Goal: Task Accomplishment & Management: Manage account settings

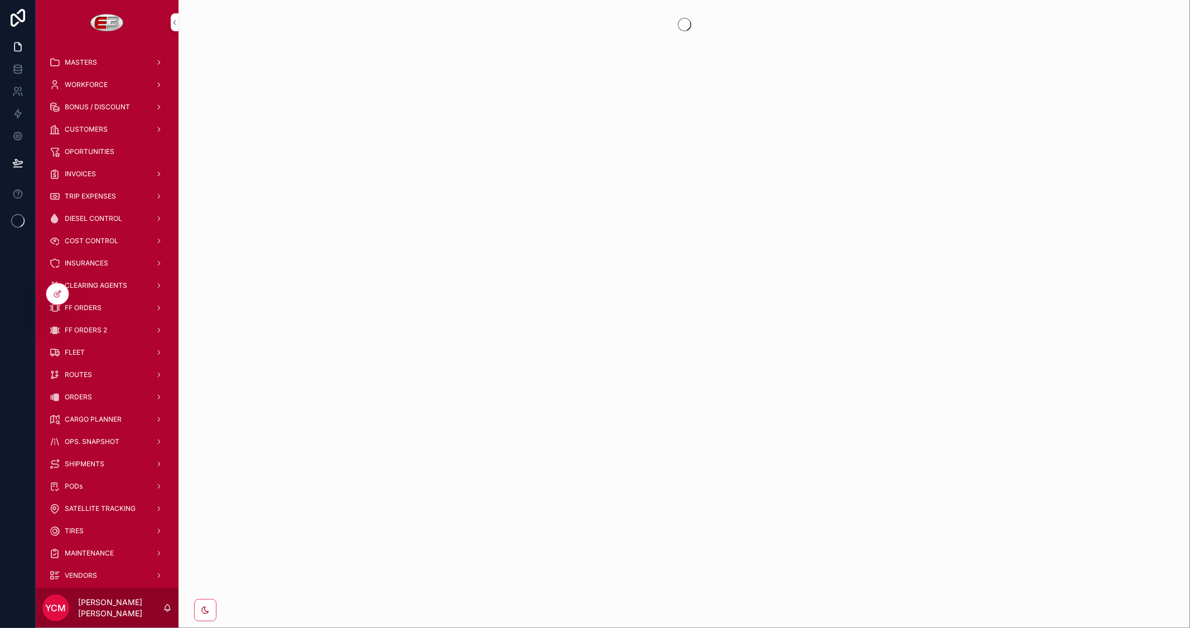
click at [98, 416] on span "CARGO PLANNER" at bounding box center [93, 419] width 57 height 9
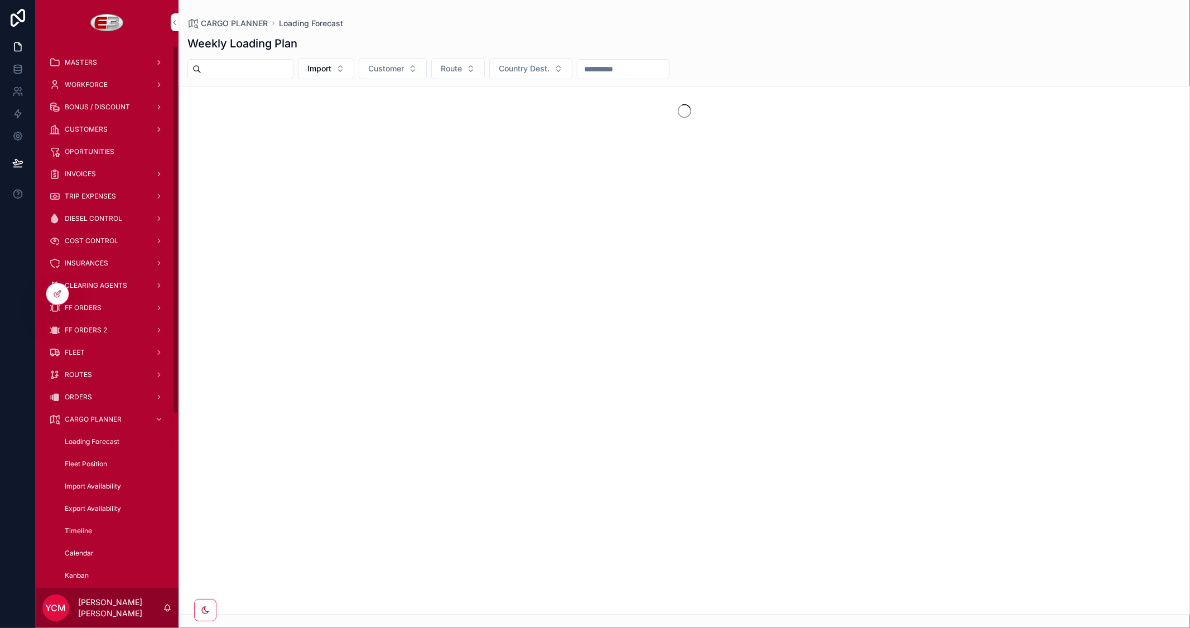
click at [96, 463] on span "Fleet Position" at bounding box center [86, 464] width 42 height 9
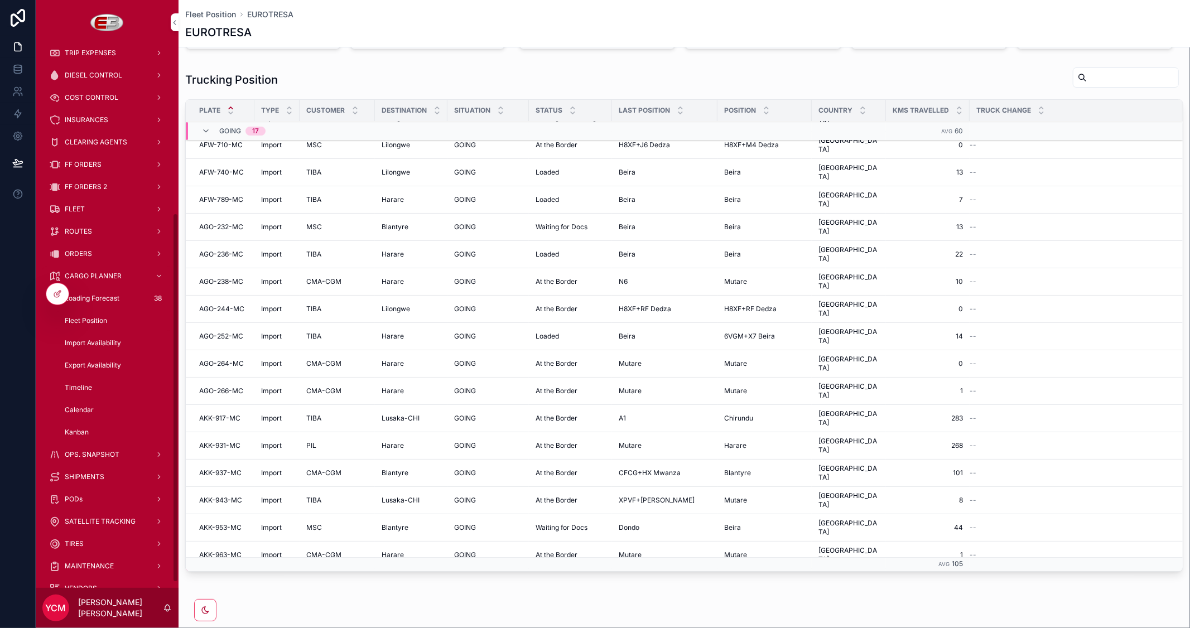
scroll to position [257, 0]
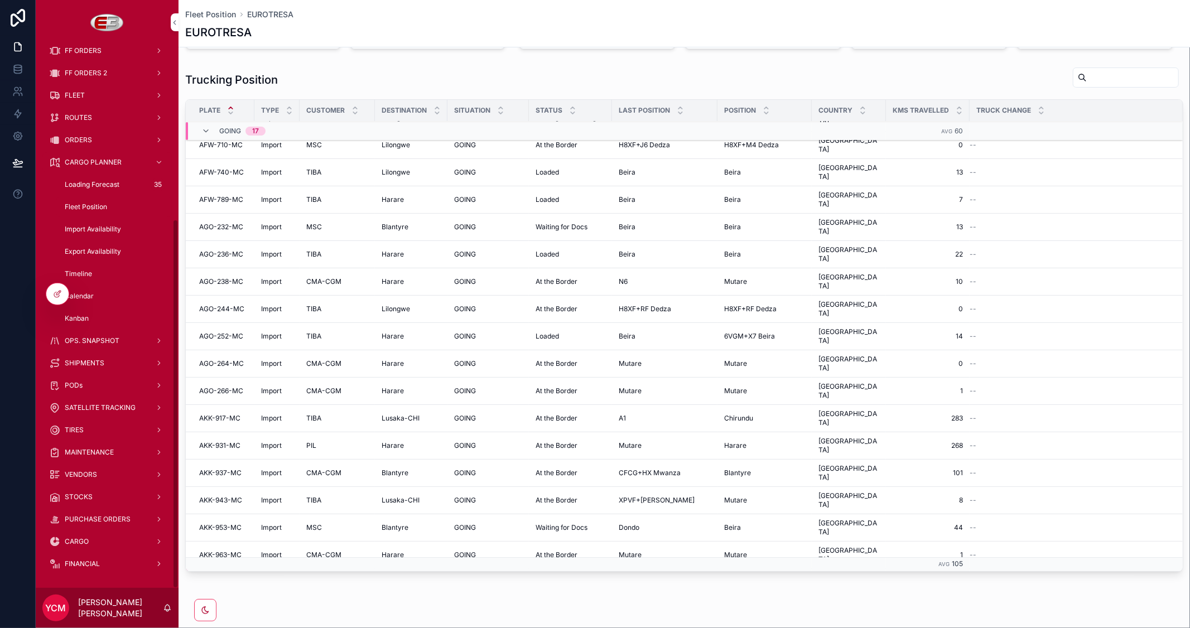
click at [76, 426] on span "TIRES" at bounding box center [74, 430] width 19 height 9
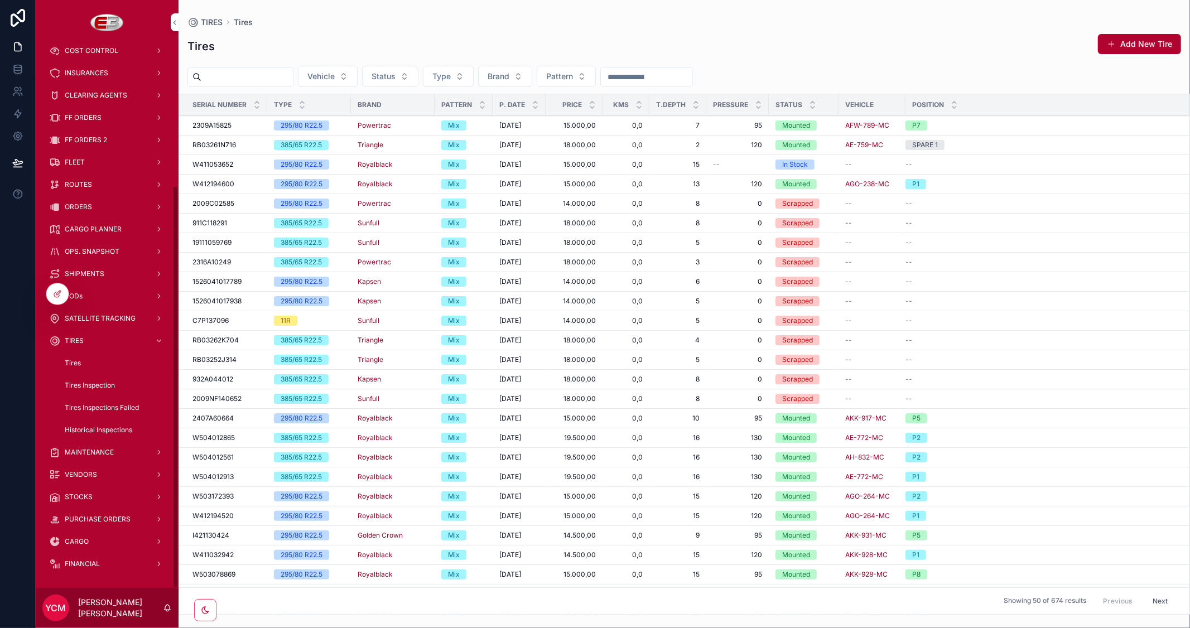
click at [99, 402] on div "Tires Inspections Failed" at bounding box center [113, 408] width 103 height 18
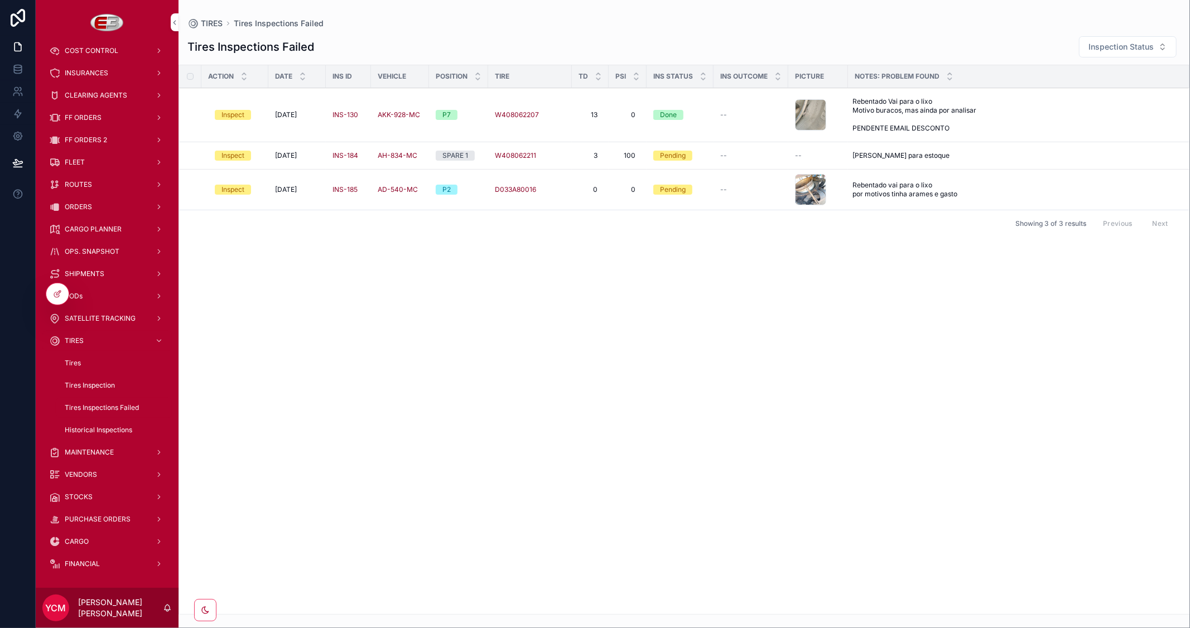
click at [106, 381] on span "Tires Inspection" at bounding box center [90, 385] width 50 height 9
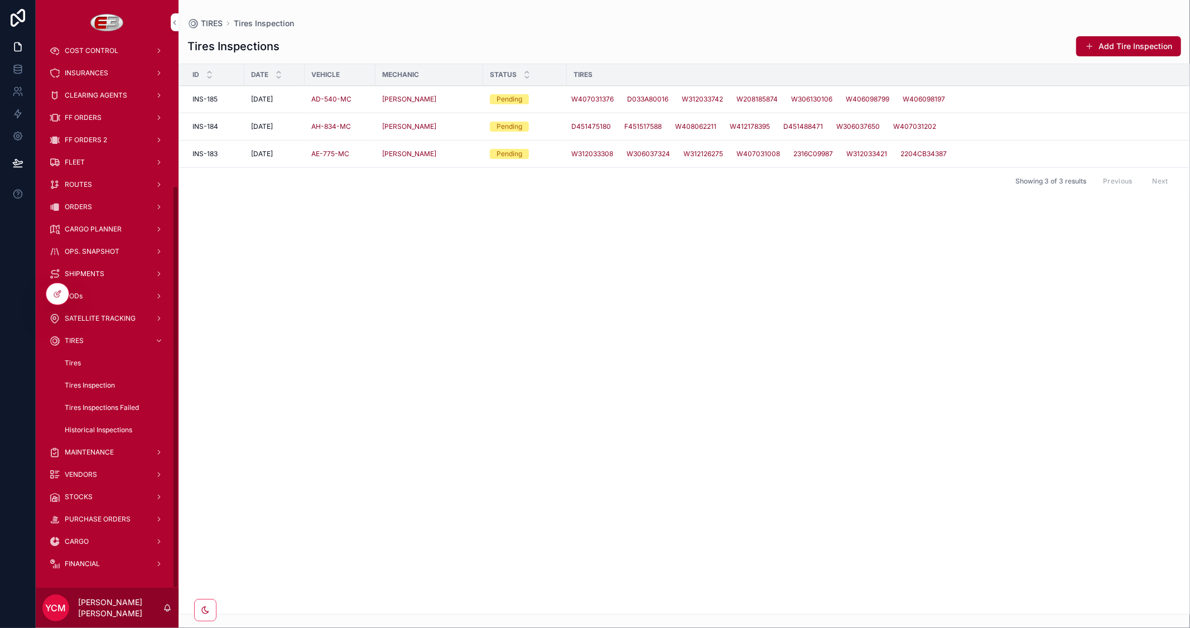
click at [82, 357] on div "Tires" at bounding box center [113, 363] width 103 height 18
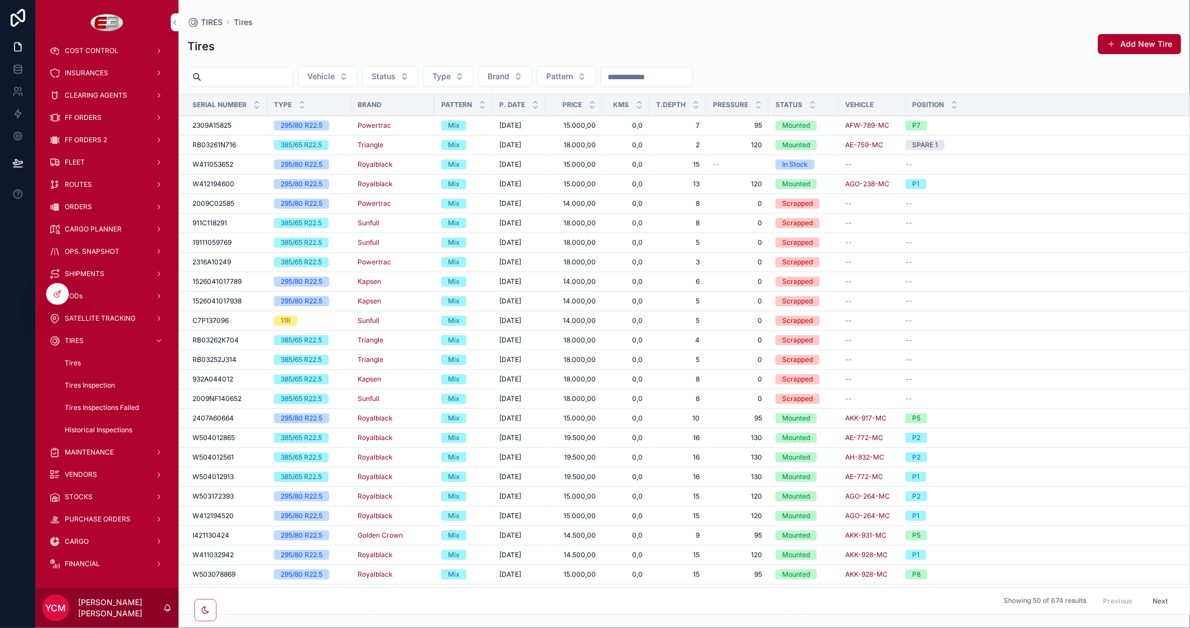
click at [418, 75] on button "Status" at bounding box center [390, 76] width 56 height 21
click at [381, 119] on div "In Stock" at bounding box center [416, 122] width 155 height 18
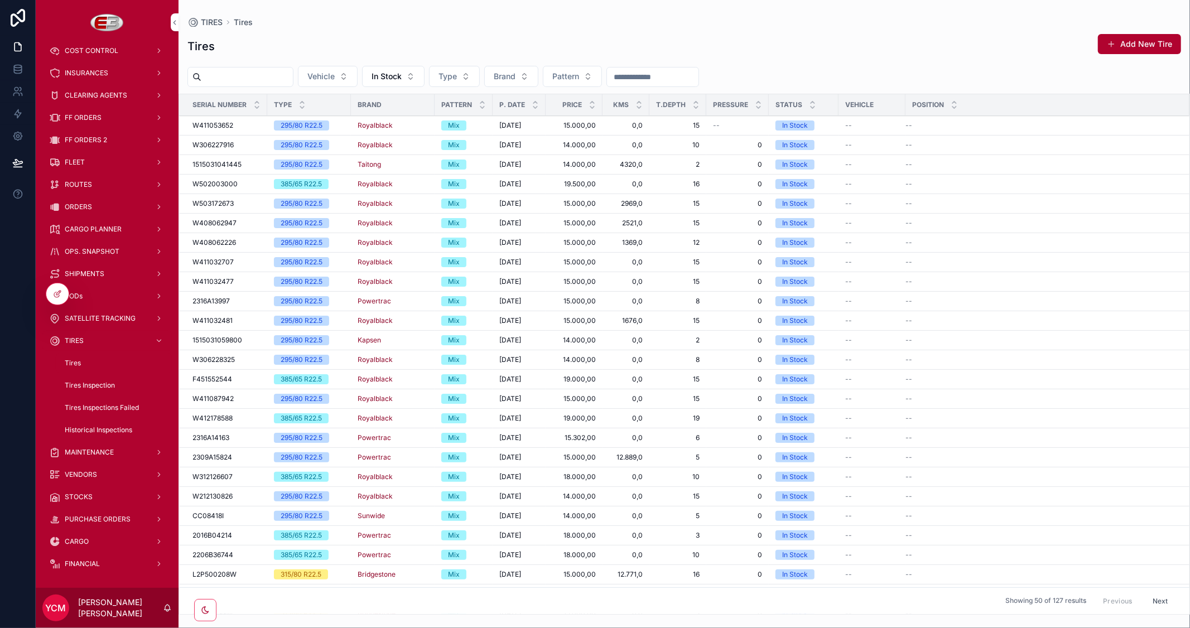
click at [88, 207] on span "ORDERS" at bounding box center [78, 206] width 27 height 9
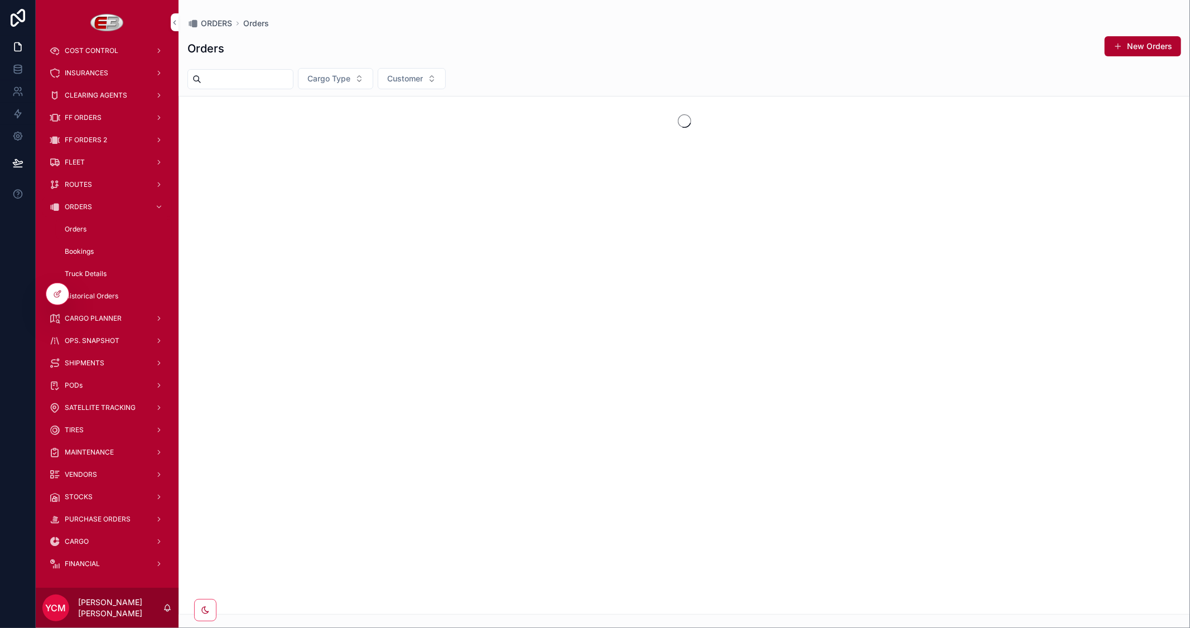
click at [85, 248] on span "Bookings" at bounding box center [79, 251] width 29 height 9
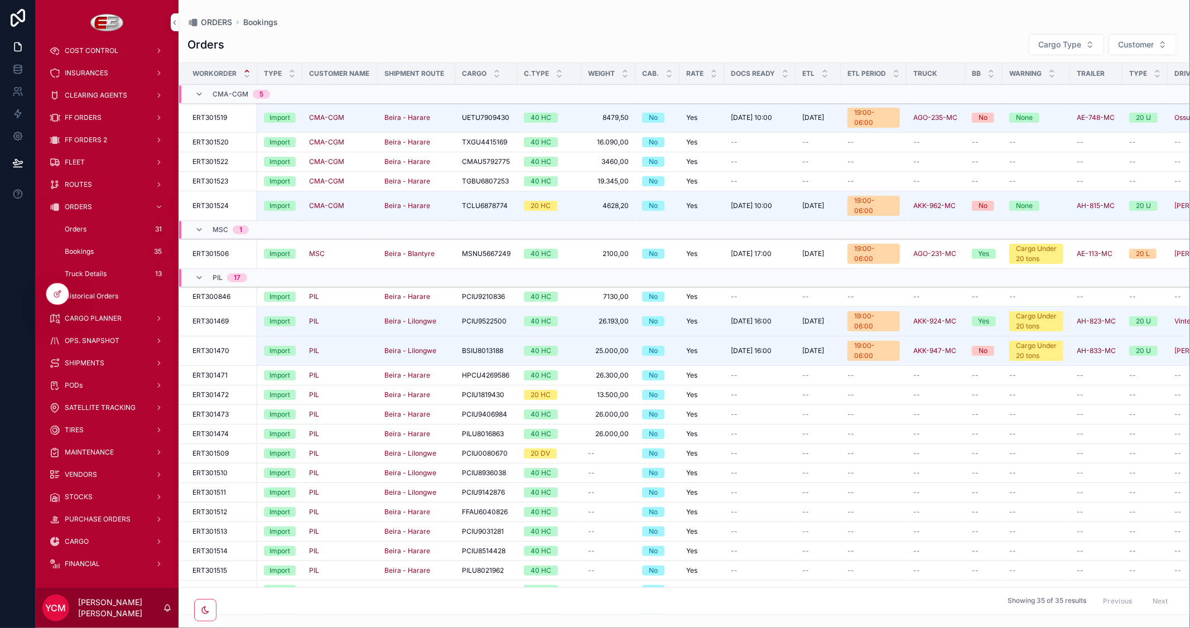
click at [1061, 46] on span "Cargo Type" at bounding box center [1059, 44] width 43 height 11
click at [926, 28] on div "Orders Cargo Type Customer Workorder Type Customer Name Shipment Route Cargo C.…" at bounding box center [683, 321] width 1011 height 588
click at [0, 0] on span "Truck" at bounding box center [0, 0] width 0 height 0
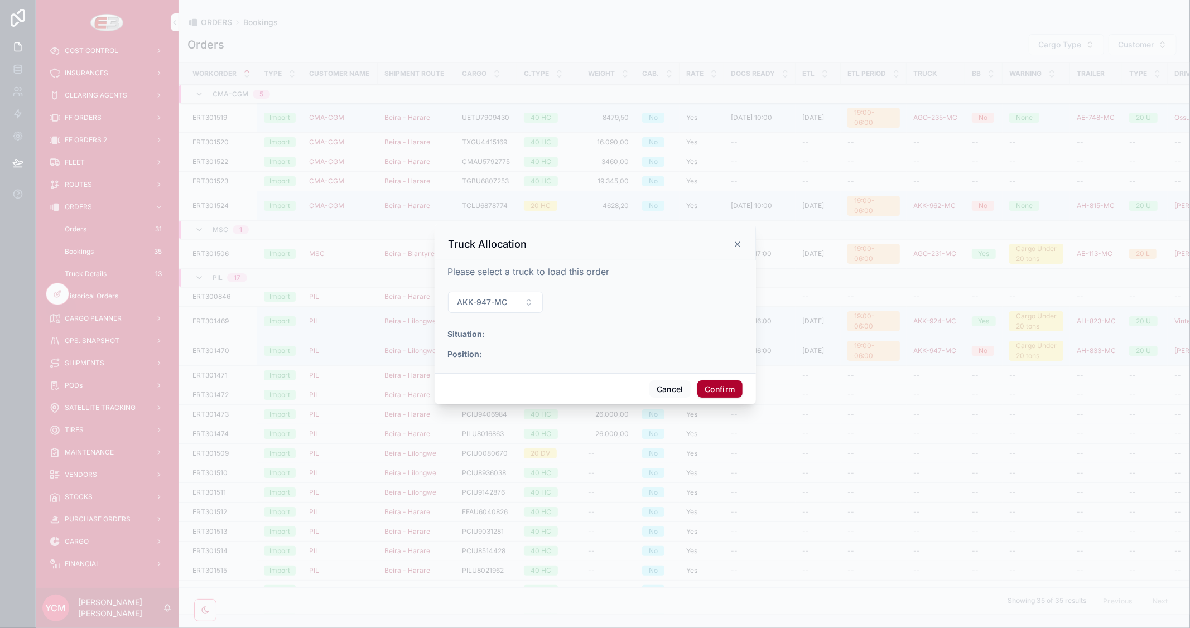
click at [530, 299] on button "AKK-947-MC" at bounding box center [495, 302] width 95 height 21
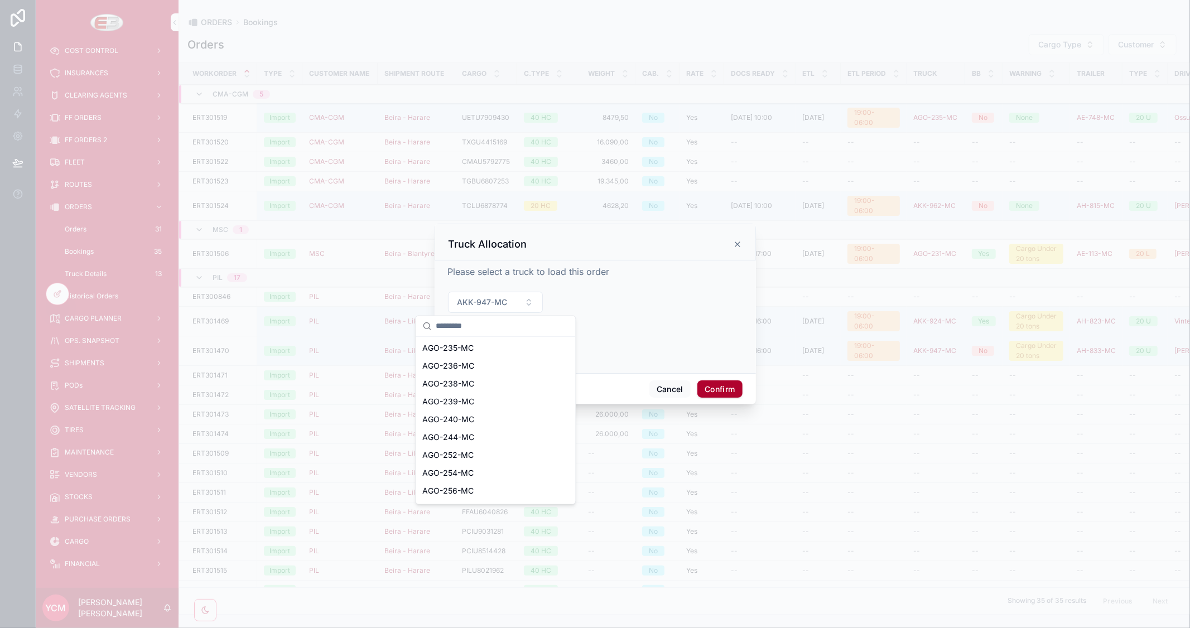
scroll to position [186, 0]
click at [463, 411] on span "AGO-240-MC" at bounding box center [448, 412] width 52 height 11
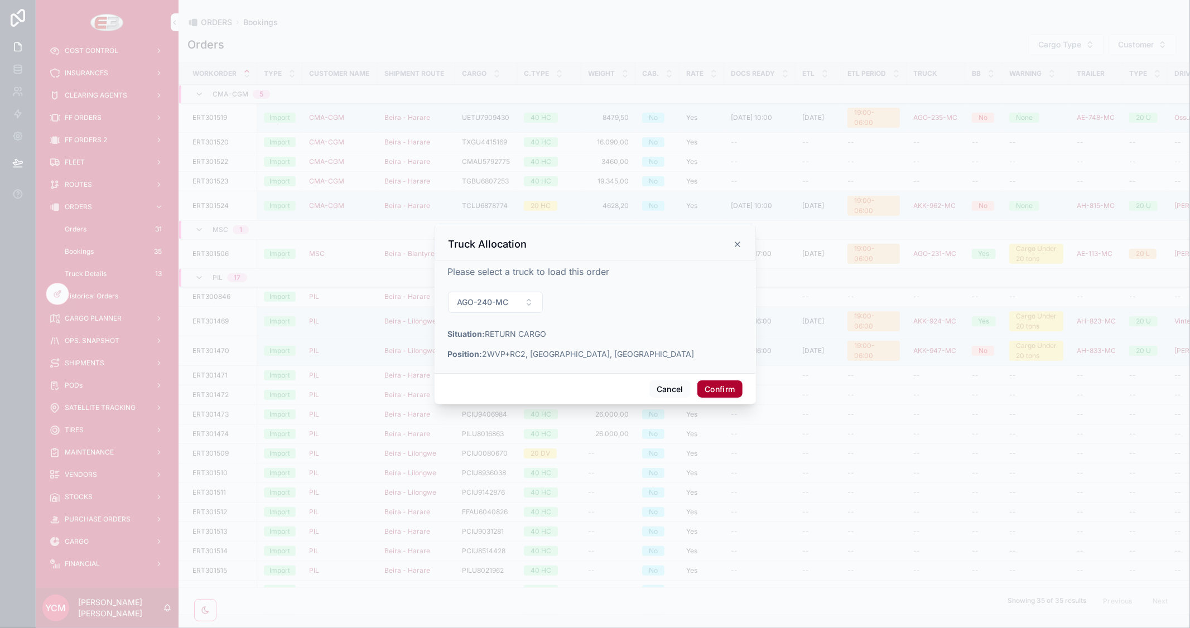
drag, startPoint x: 708, startPoint y: 389, endPoint x: 783, endPoint y: 417, distance: 79.5
click at [709, 389] on button "Confirm" at bounding box center [719, 389] width 45 height 18
click at [765, 24] on div "ORDERS Bookings" at bounding box center [683, 22] width 993 height 9
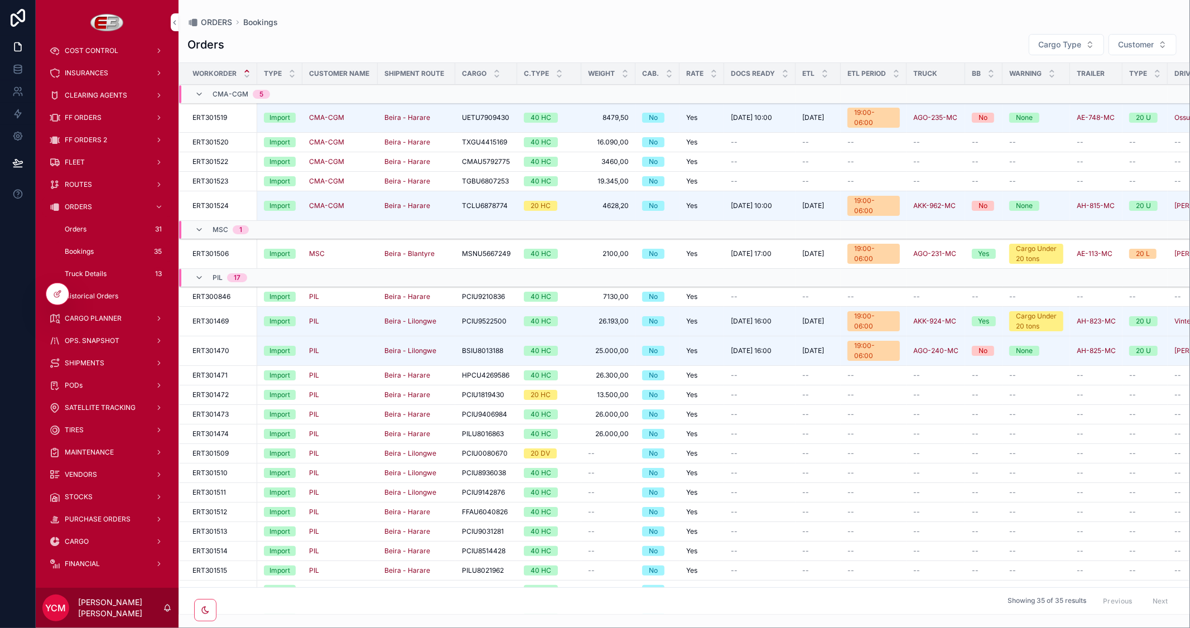
click at [0, 0] on span "Truck" at bounding box center [0, 0] width 0 height 0
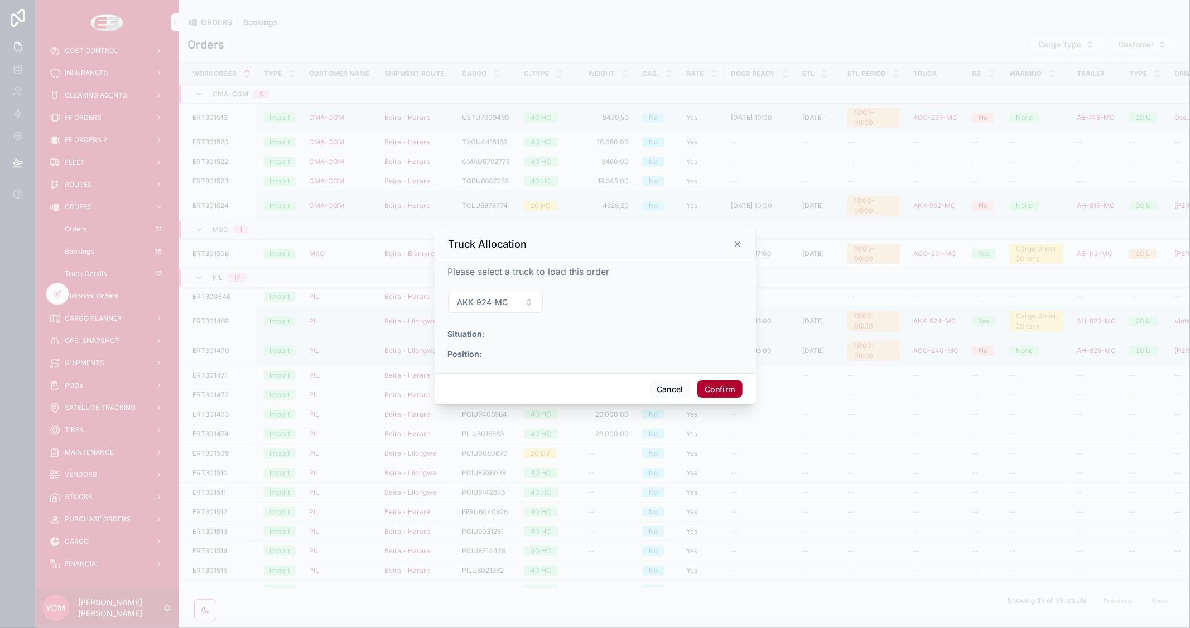
click at [742, 238] on div "Truck Allocation" at bounding box center [595, 242] width 321 height 37
click at [527, 297] on button "AKK-924-MC" at bounding box center [495, 302] width 95 height 21
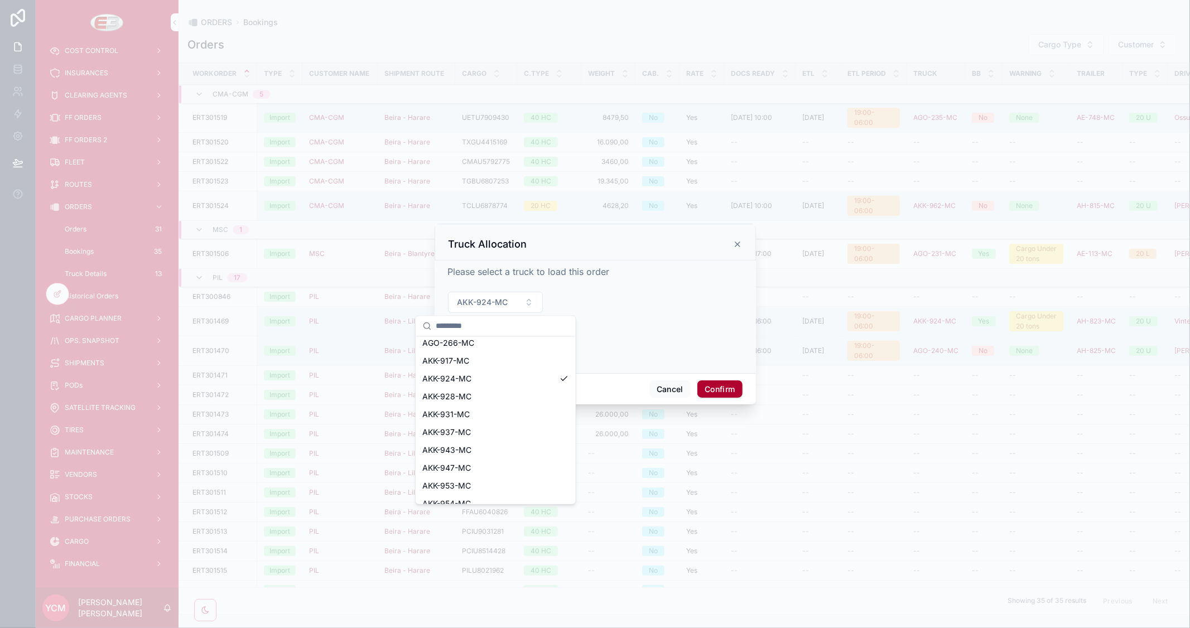
scroll to position [443, 0]
click at [466, 352] on span "AKK-928-MC" at bounding box center [446, 351] width 49 height 11
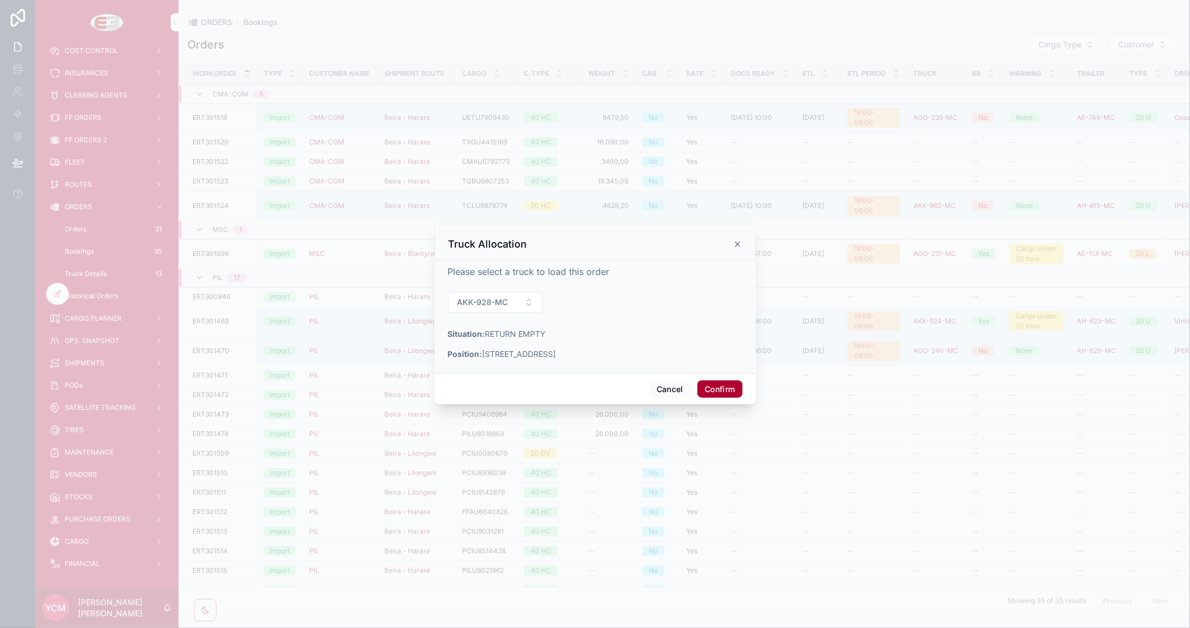
click at [715, 389] on button "Confirm" at bounding box center [719, 389] width 45 height 18
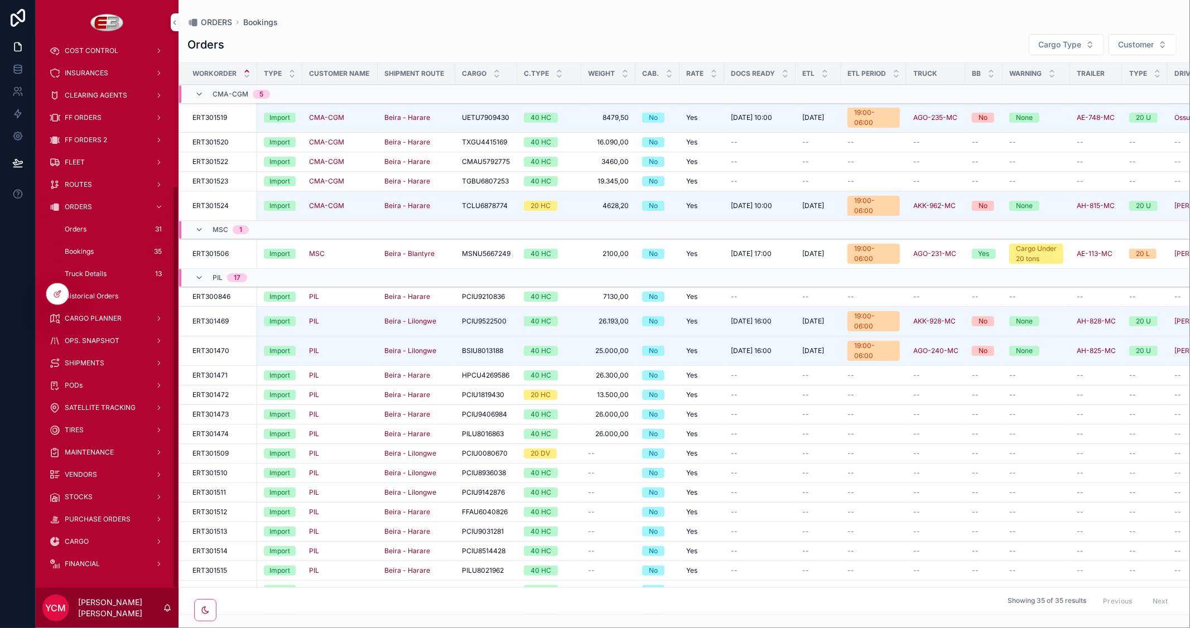
click at [57, 294] on icon at bounding box center [57, 293] width 9 height 9
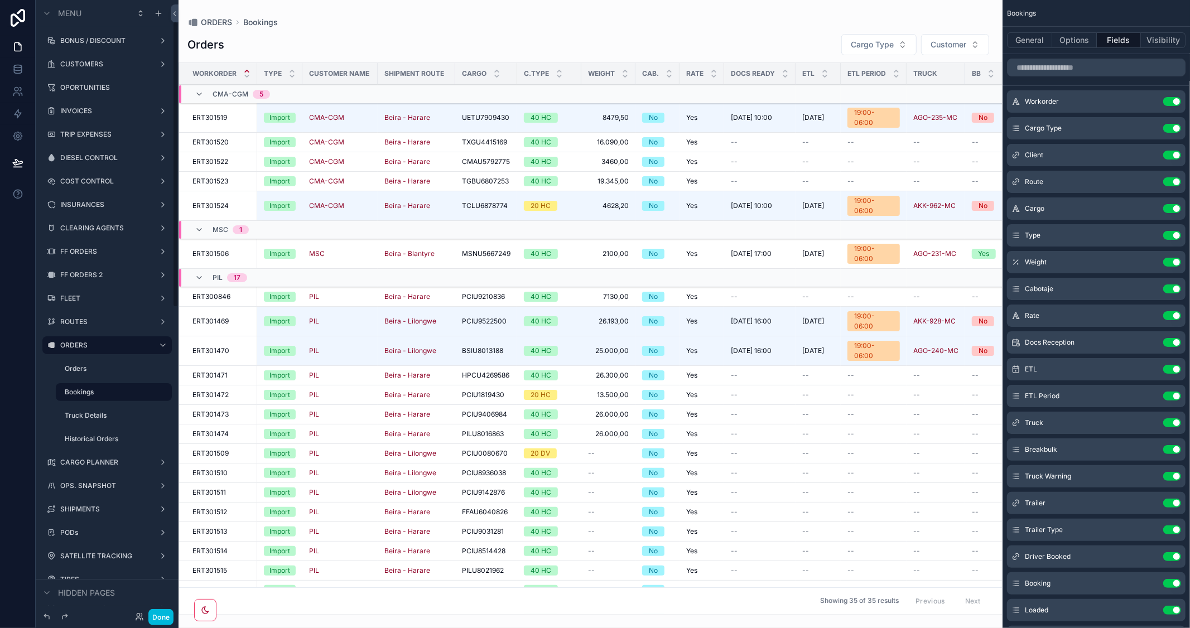
scroll to position [124, 0]
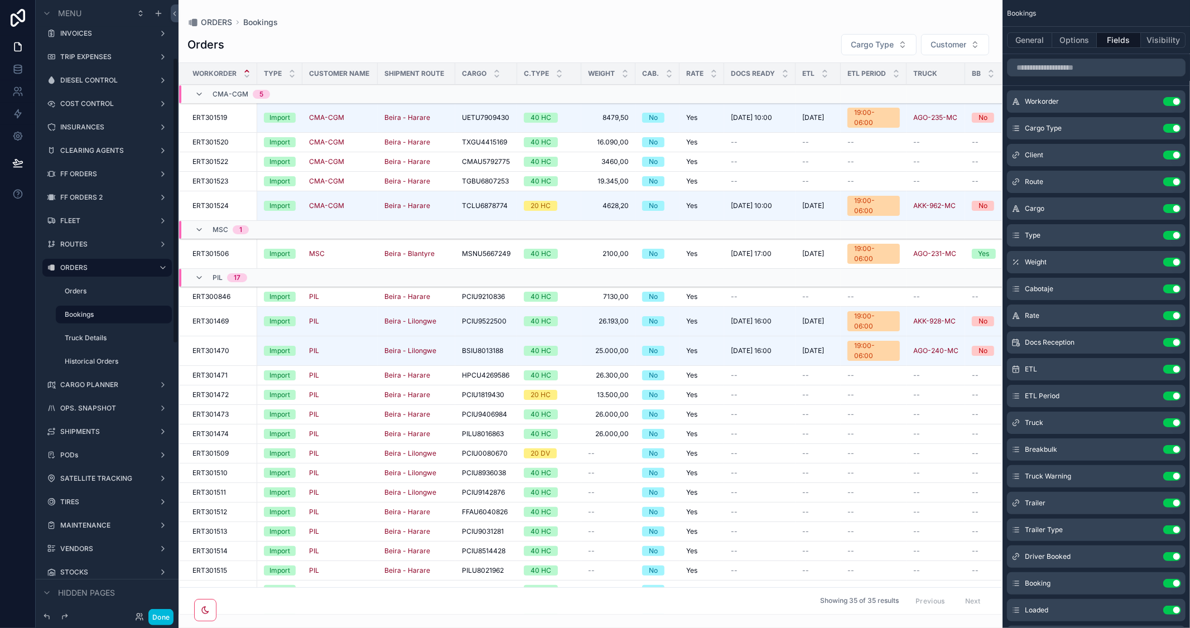
click at [91, 381] on label "CARGO PLANNER" at bounding box center [104, 384] width 89 height 9
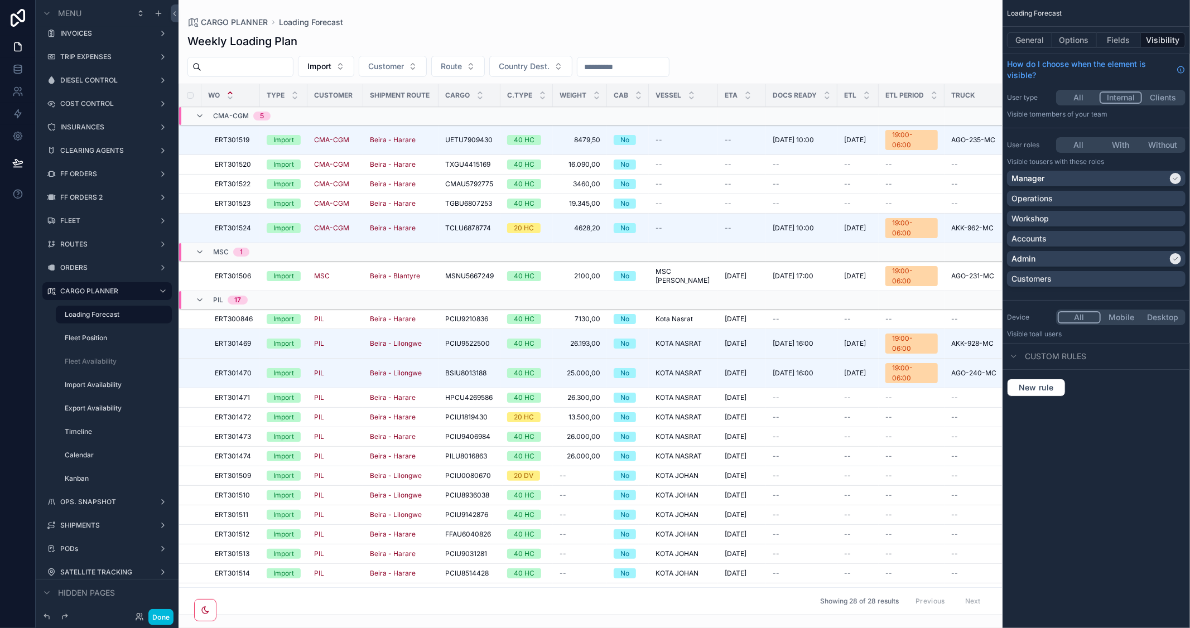
click at [1039, 37] on button "General" at bounding box center [1029, 40] width 45 height 16
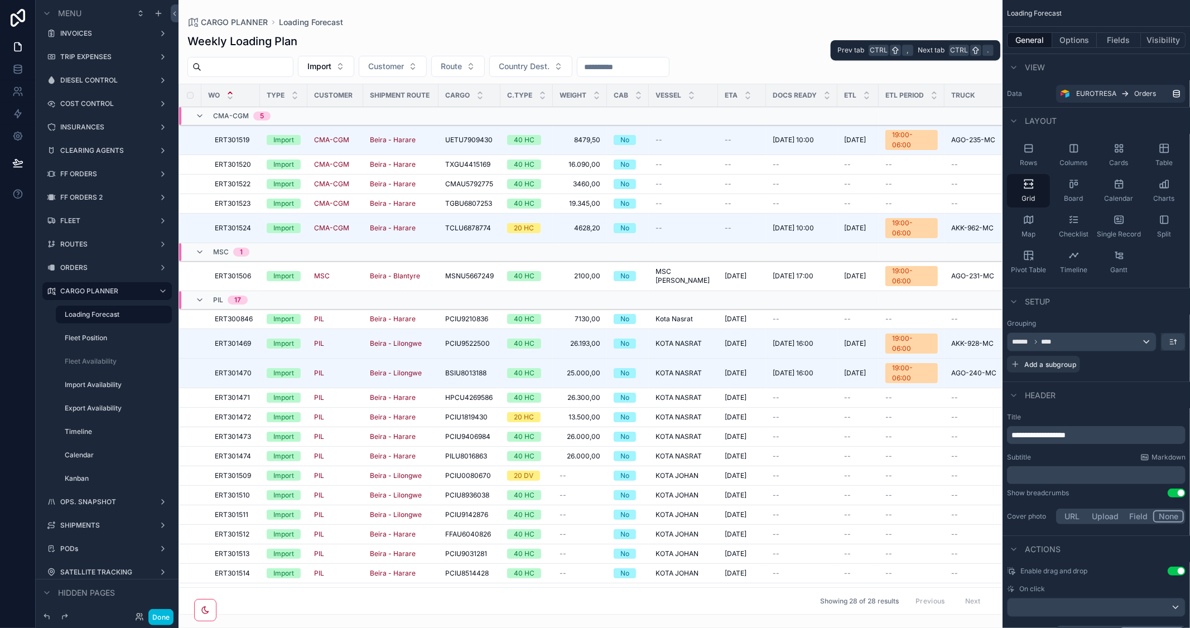
click at [1073, 37] on button "Options" at bounding box center [1074, 40] width 45 height 16
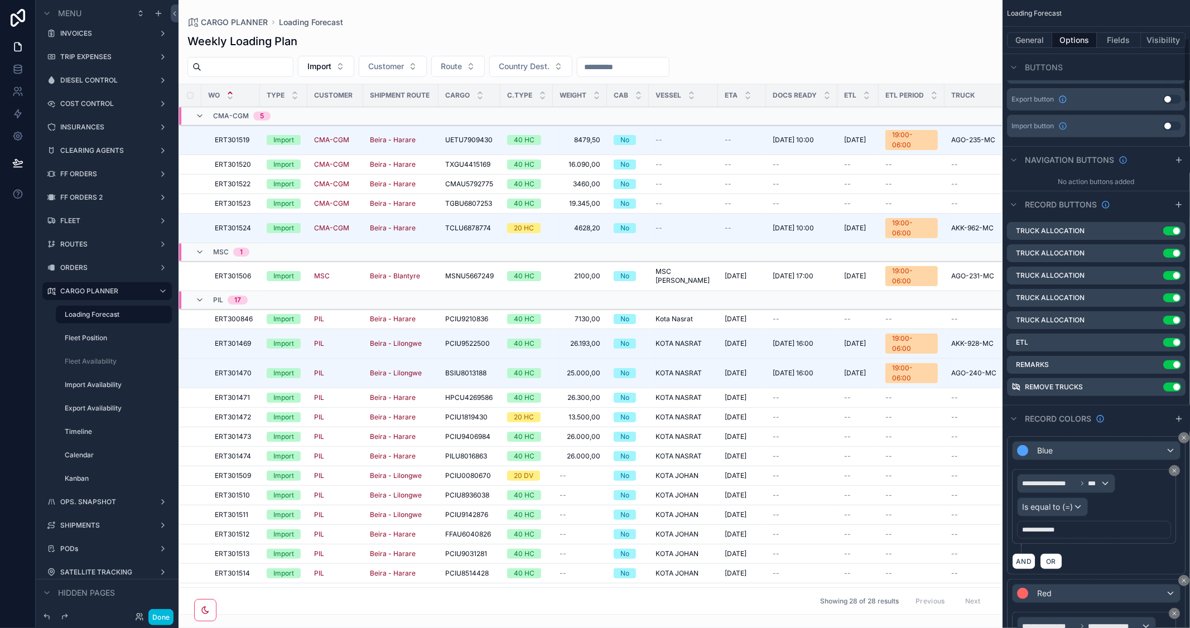
scroll to position [371, 0]
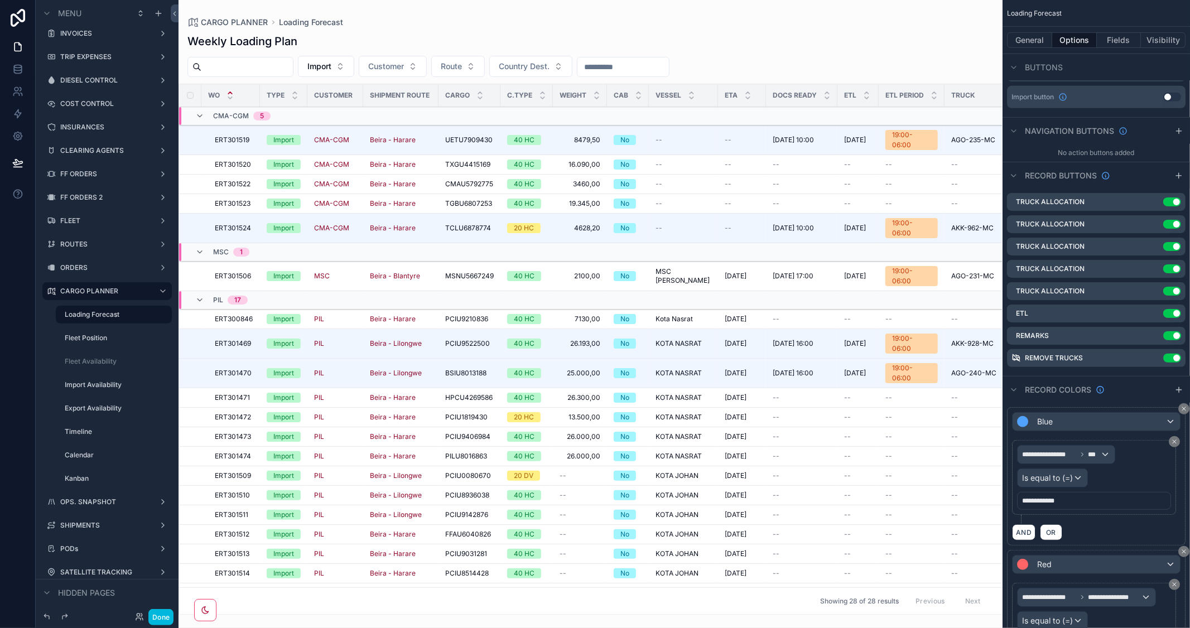
click at [0, 0] on icon "scrollable content" at bounding box center [0, 0] width 0 height 0
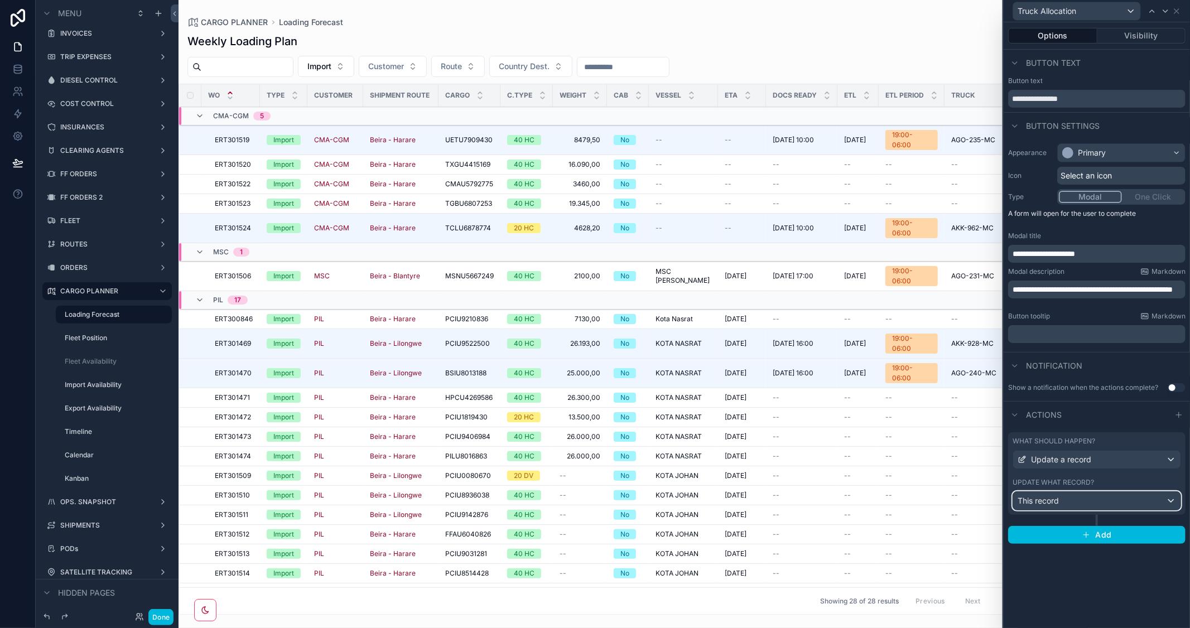
click at [1101, 497] on div "This record" at bounding box center [1096, 501] width 167 height 18
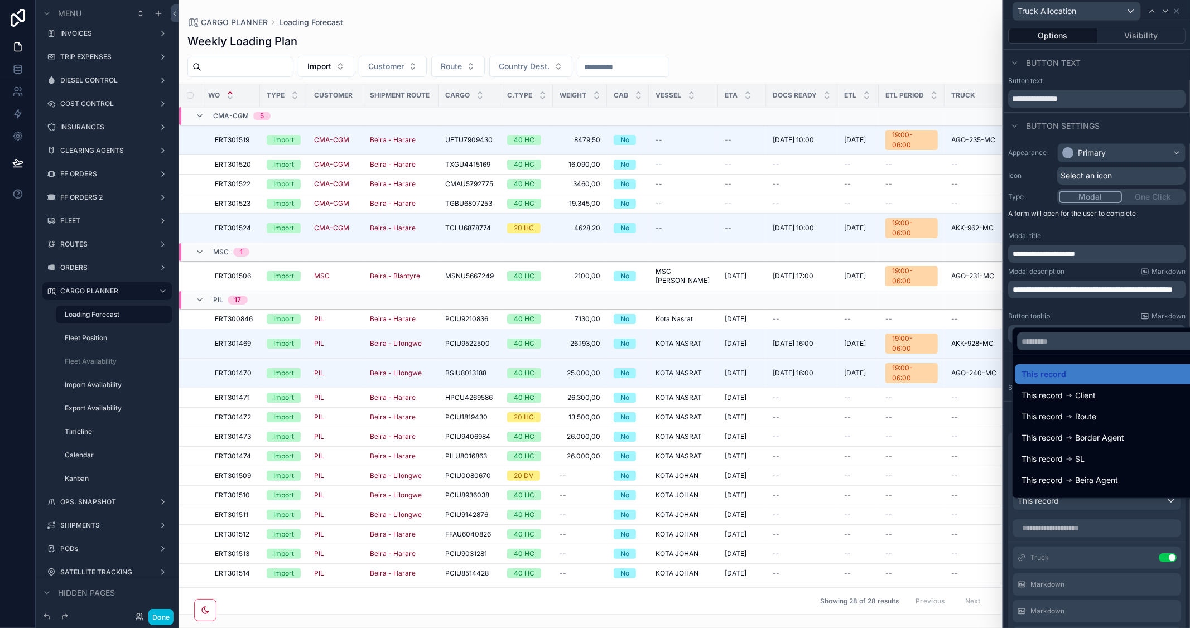
click at [1133, 126] on div at bounding box center [1096, 314] width 186 height 628
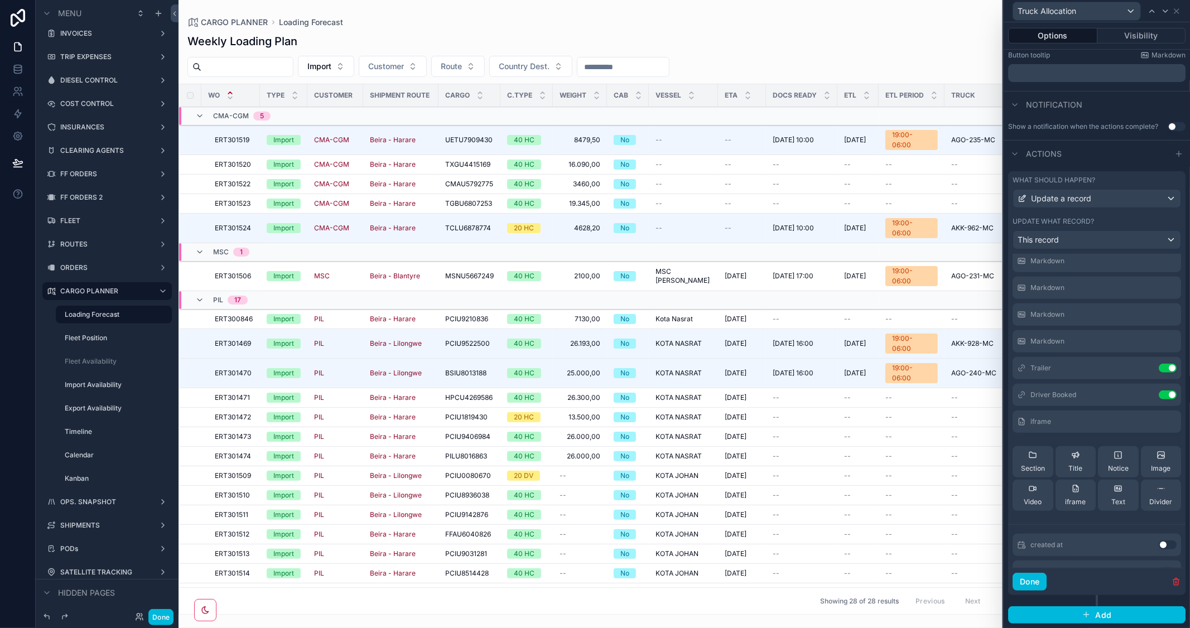
scroll to position [124, 0]
click at [0, 0] on icon at bounding box center [0, 0] width 0 height 0
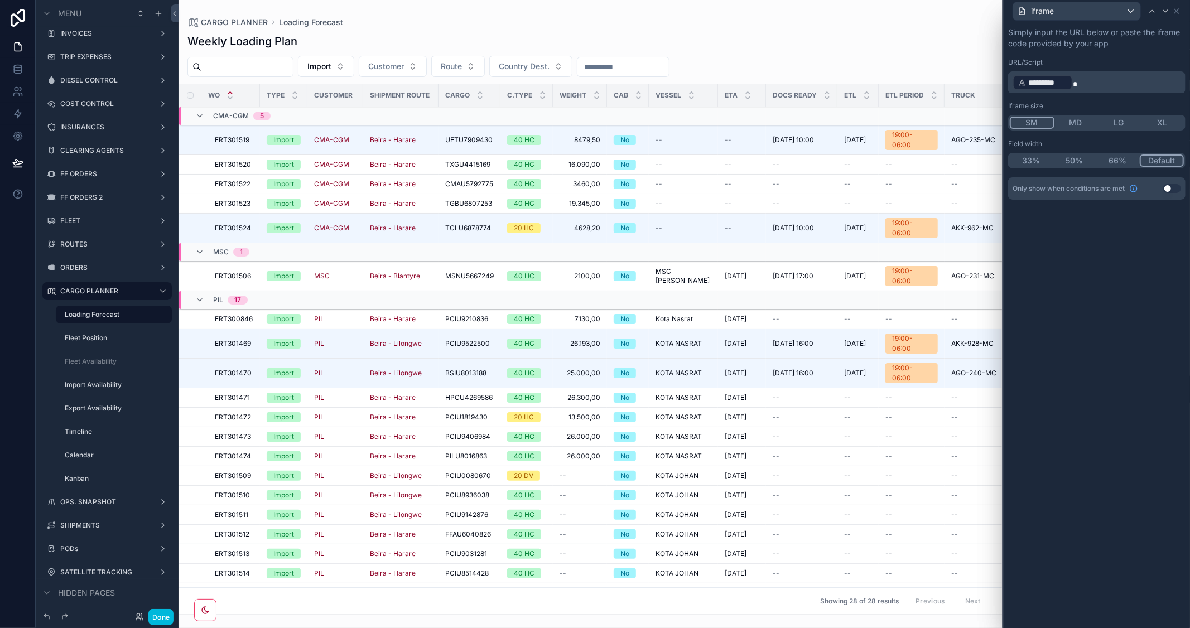
click at [168, 612] on button "Done" at bounding box center [160, 617] width 25 height 16
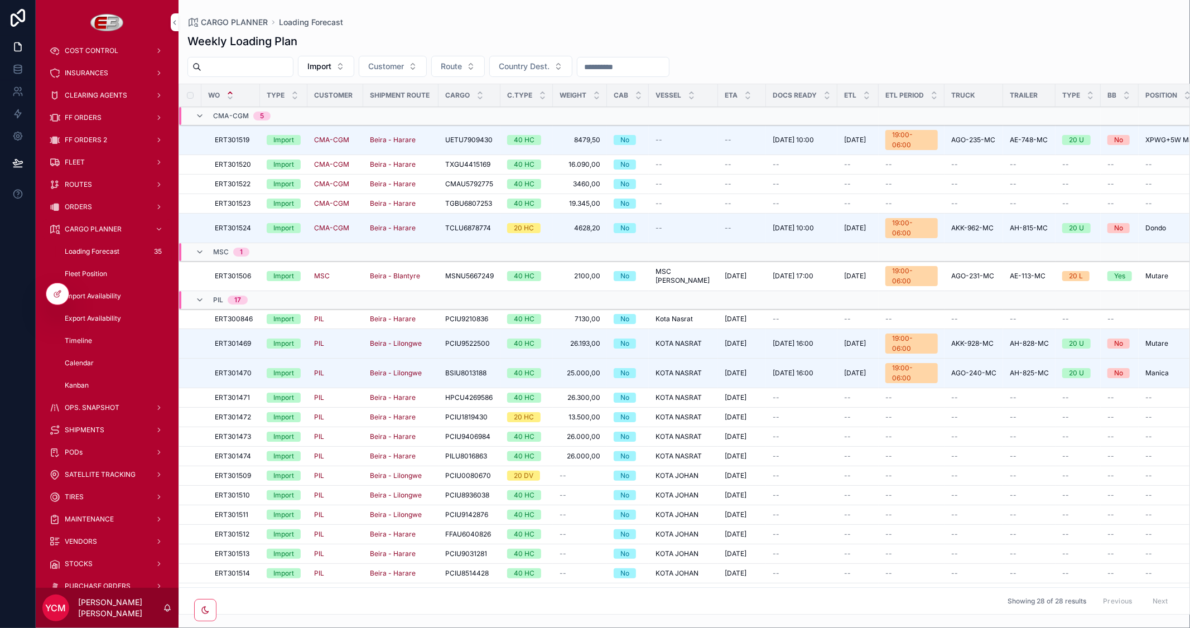
click at [0, 0] on span "Truck Allocation" at bounding box center [0, 0] width 0 height 0
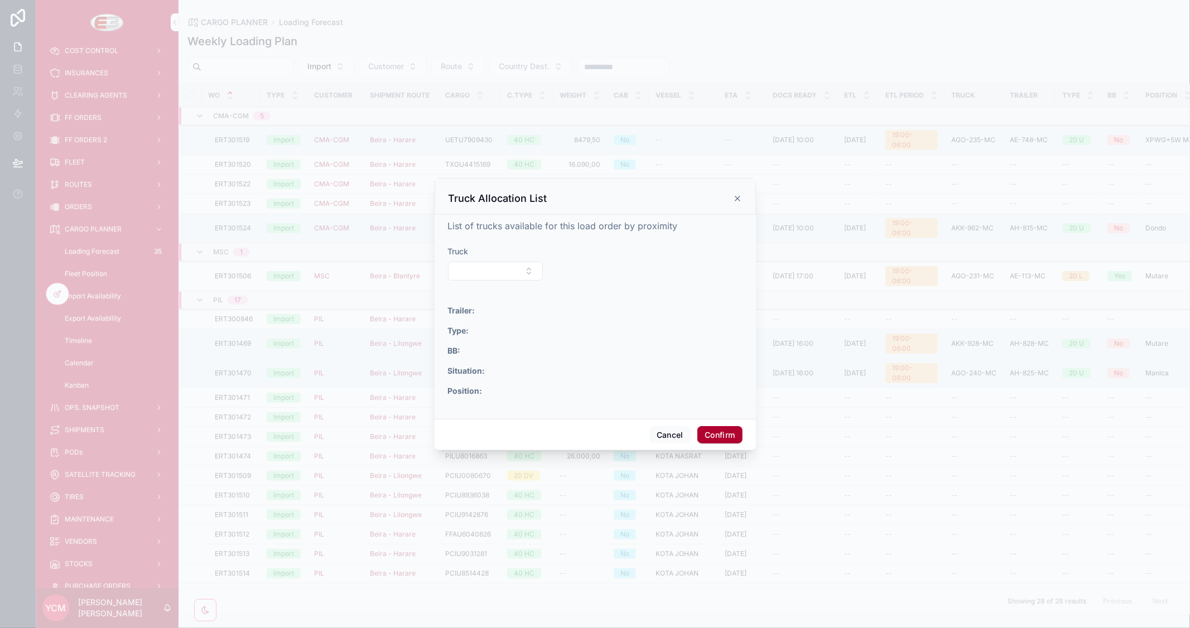
drag, startPoint x: 538, startPoint y: 272, endPoint x: 530, endPoint y: 276, distance: 9.5
click at [538, 272] on button "Select Button" at bounding box center [495, 271] width 95 height 19
click at [476, 333] on div "AKK-924-MC" at bounding box center [495, 333] width 155 height 18
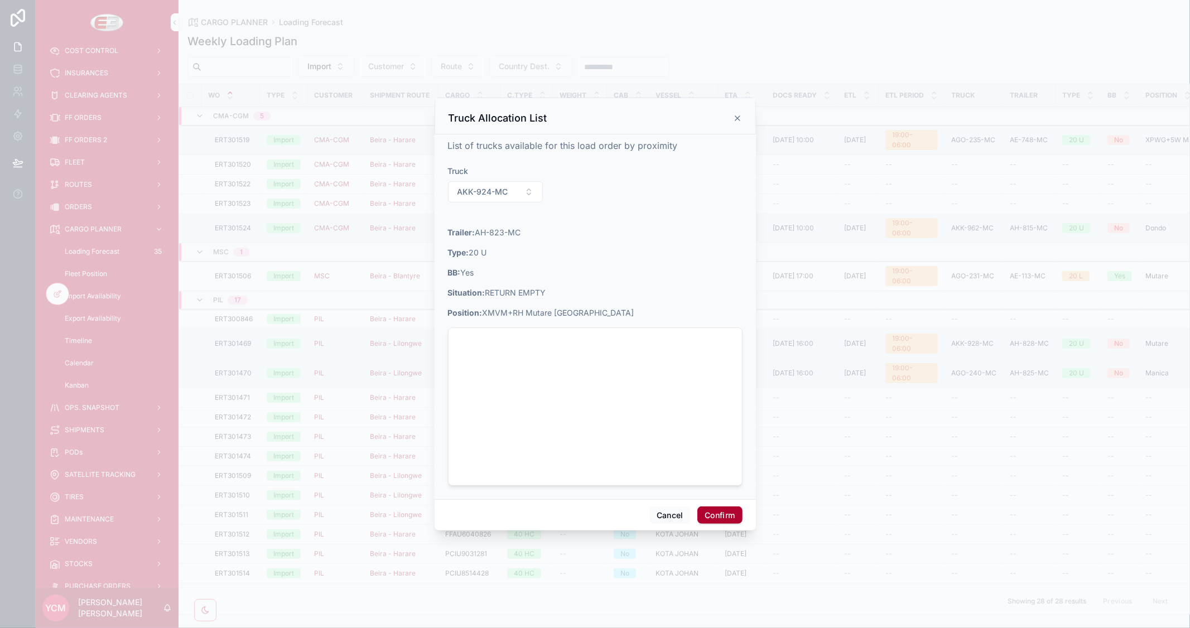
click at [733, 116] on icon at bounding box center [737, 118] width 9 height 9
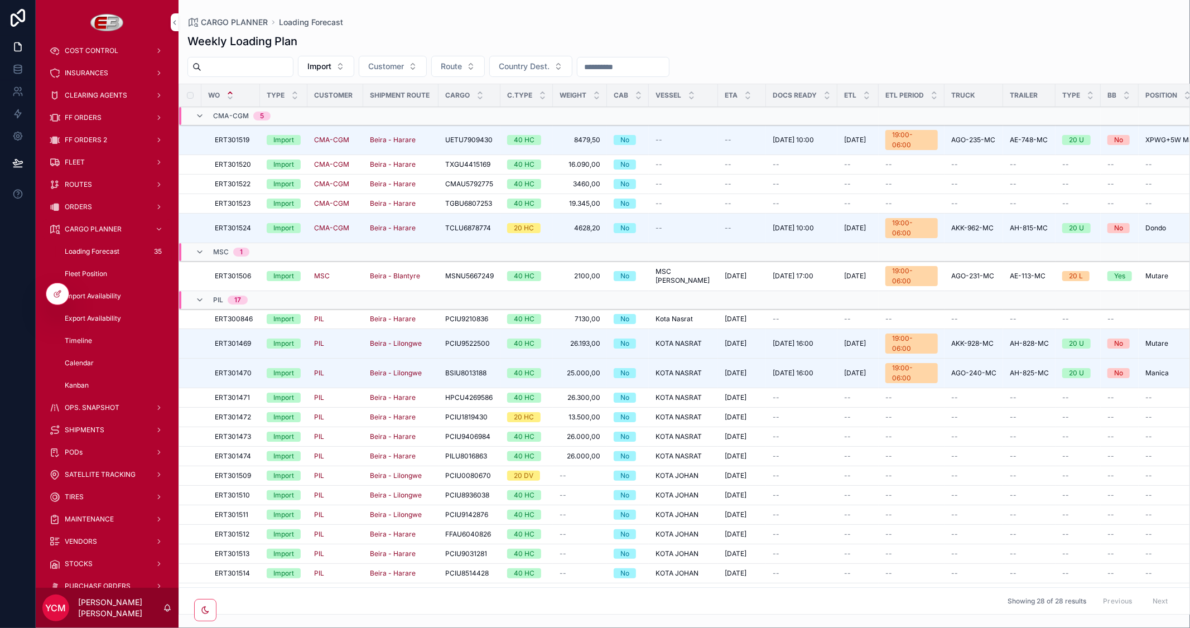
click at [76, 205] on span "ORDERS" at bounding box center [78, 206] width 27 height 9
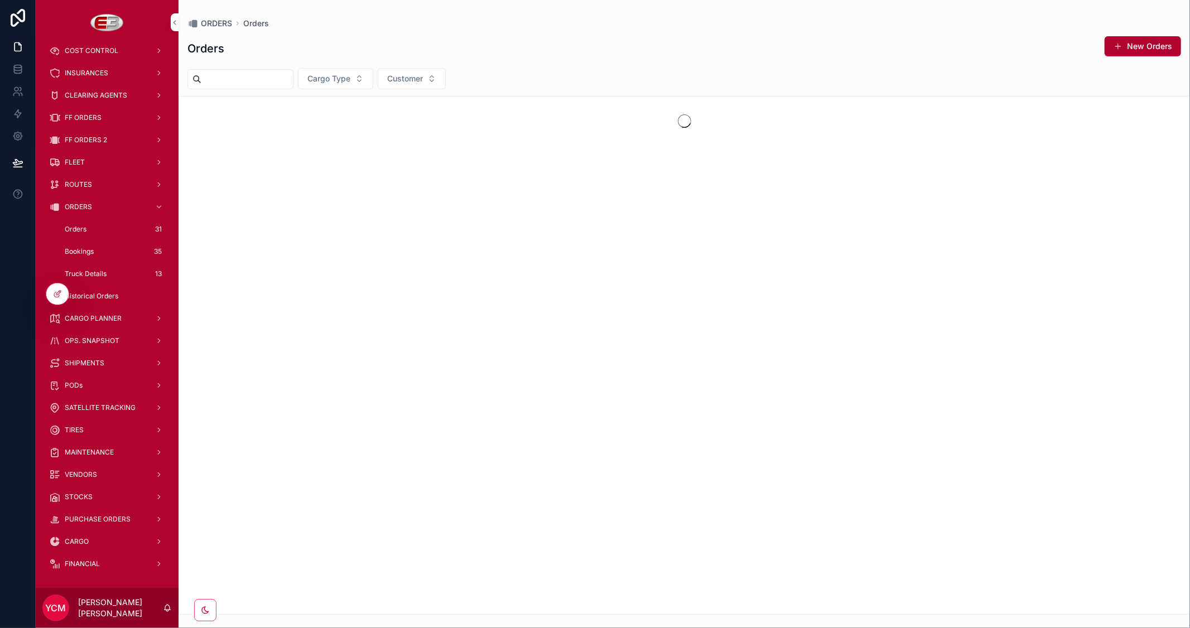
click at [84, 251] on span "Bookings" at bounding box center [79, 251] width 29 height 9
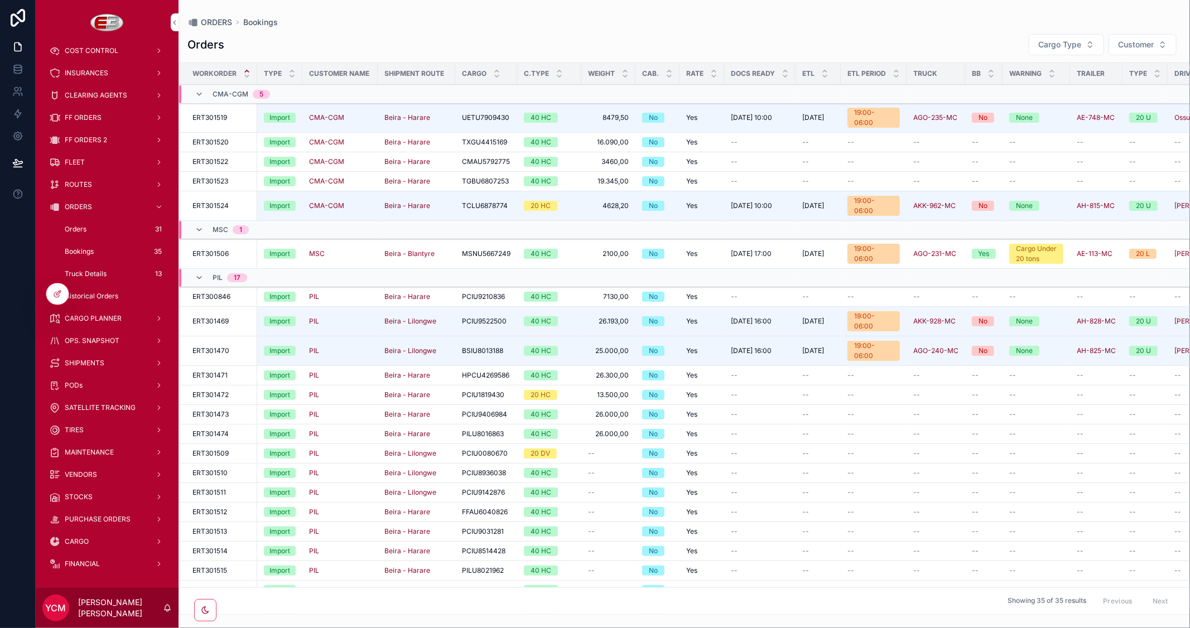
click at [54, 287] on div at bounding box center [57, 293] width 22 height 21
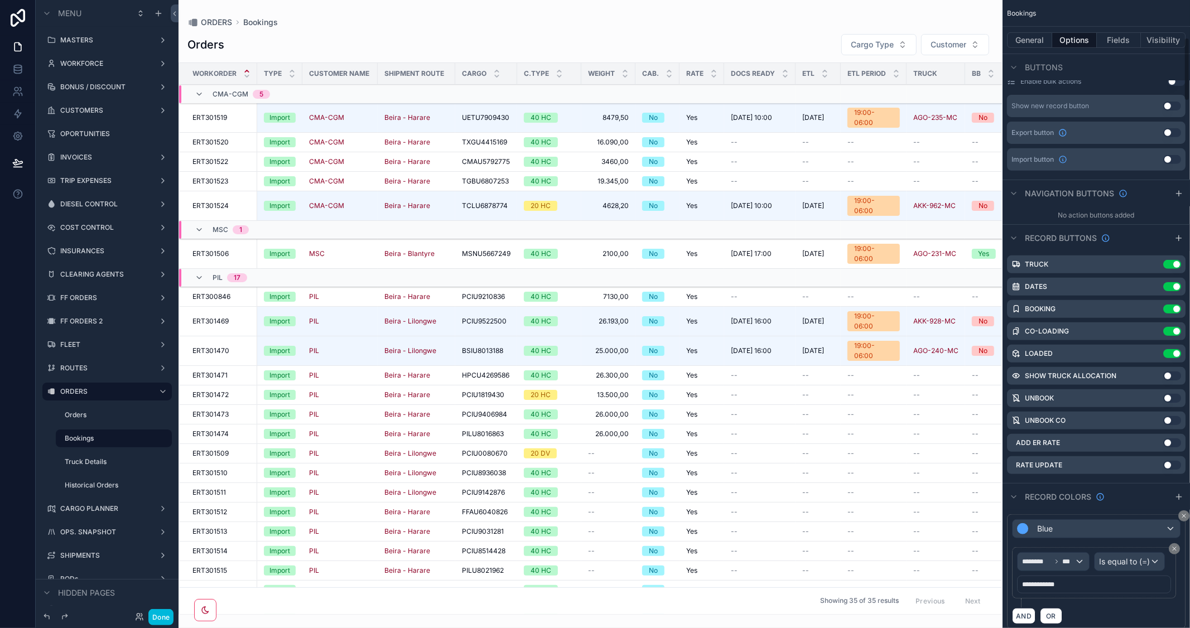
scroll to position [371, 0]
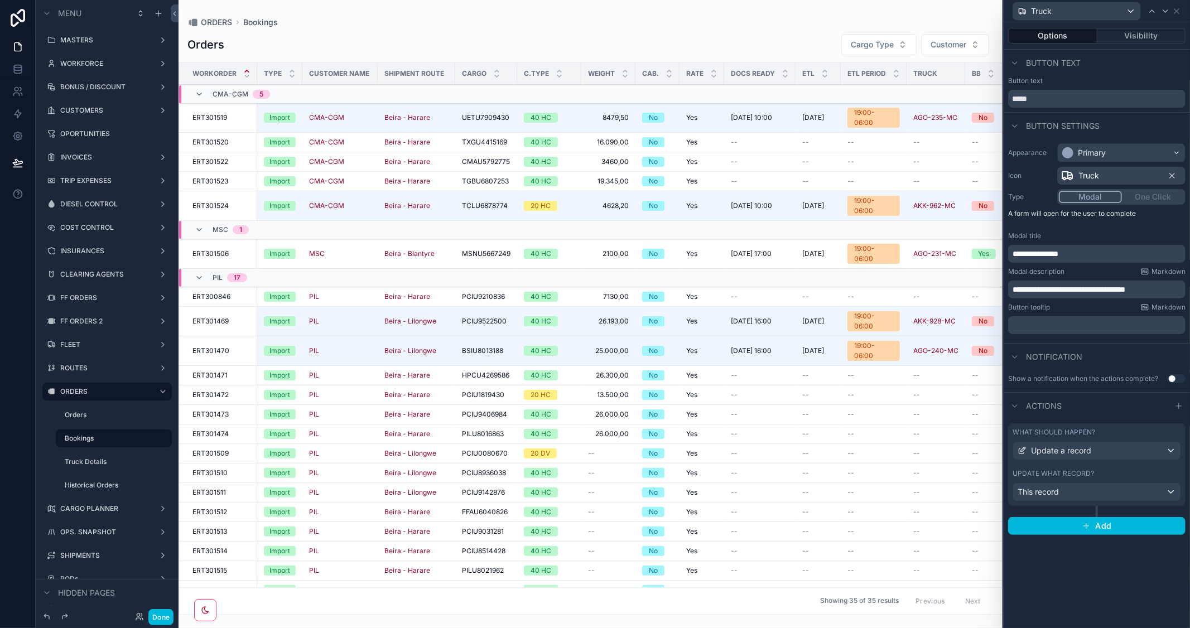
scroll to position [371, 0]
click at [1111, 491] on div "This record" at bounding box center [1096, 492] width 167 height 18
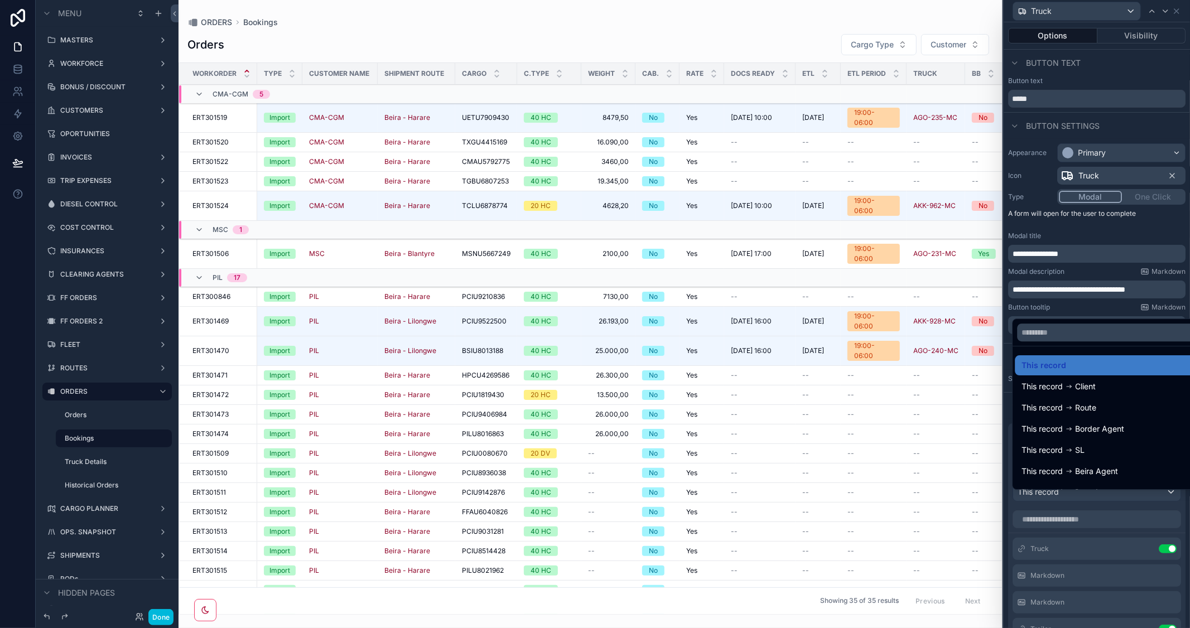
click at [1103, 239] on div at bounding box center [1096, 314] width 186 height 628
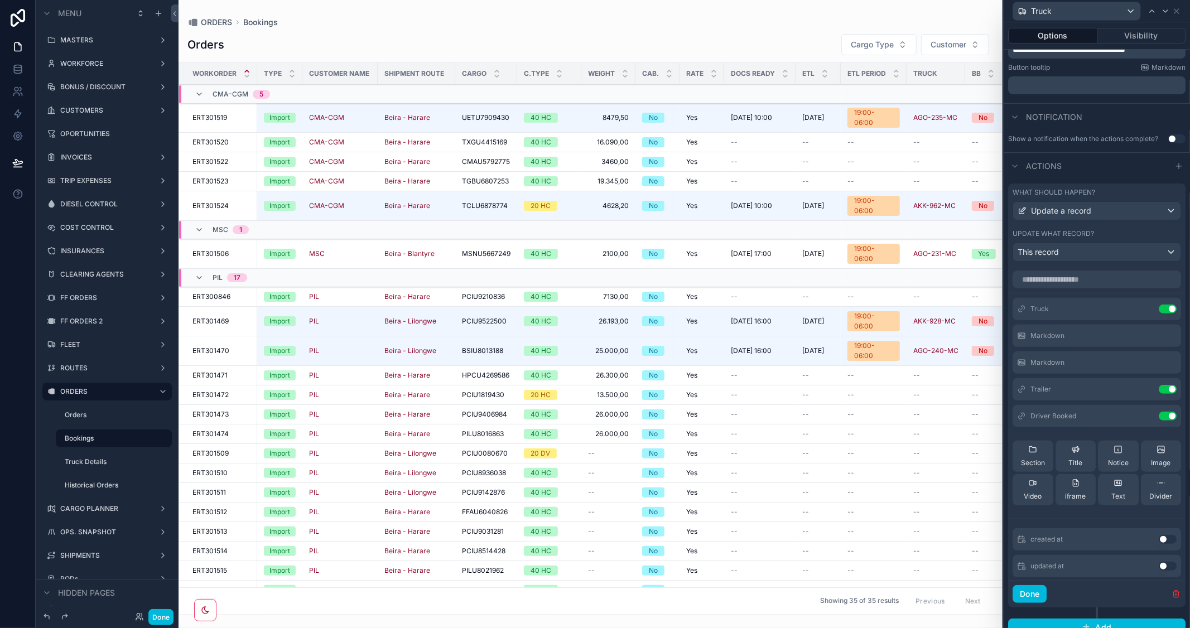
scroll to position [261, 0]
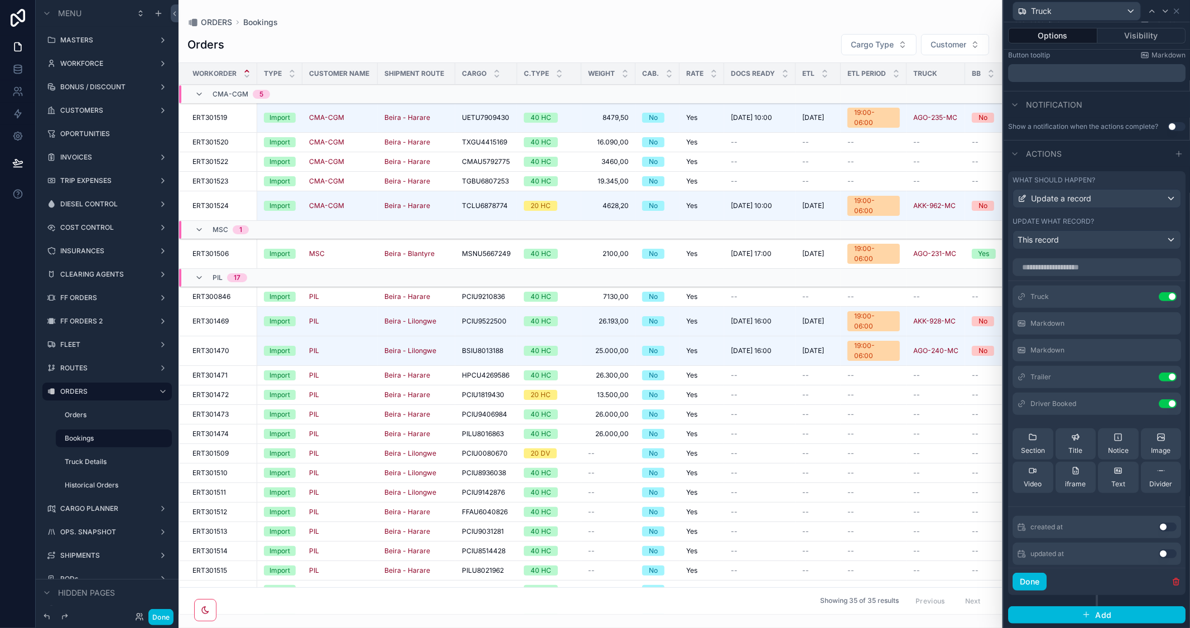
click at [1065, 480] on span "iframe" at bounding box center [1075, 484] width 21 height 9
click at [0, 0] on icon at bounding box center [0, 0] width 0 height 0
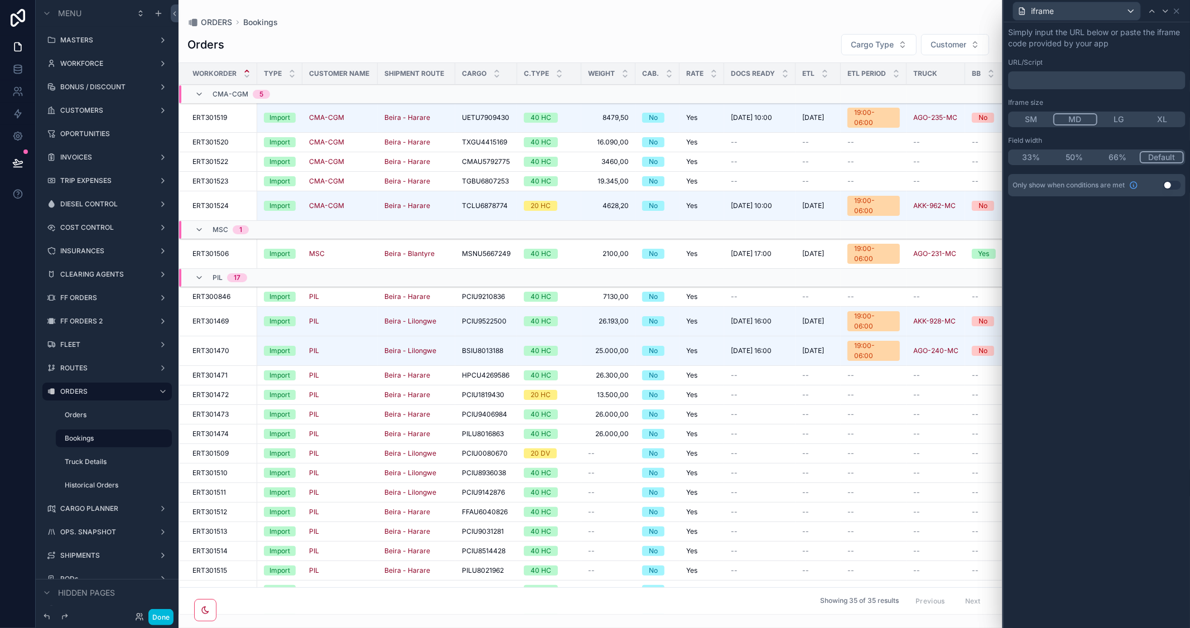
click at [1050, 80] on p "﻿" at bounding box center [1097, 80] width 171 height 11
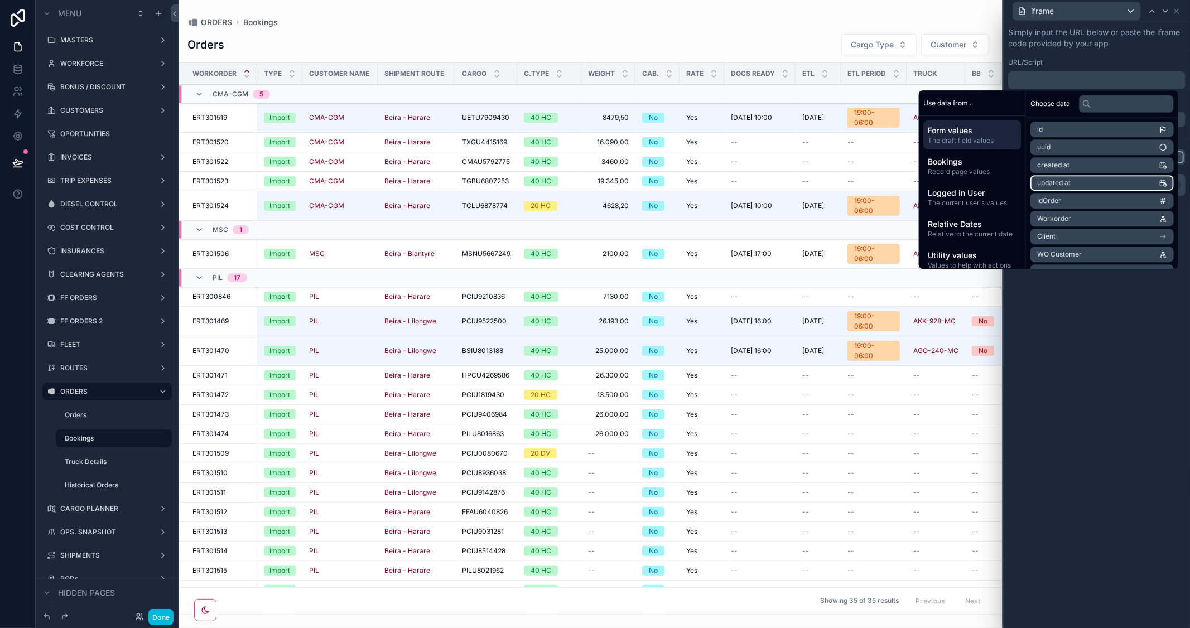
scroll to position [62, 0]
click at [1118, 100] on input "text" at bounding box center [1126, 104] width 95 height 18
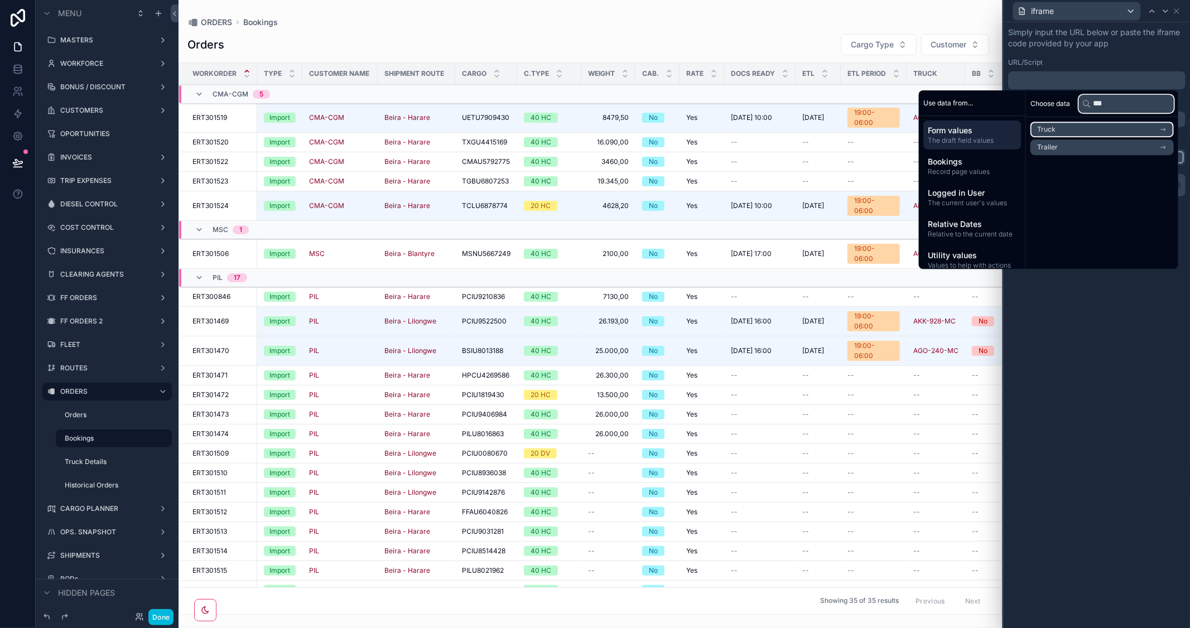
scroll to position [0, 0]
type input "***"
click at [1162, 127] on icon "scrollable content" at bounding box center [1163, 130] width 8 height 8
click at [1108, 146] on li "Gmap Link" at bounding box center [1101, 150] width 143 height 16
click at [1132, 368] on div "Simply input the URL below or paste the iframe code provided by your app URL/Sc…" at bounding box center [1096, 325] width 186 height 606
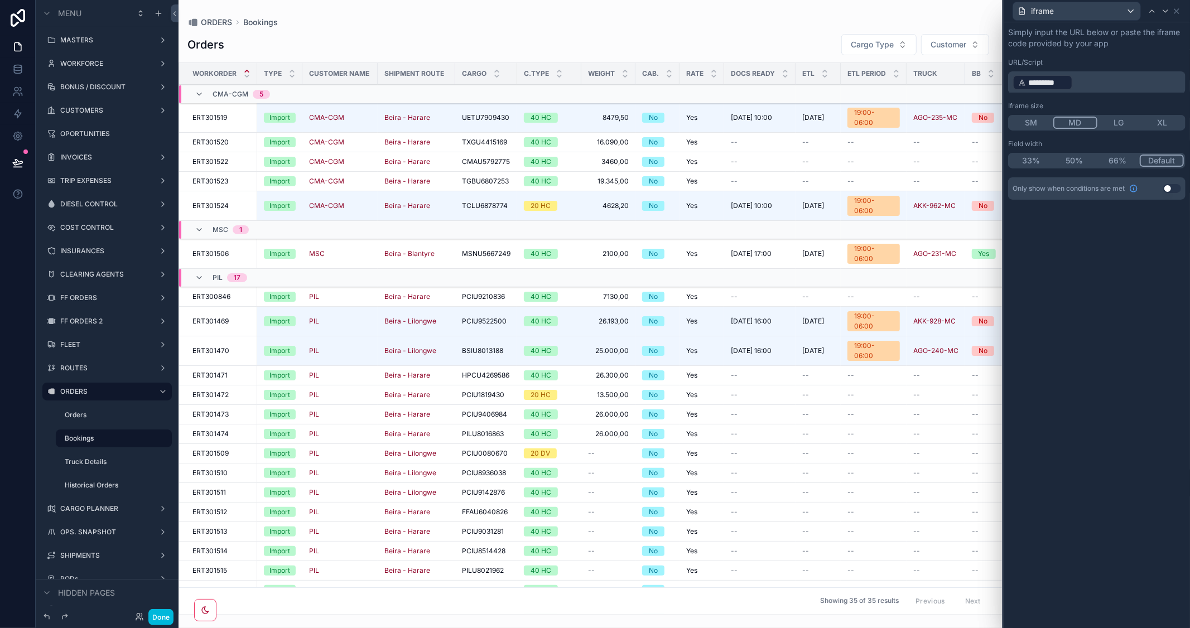
click at [1030, 118] on button "SM" at bounding box center [1032, 123] width 44 height 12
click at [162, 615] on button "Done" at bounding box center [160, 617] width 25 height 16
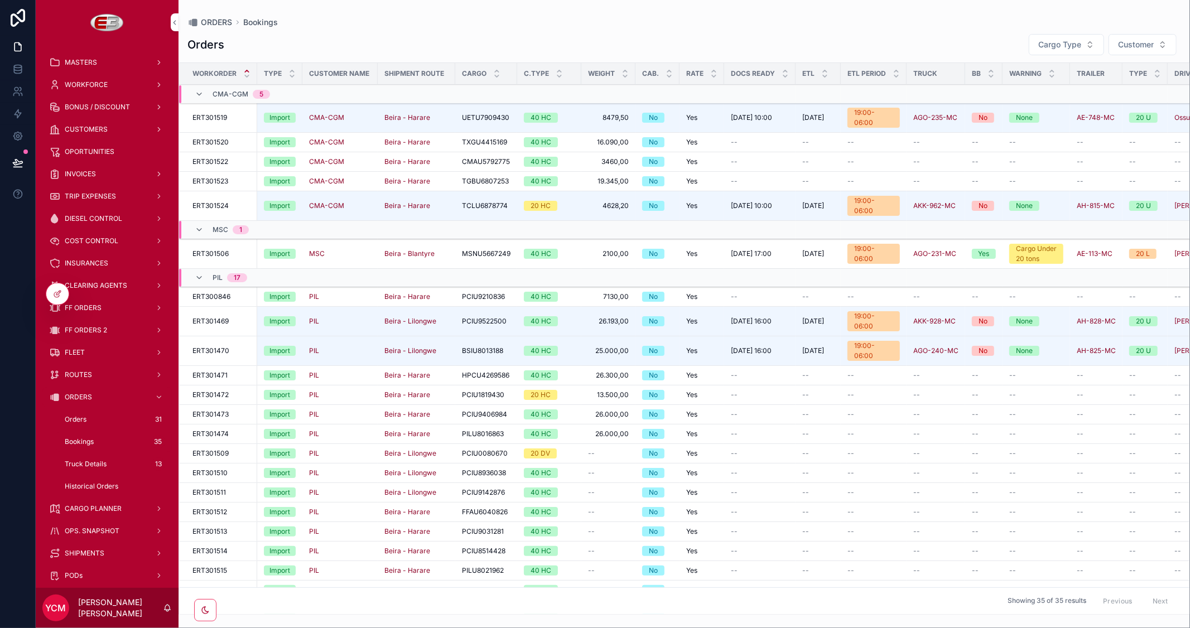
click at [0, 0] on span "Truck" at bounding box center [0, 0] width 0 height 0
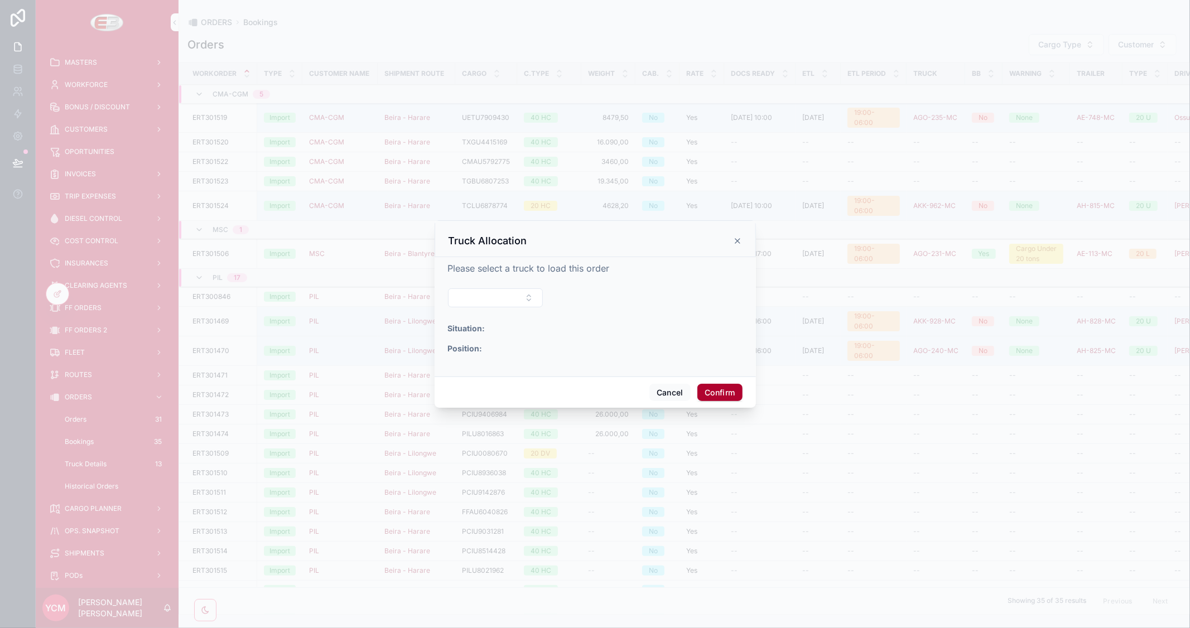
click at [531, 296] on button "Select Button" at bounding box center [495, 297] width 95 height 19
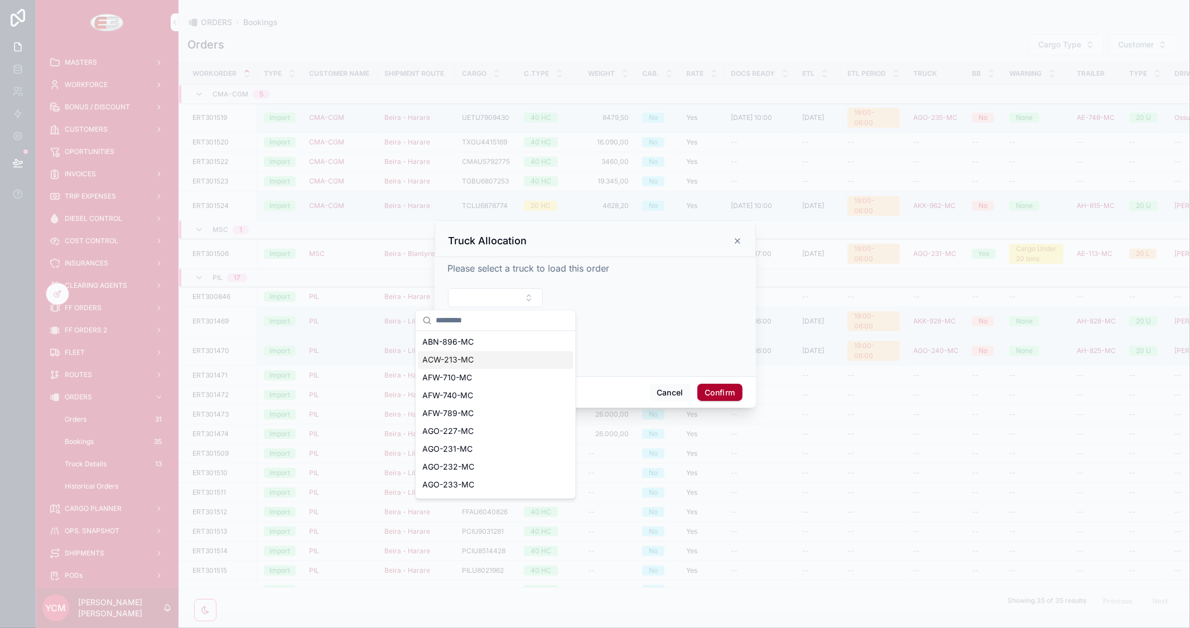
click at [466, 355] on span "ACW-213-MC" at bounding box center [447, 360] width 51 height 11
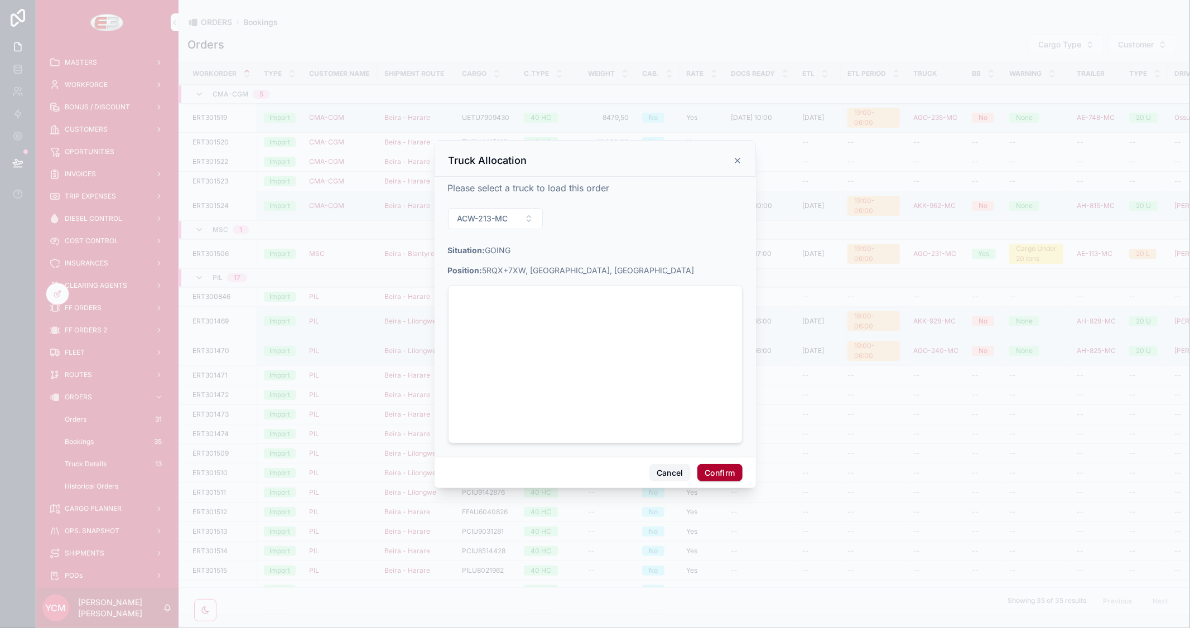
drag, startPoint x: 662, startPoint y: 471, endPoint x: 665, endPoint y: 458, distance: 13.4
click at [662, 471] on button "Cancel" at bounding box center [669, 473] width 41 height 18
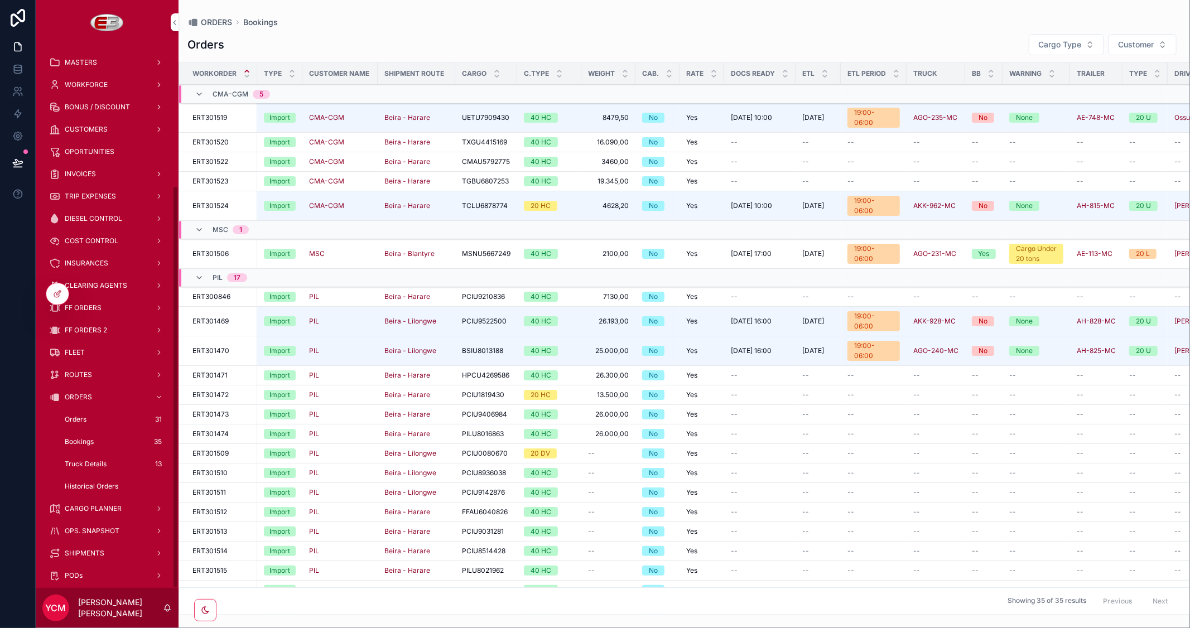
click at [59, 290] on icon at bounding box center [57, 293] width 9 height 9
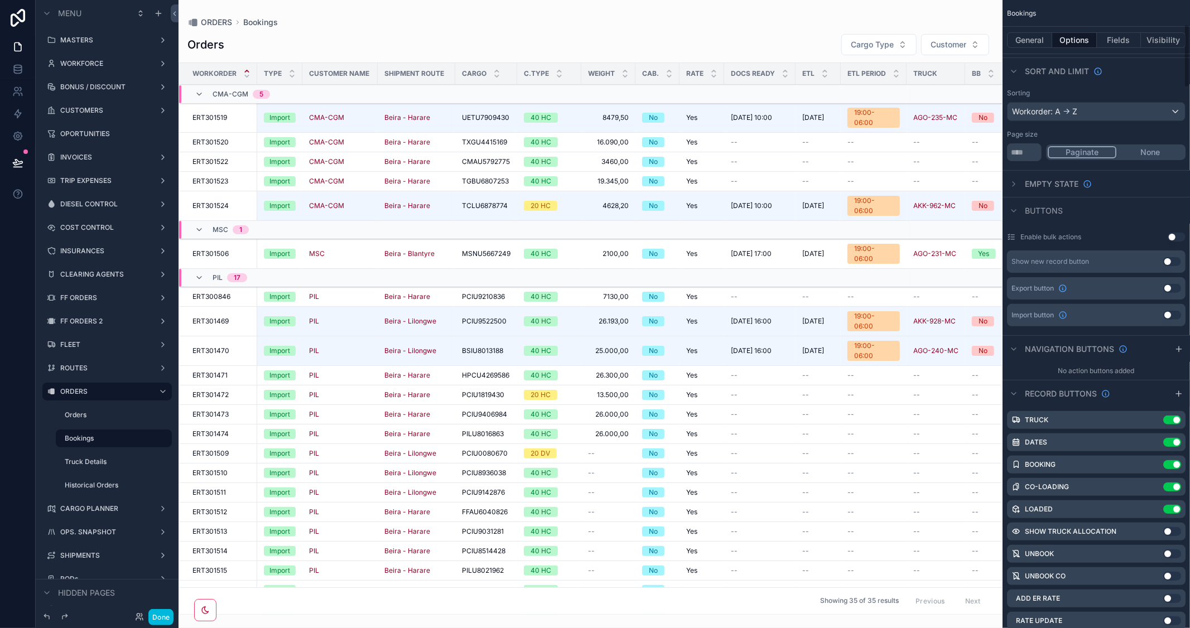
scroll to position [371, 0]
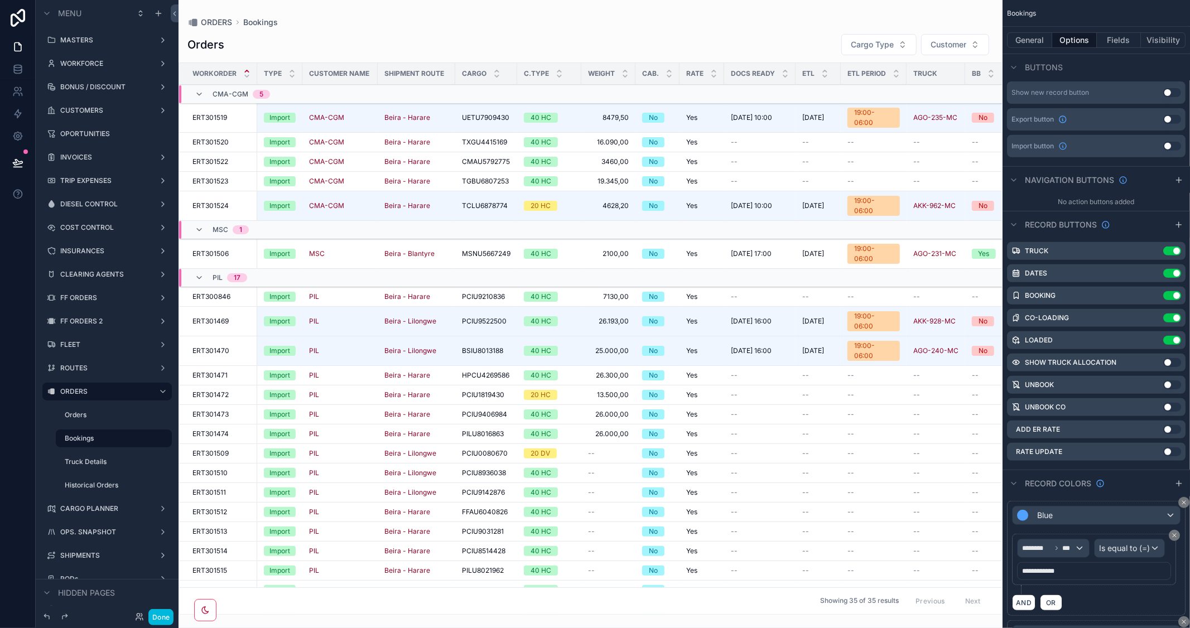
click at [0, 0] on icon "scrollable content" at bounding box center [0, 0] width 0 height 0
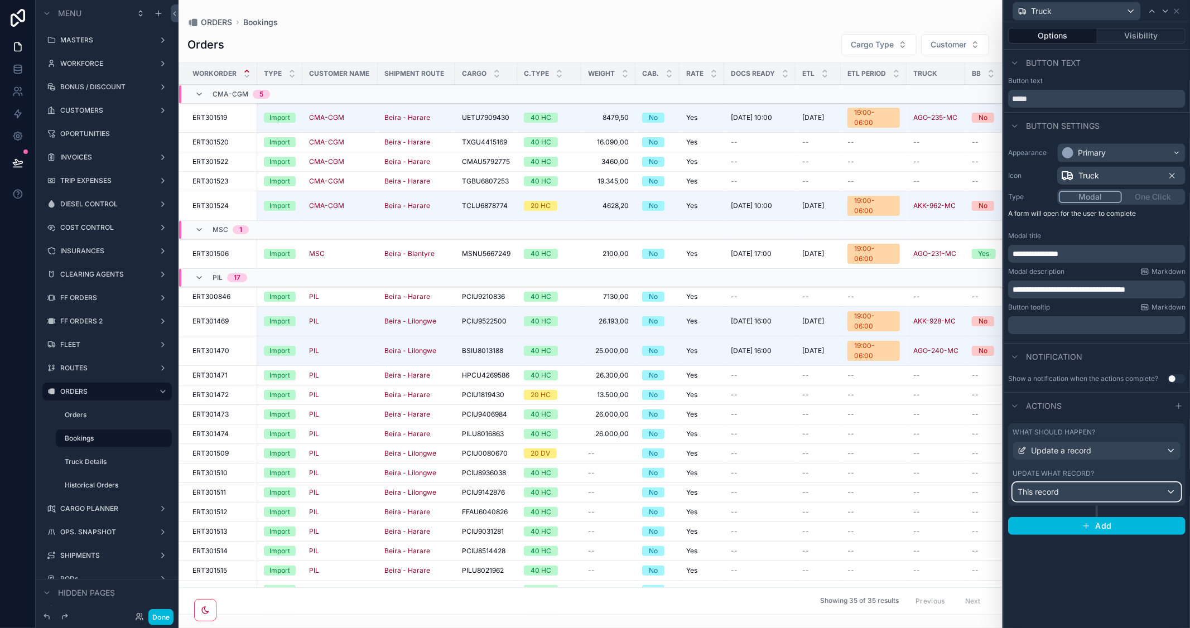
click at [1124, 492] on div "This record" at bounding box center [1096, 492] width 167 height 18
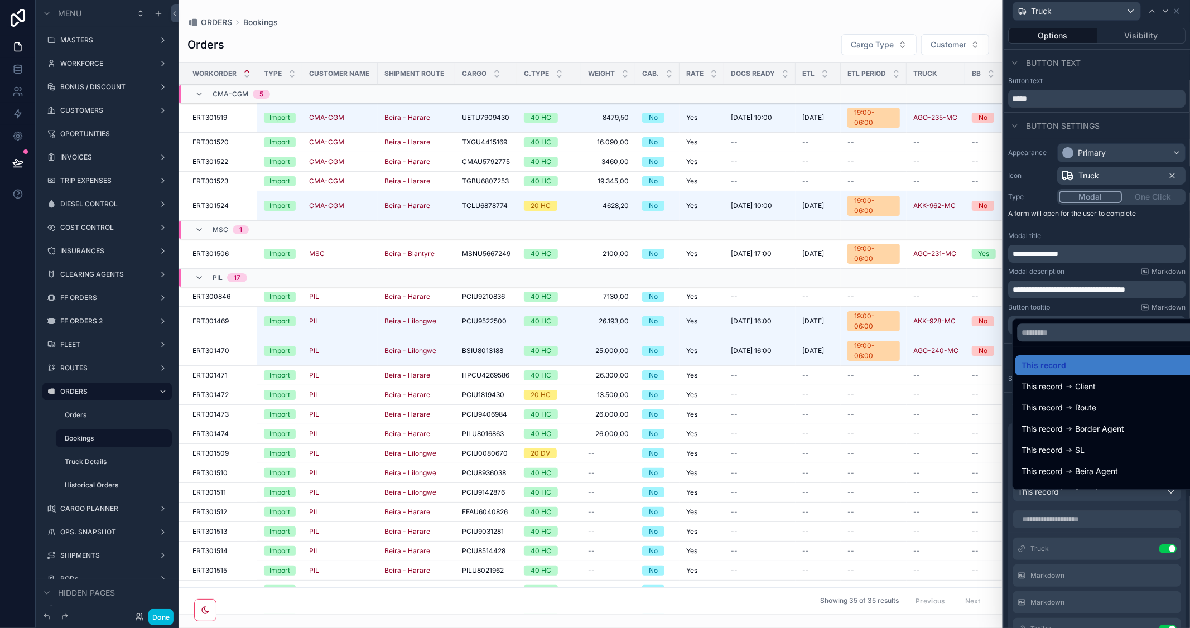
click at [1116, 274] on div at bounding box center [1096, 314] width 186 height 628
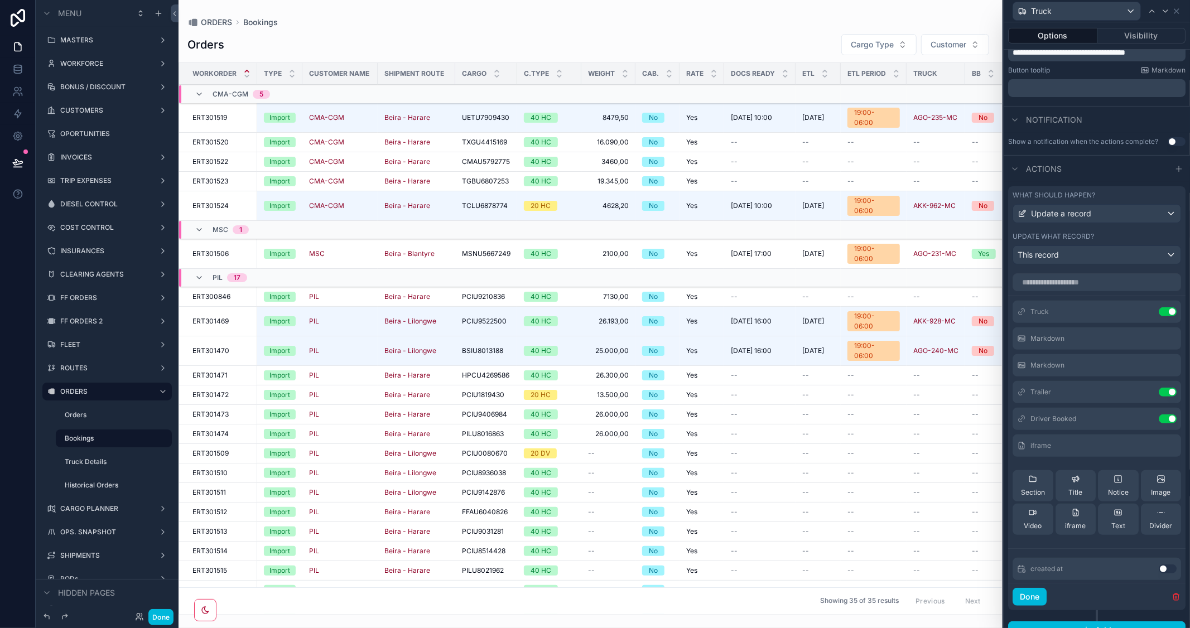
scroll to position [248, 0]
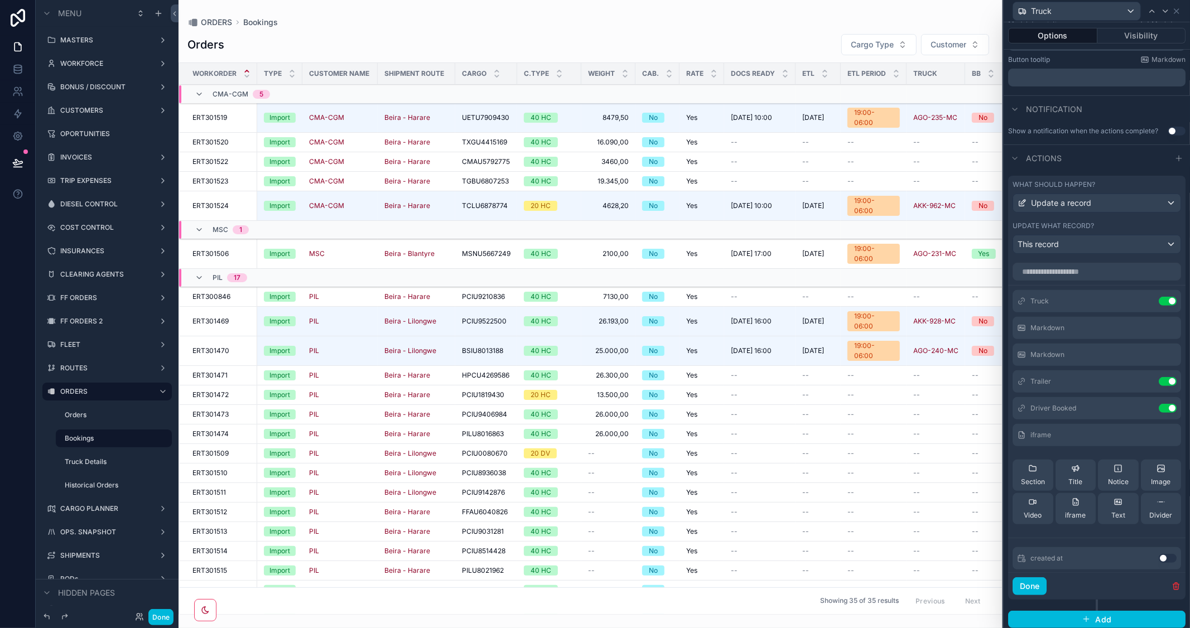
click at [1113, 506] on icon at bounding box center [1117, 502] width 9 height 9
click at [1111, 544] on div "Text" at bounding box center [1118, 535] width 14 height 22
click at [1113, 560] on icon at bounding box center [1117, 555] width 9 height 9
click at [0, 0] on icon at bounding box center [0, 0] width 0 height 0
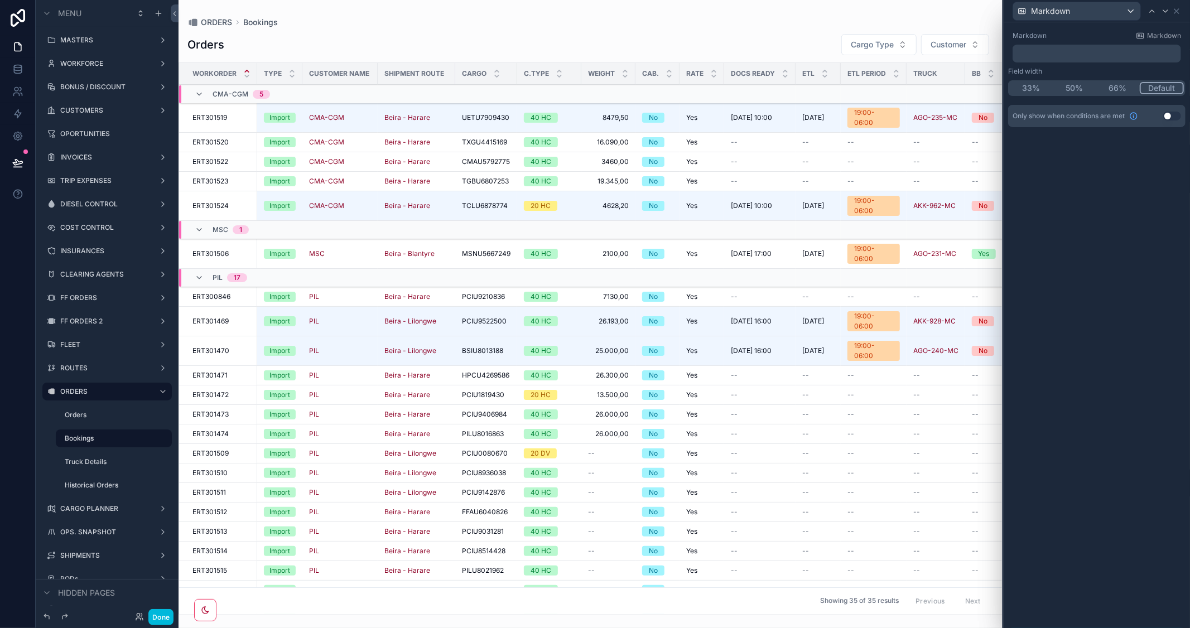
click at [1028, 50] on p "﻿" at bounding box center [1098, 53] width 162 height 11
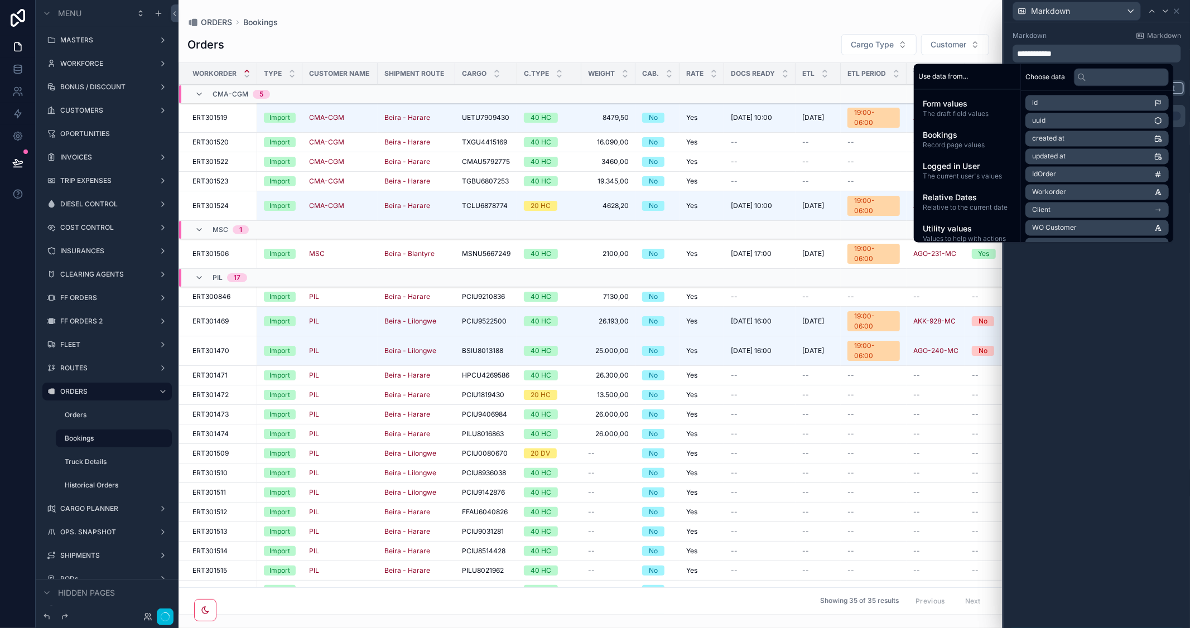
click at [965, 105] on span "Form values" at bounding box center [967, 104] width 89 height 11
click at [1092, 75] on input "text" at bounding box center [1121, 77] width 95 height 18
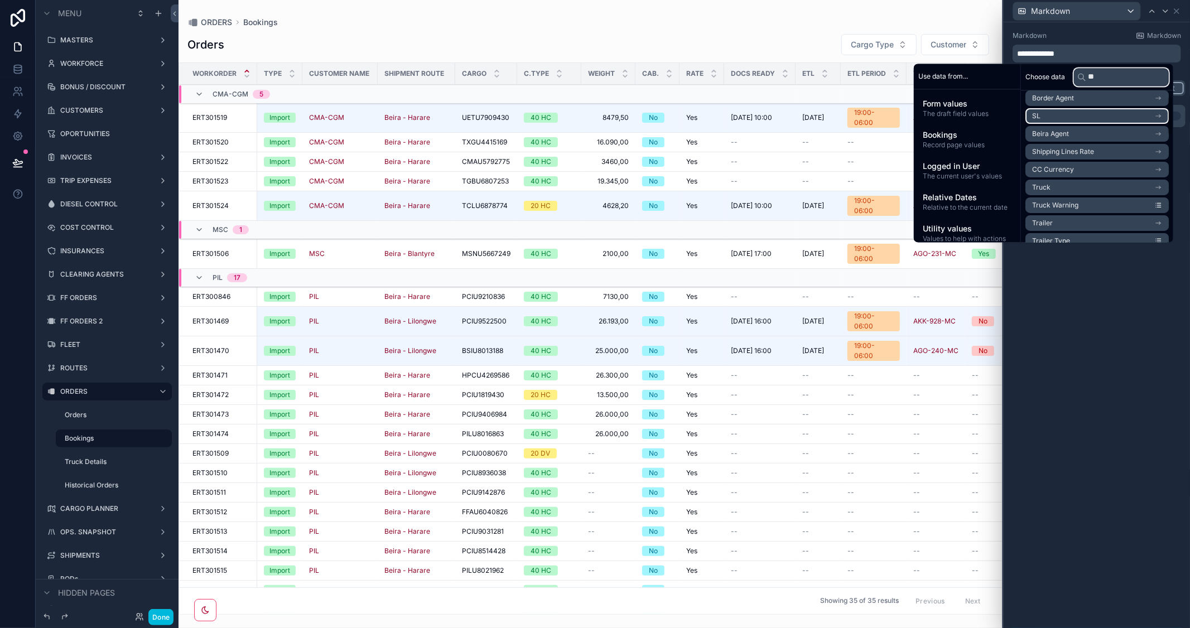
scroll to position [62, 0]
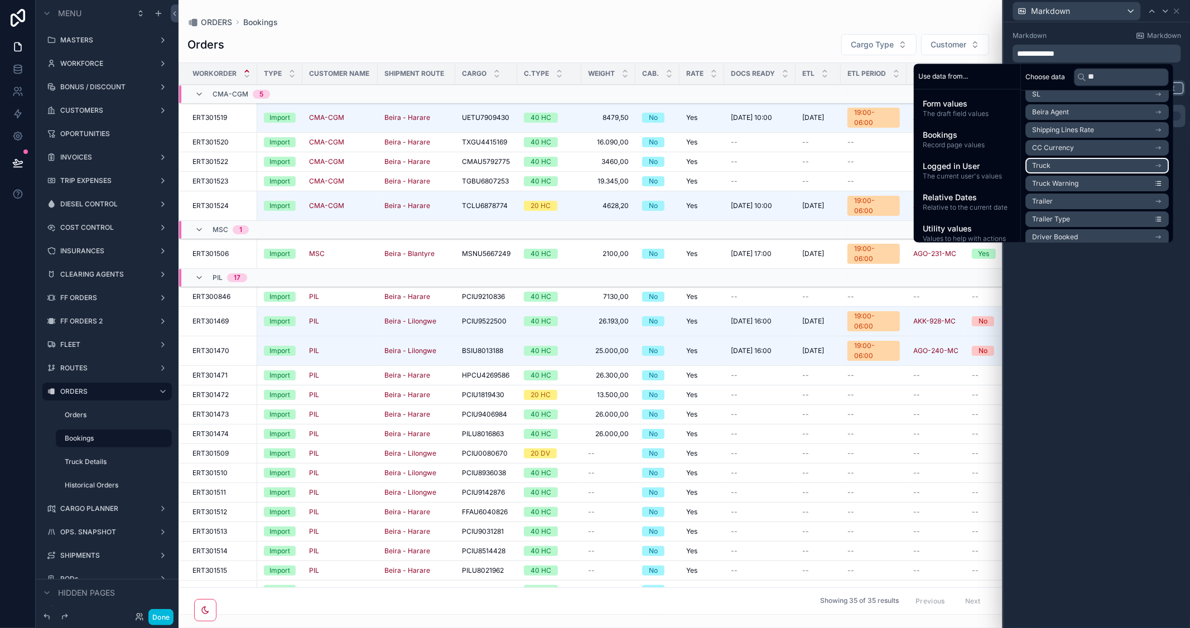
click at [1155, 166] on icon "scrollable content" at bounding box center [1158, 166] width 8 height 8
click at [1103, 77] on input "**" at bounding box center [1121, 77] width 95 height 18
type input "*******"
click at [1052, 156] on span "rTrailer Allocated" at bounding box center [1059, 154] width 54 height 9
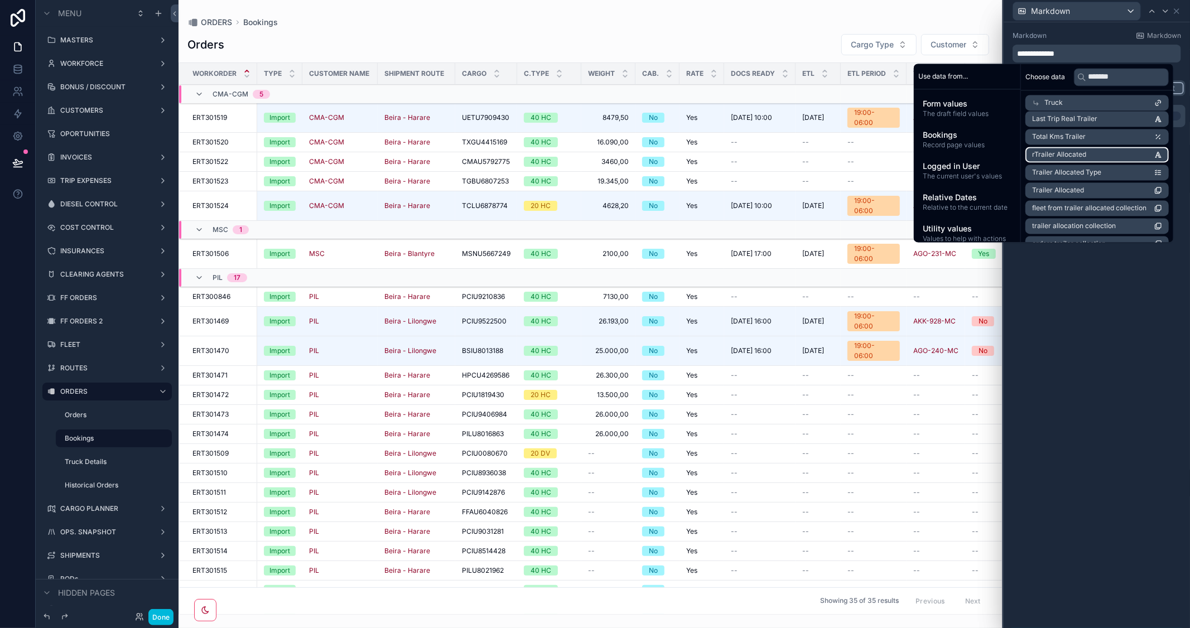
click at [1097, 336] on div "**********" at bounding box center [1096, 325] width 186 height 606
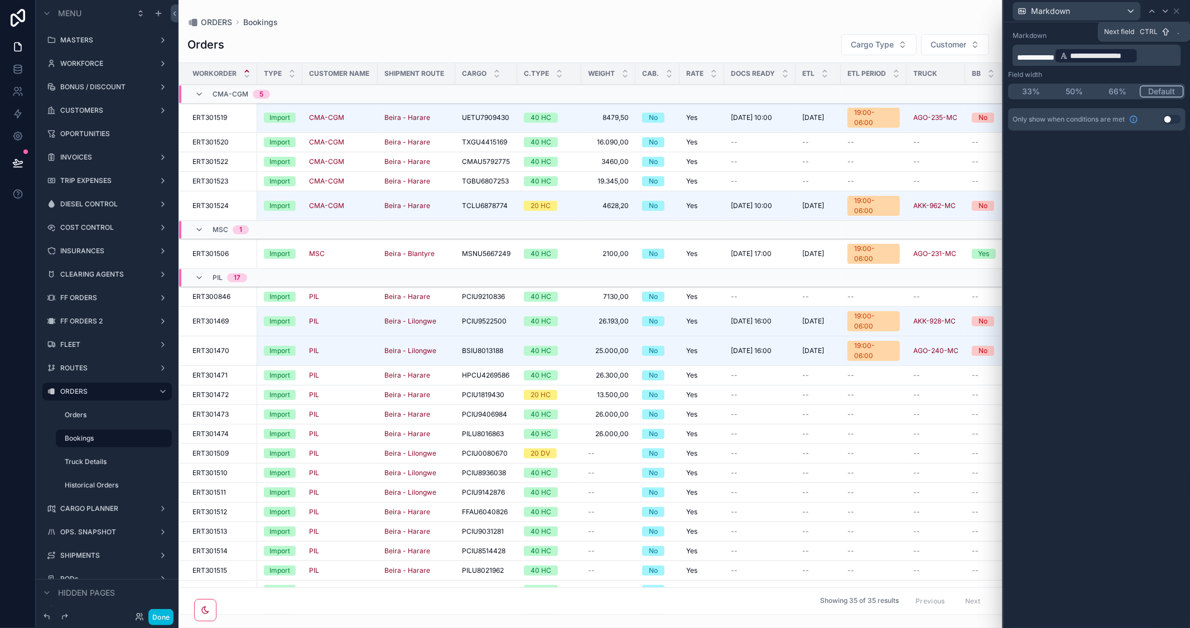
click at [1169, 9] on icon at bounding box center [1165, 11] width 9 height 9
click at [1037, 45] on div "﻿" at bounding box center [1096, 54] width 168 height 18
click at [1036, 52] on p "﻿" at bounding box center [1098, 53] width 162 height 11
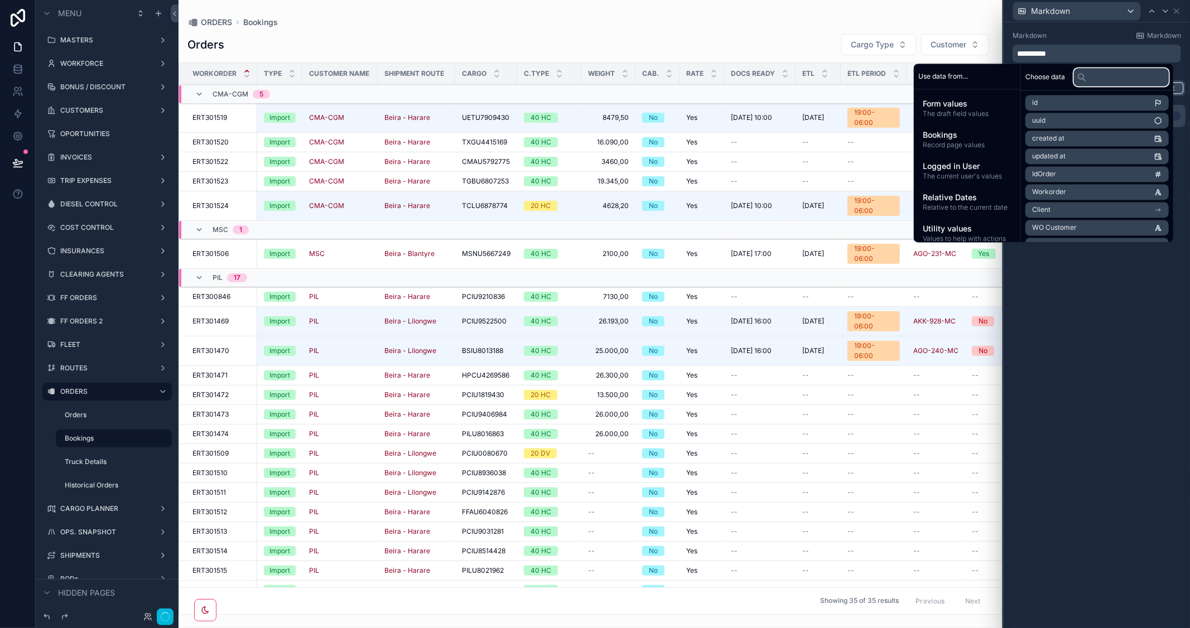
click at [1101, 80] on input "text" at bounding box center [1121, 77] width 95 height 18
click at [968, 106] on span "Form values" at bounding box center [967, 104] width 89 height 11
click at [961, 108] on span "Form values" at bounding box center [967, 104] width 89 height 11
click at [1089, 73] on input "text" at bounding box center [1121, 77] width 95 height 18
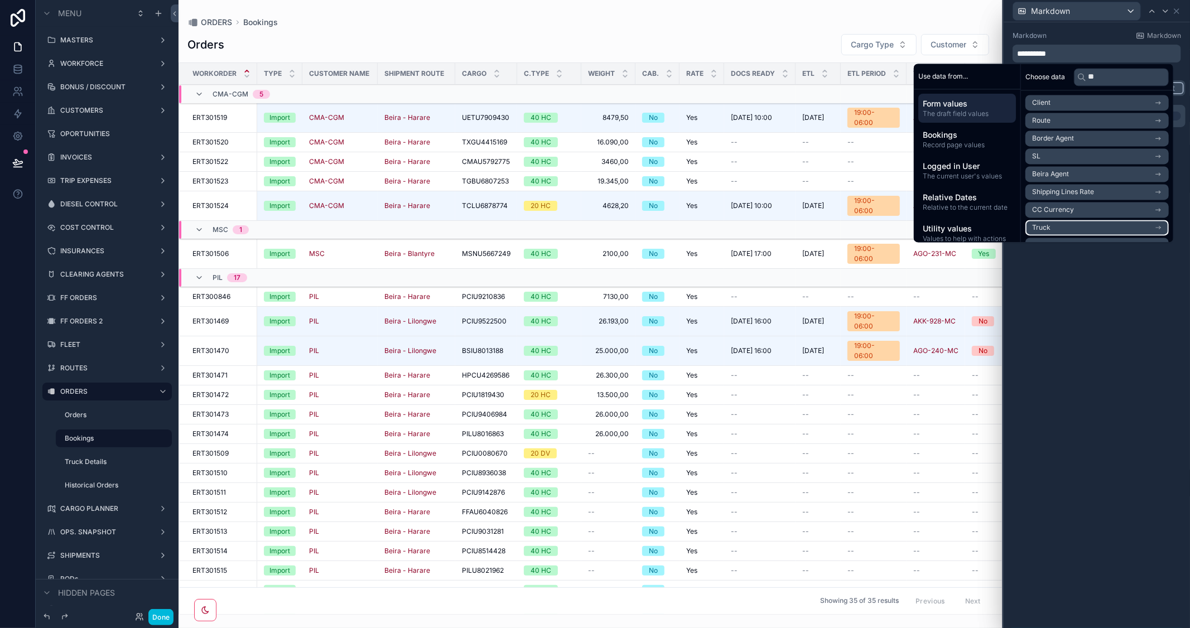
click at [1160, 224] on icon "scrollable content" at bounding box center [1158, 228] width 8 height 8
drag, startPoint x: 1101, startPoint y: 74, endPoint x: 1049, endPoint y: 75, distance: 51.3
click at [1049, 75] on div "Choose data **" at bounding box center [1097, 77] width 152 height 27
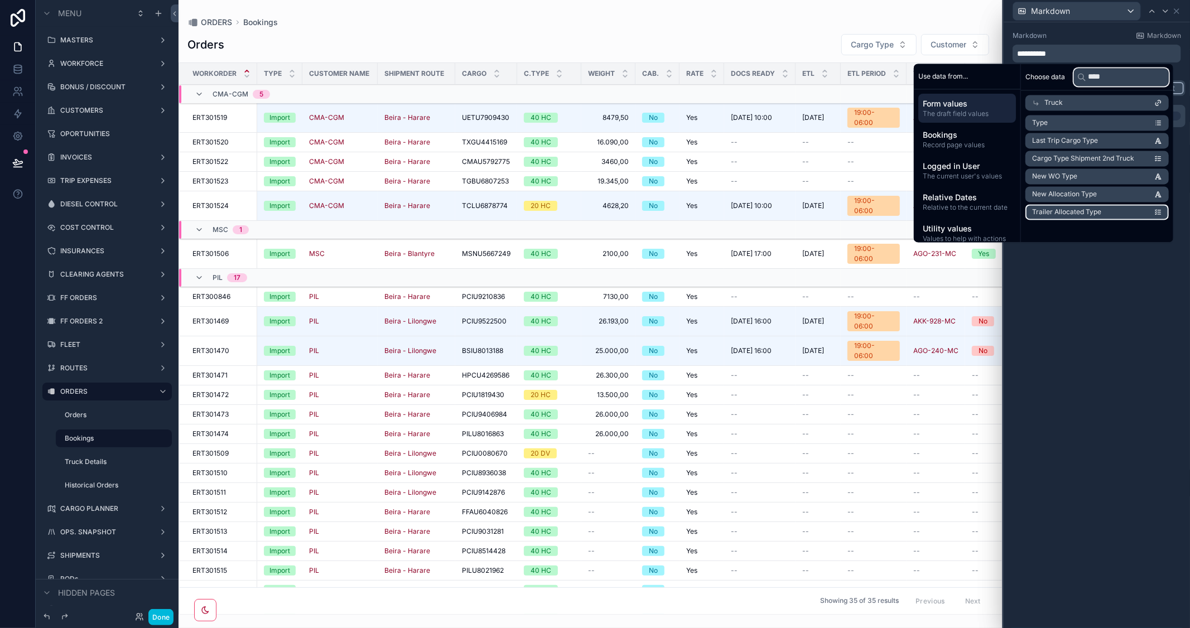
type input "****"
click at [1079, 208] on span "Trailer Allocated Type" at bounding box center [1066, 211] width 69 height 9
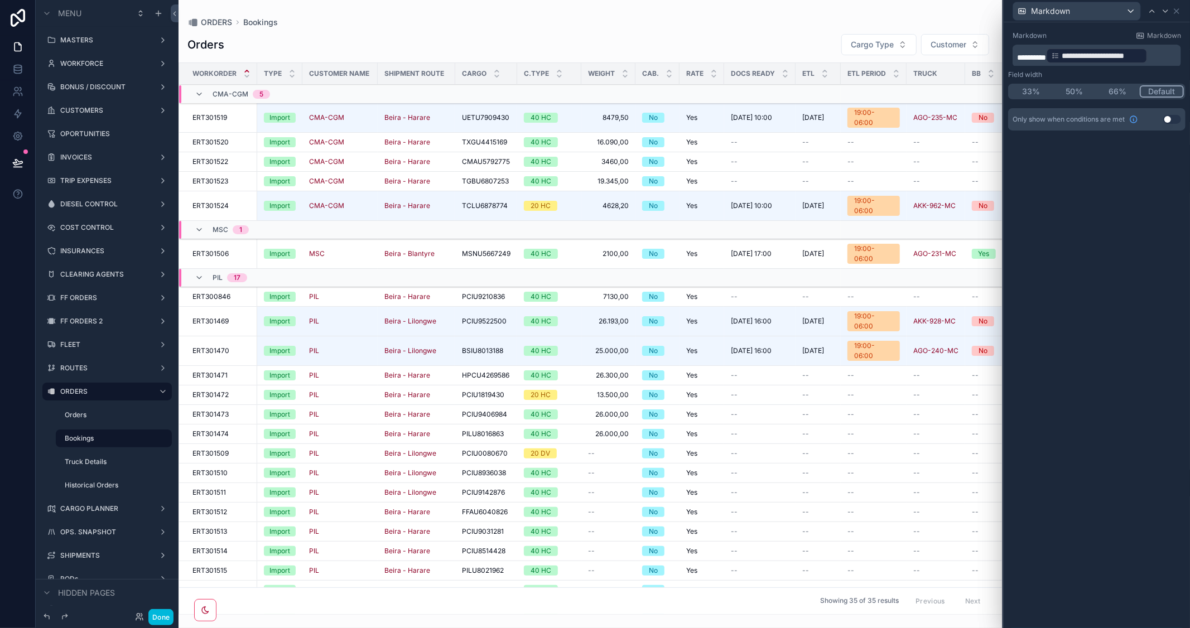
click at [1075, 321] on div "**********" at bounding box center [1096, 325] width 186 height 606
click at [1166, 10] on icon at bounding box center [1165, 11] width 9 height 9
click at [1077, 52] on p "﻿" at bounding box center [1098, 53] width 162 height 11
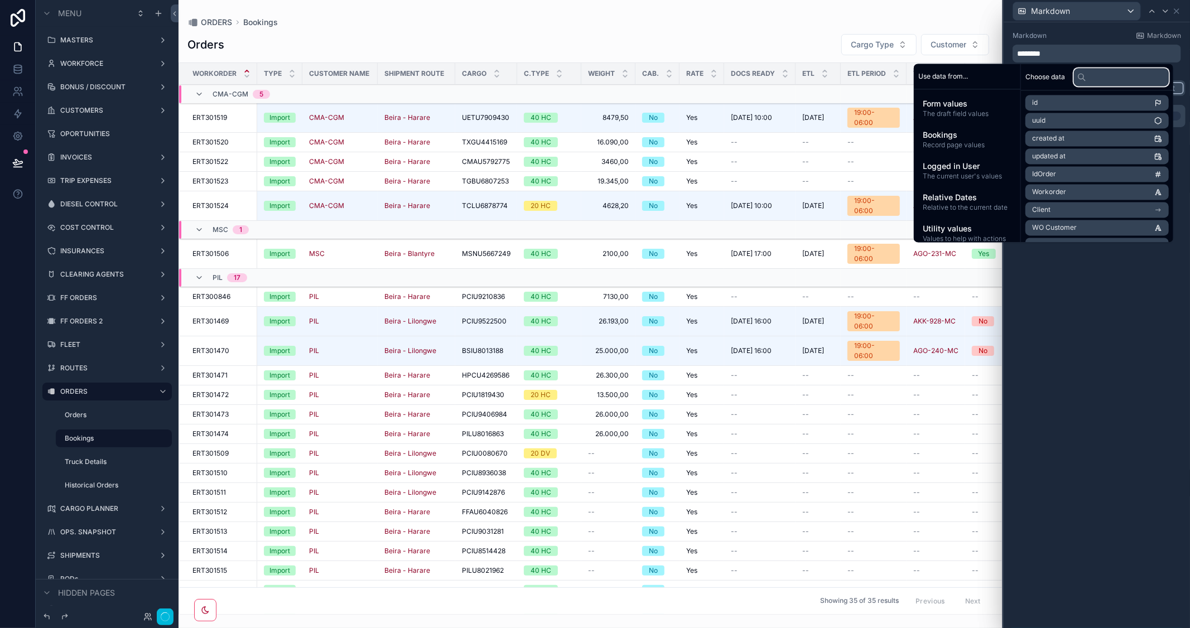
click at [1093, 79] on input "text" at bounding box center [1121, 77] width 95 height 18
click at [954, 107] on span "Form values" at bounding box center [967, 104] width 89 height 11
click at [1104, 79] on input "text" at bounding box center [1121, 77] width 95 height 18
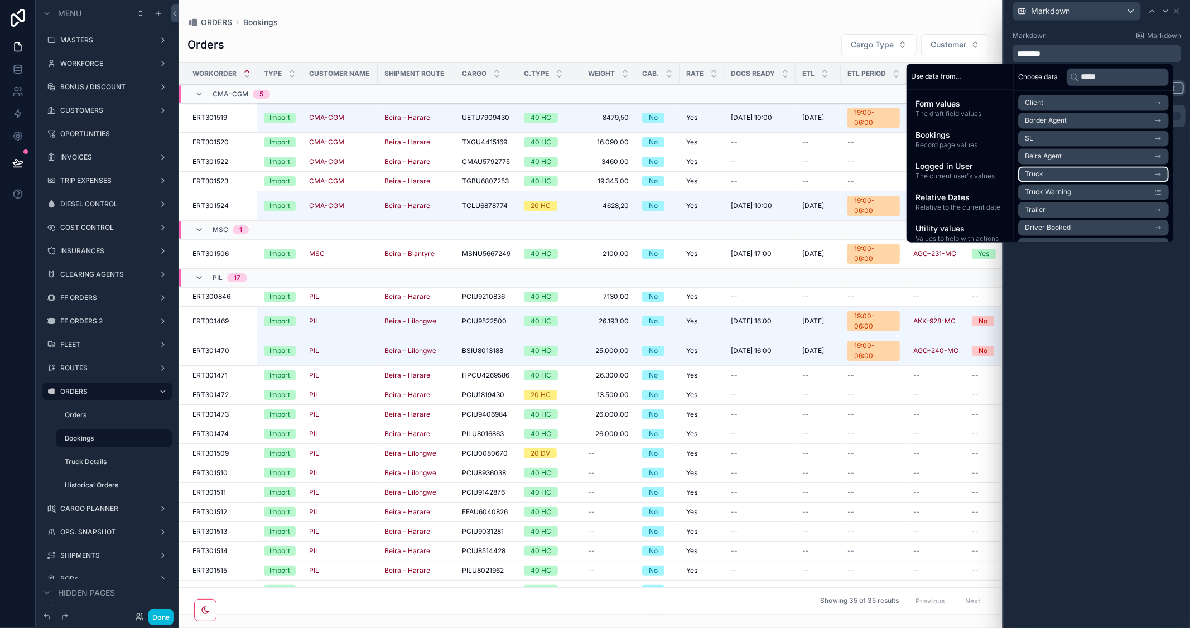
click at [1155, 173] on icon "scrollable content" at bounding box center [1158, 174] width 8 height 8
drag, startPoint x: 1103, startPoint y: 76, endPoint x: 995, endPoint y: 64, distance: 109.5
click at [995, 64] on div "Use data from... Form values The draft field values Bookings Record page values…" at bounding box center [1039, 153] width 267 height 178
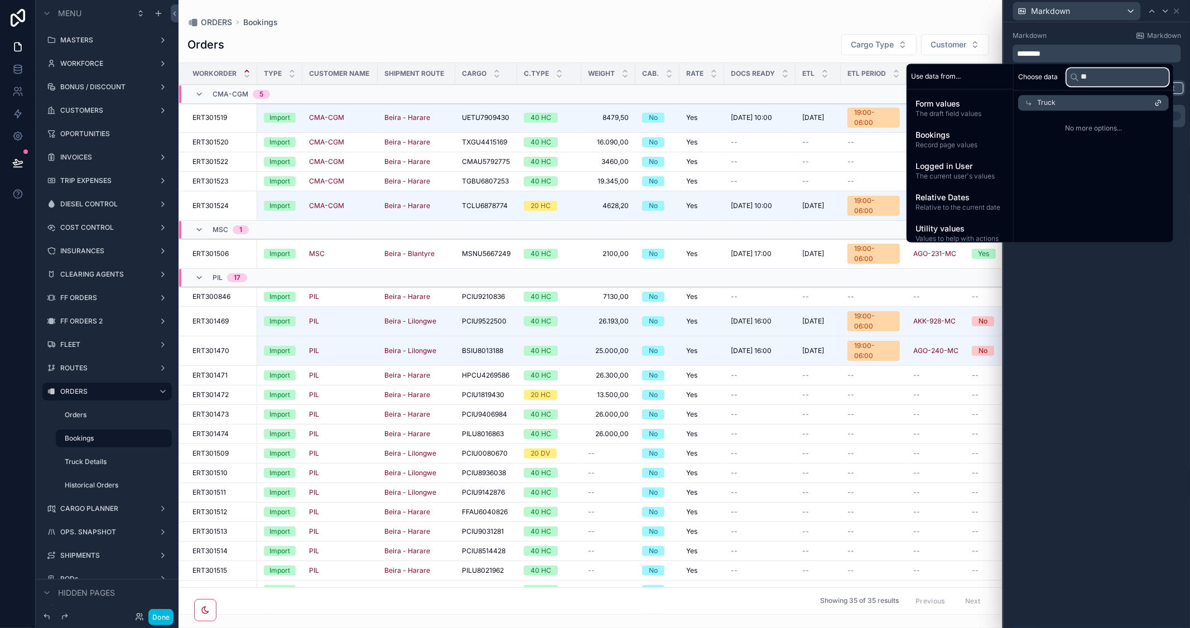
type input "*"
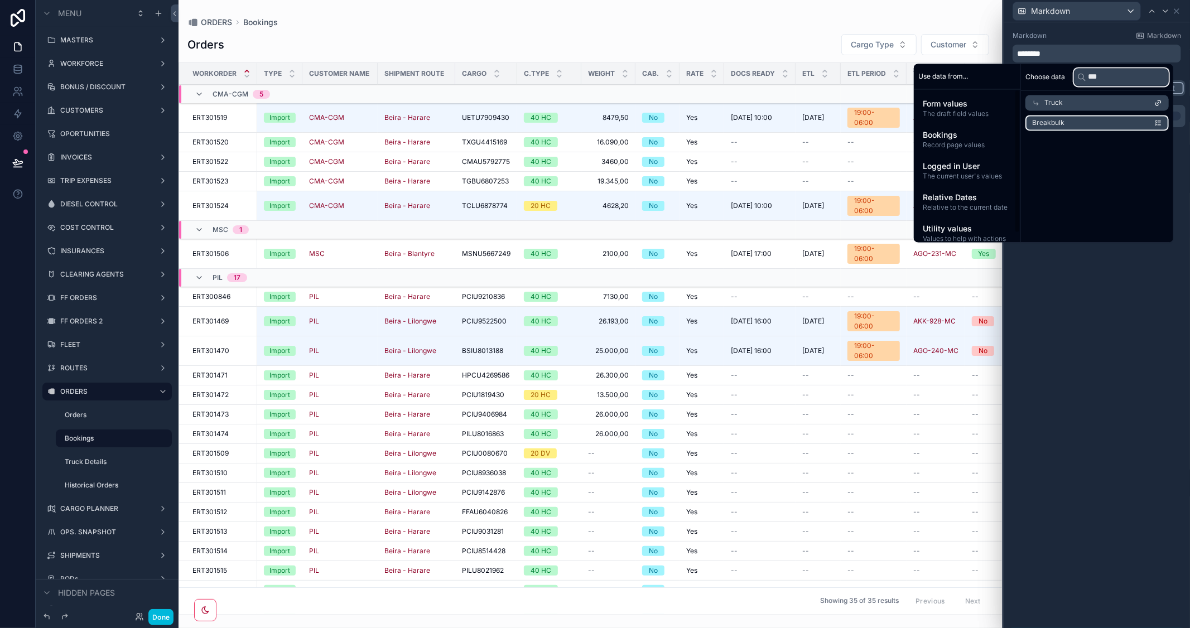
type input "***"
click at [1052, 120] on span "Breakbulk" at bounding box center [1048, 122] width 32 height 9
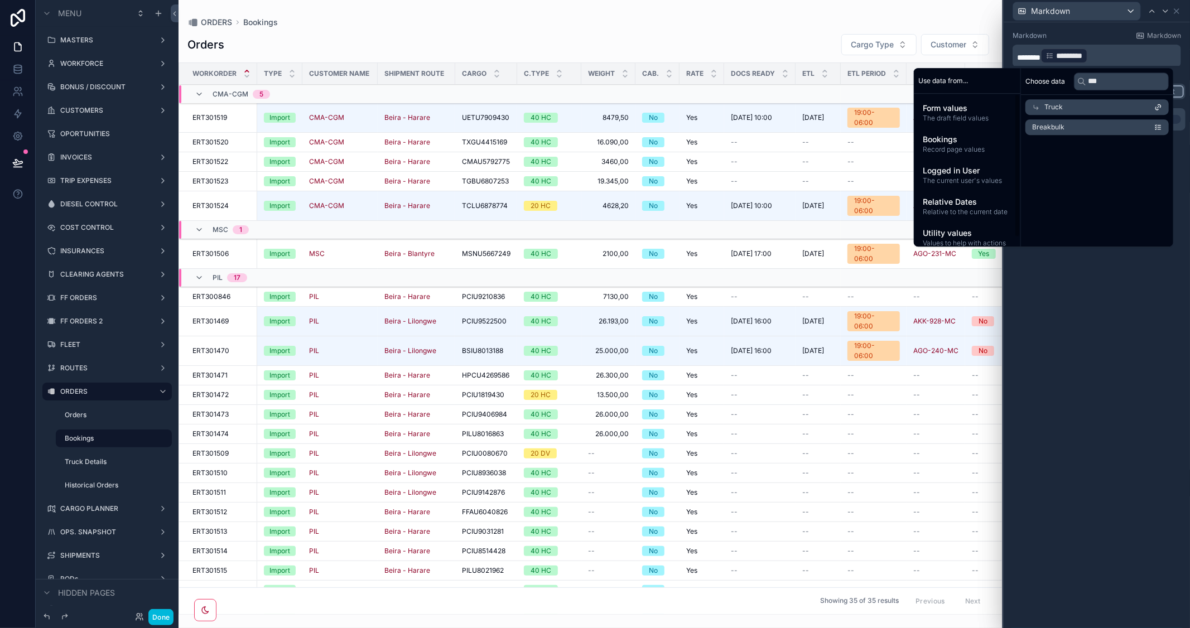
click at [158, 618] on button "Done" at bounding box center [160, 617] width 25 height 16
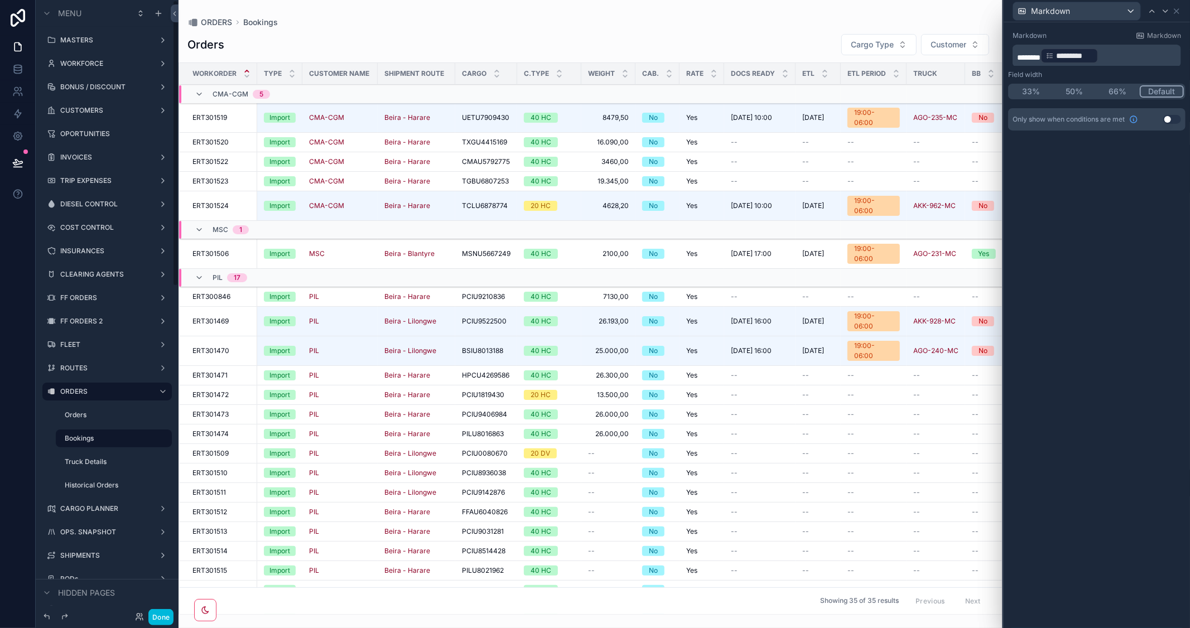
click at [157, 616] on button "Done" at bounding box center [160, 617] width 25 height 16
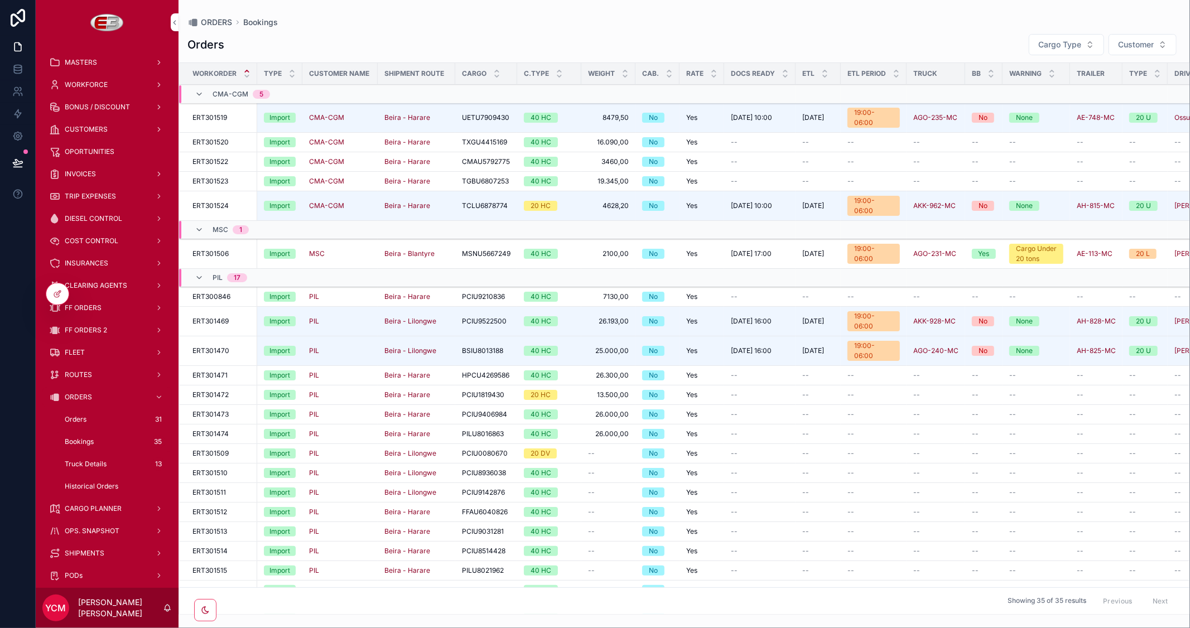
click at [0, 0] on span "Truck" at bounding box center [0, 0] width 0 height 0
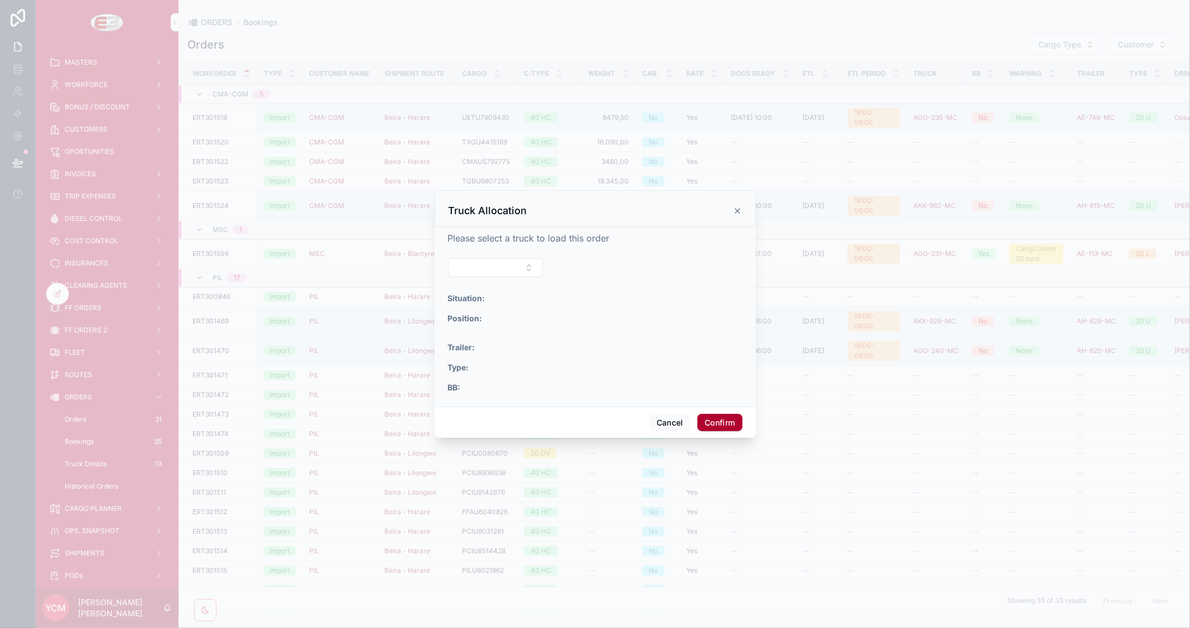
click at [525, 270] on button "Select Button" at bounding box center [495, 267] width 95 height 19
click at [453, 363] on span "AFW-740-MC" at bounding box center [447, 365] width 51 height 11
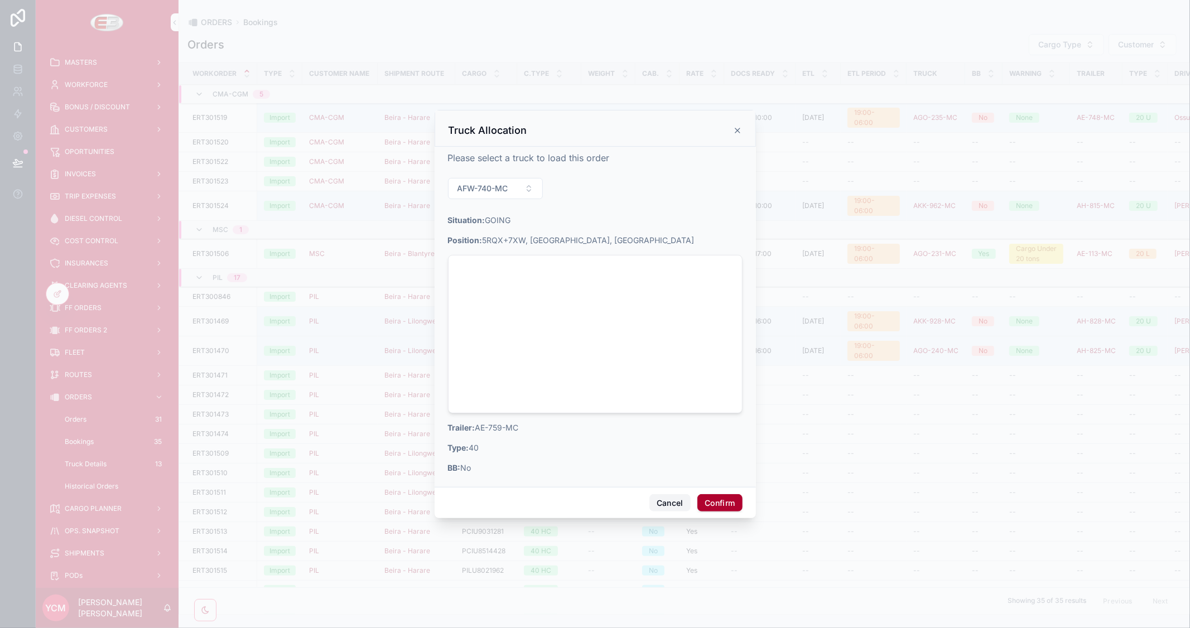
click at [675, 503] on button "Cancel" at bounding box center [669, 503] width 41 height 18
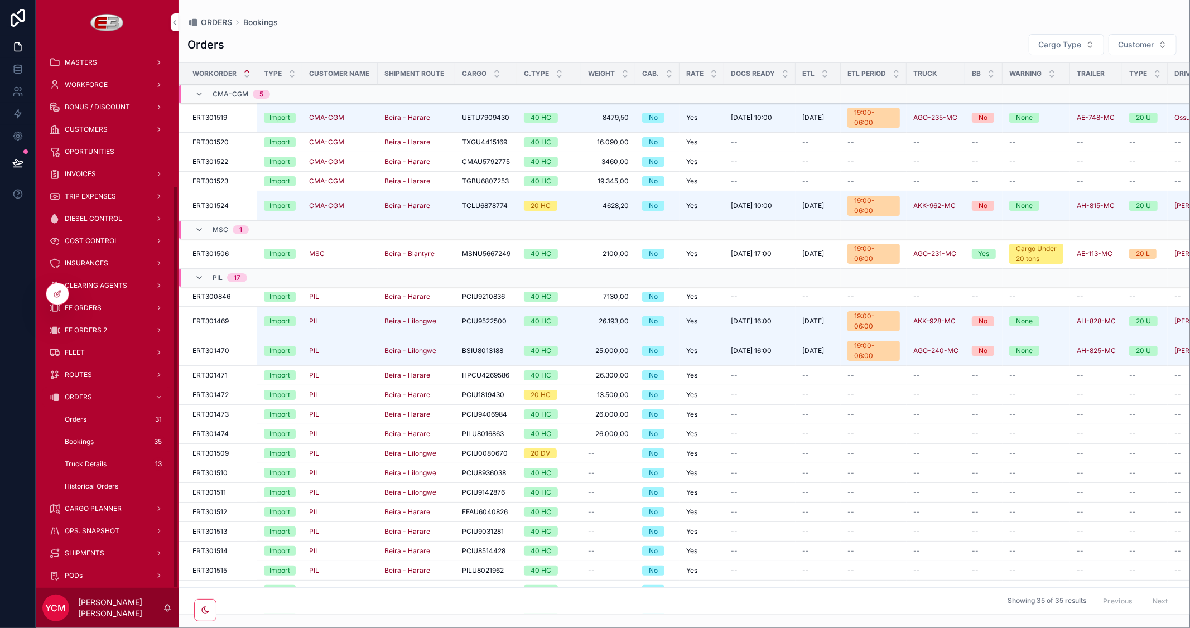
click at [51, 296] on div at bounding box center [57, 293] width 22 height 21
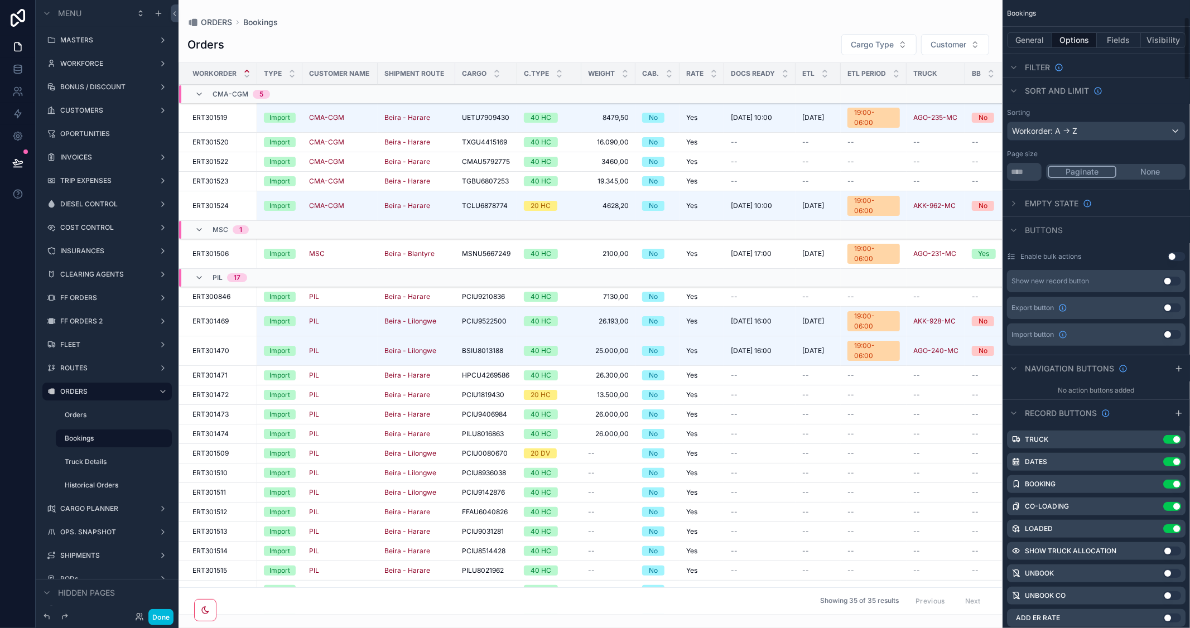
scroll to position [186, 0]
click at [0, 0] on icon "scrollable content" at bounding box center [0, 0] width 0 height 0
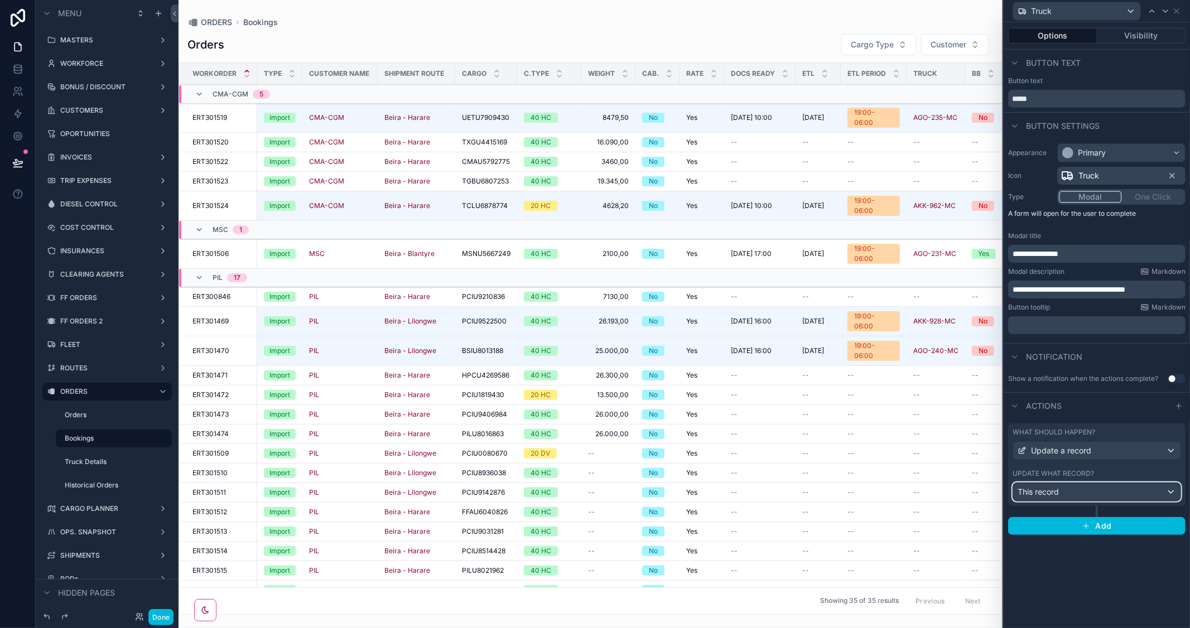
click at [1131, 488] on div "This record" at bounding box center [1096, 492] width 167 height 18
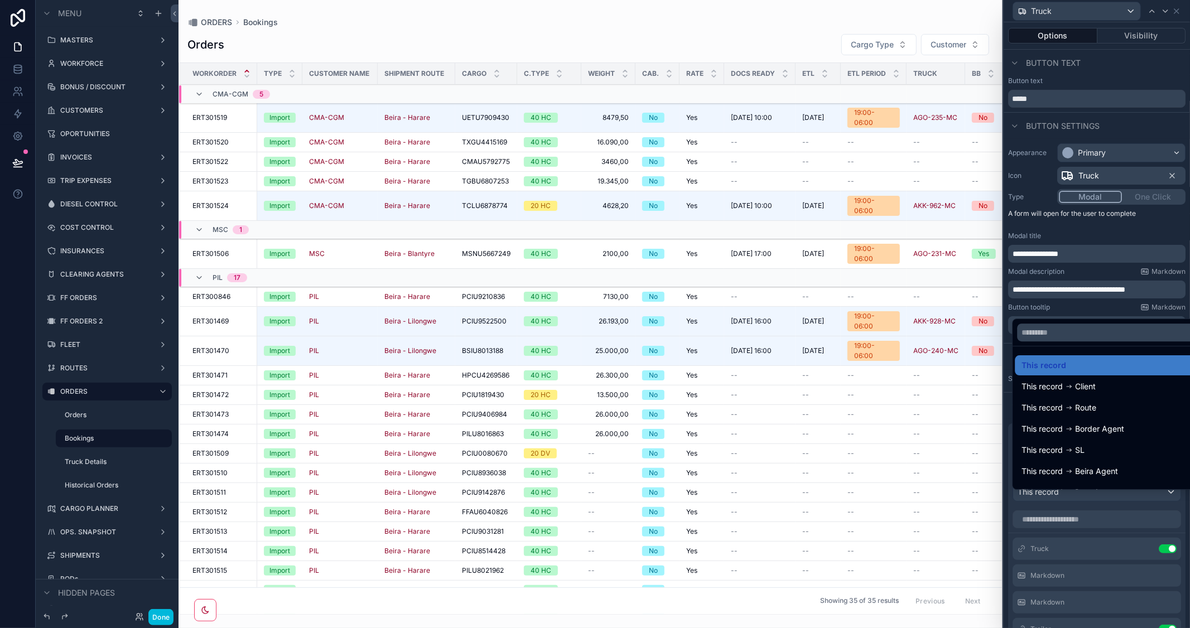
click at [1146, 225] on div at bounding box center [1096, 314] width 186 height 628
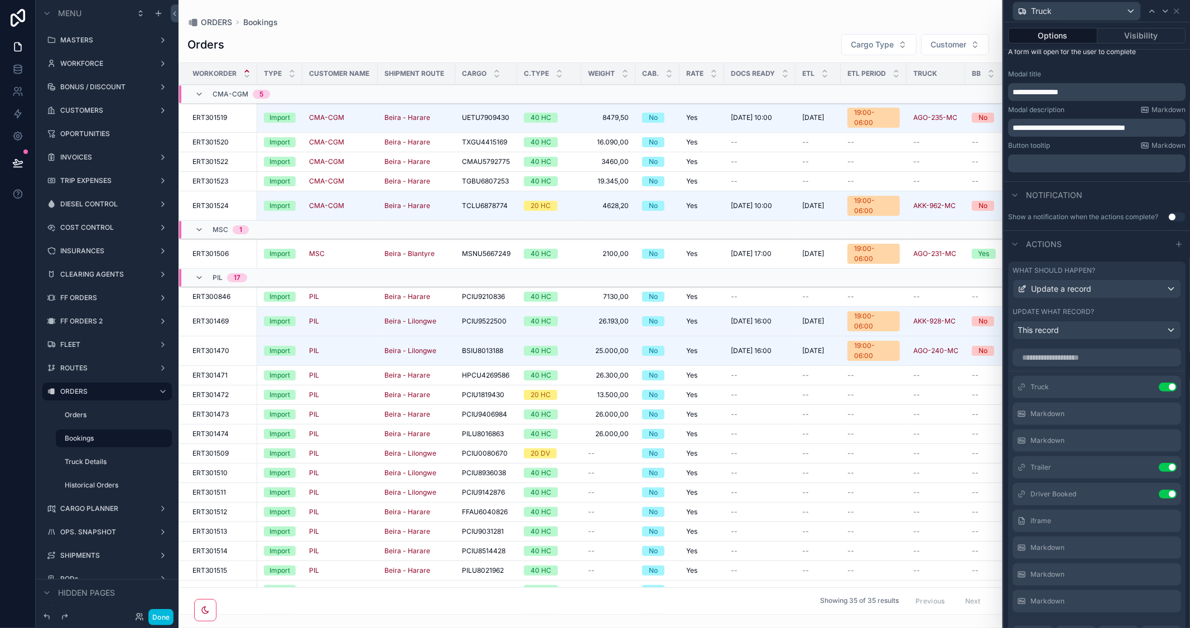
scroll to position [261, 0]
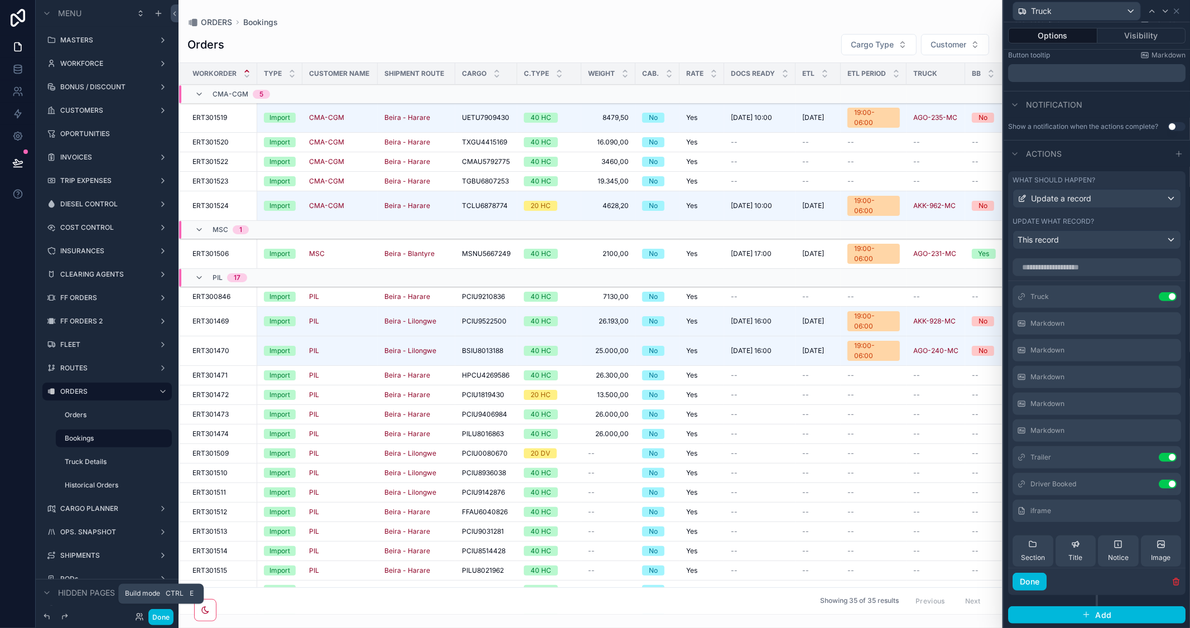
click at [165, 612] on button "Done" at bounding box center [160, 617] width 25 height 16
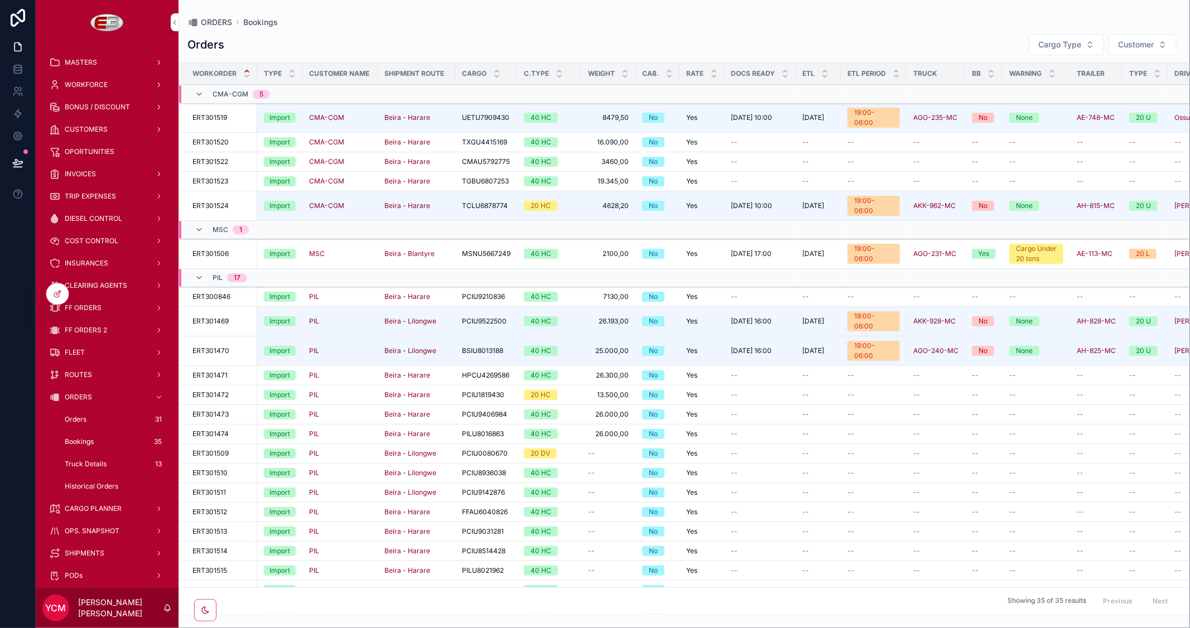
click at [0, 0] on span "Truck" at bounding box center [0, 0] width 0 height 0
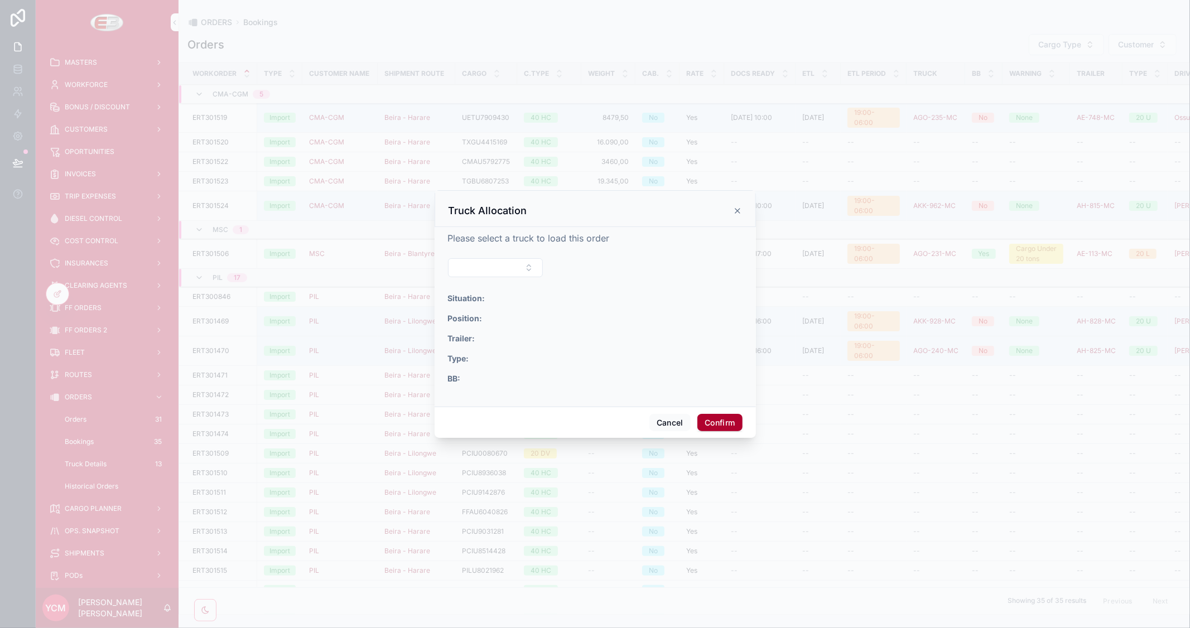
click at [522, 259] on button "Select Button" at bounding box center [495, 267] width 95 height 19
type input "***"
click at [458, 308] on span "AKK-924-MC" at bounding box center [446, 311] width 49 height 11
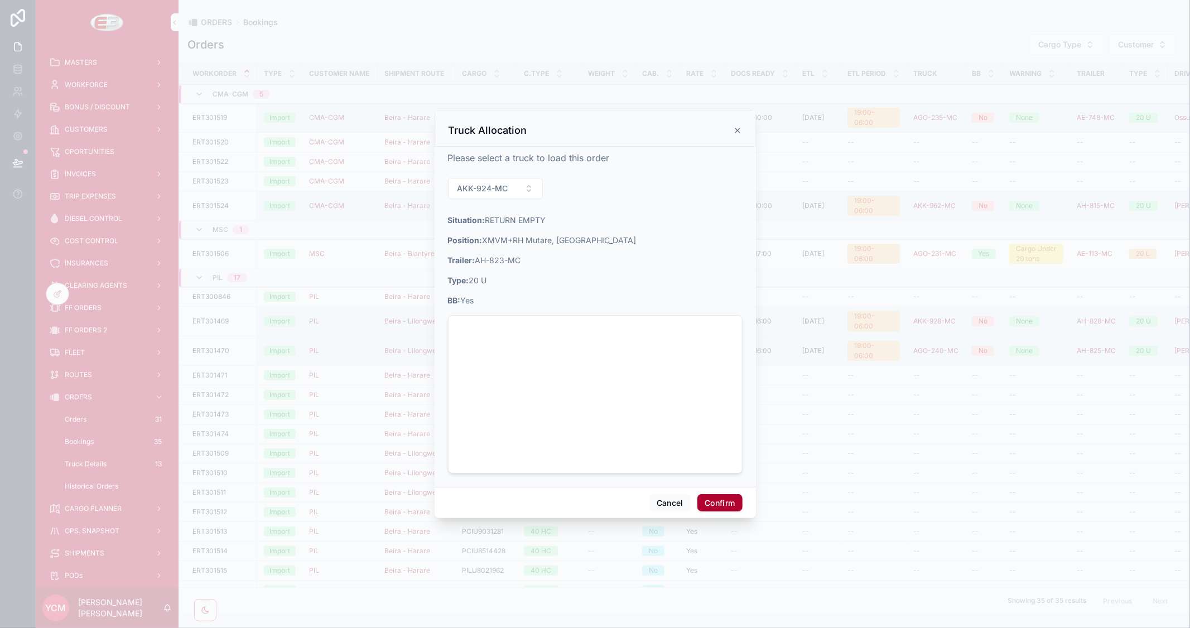
click at [735, 130] on icon at bounding box center [737, 130] width 9 height 9
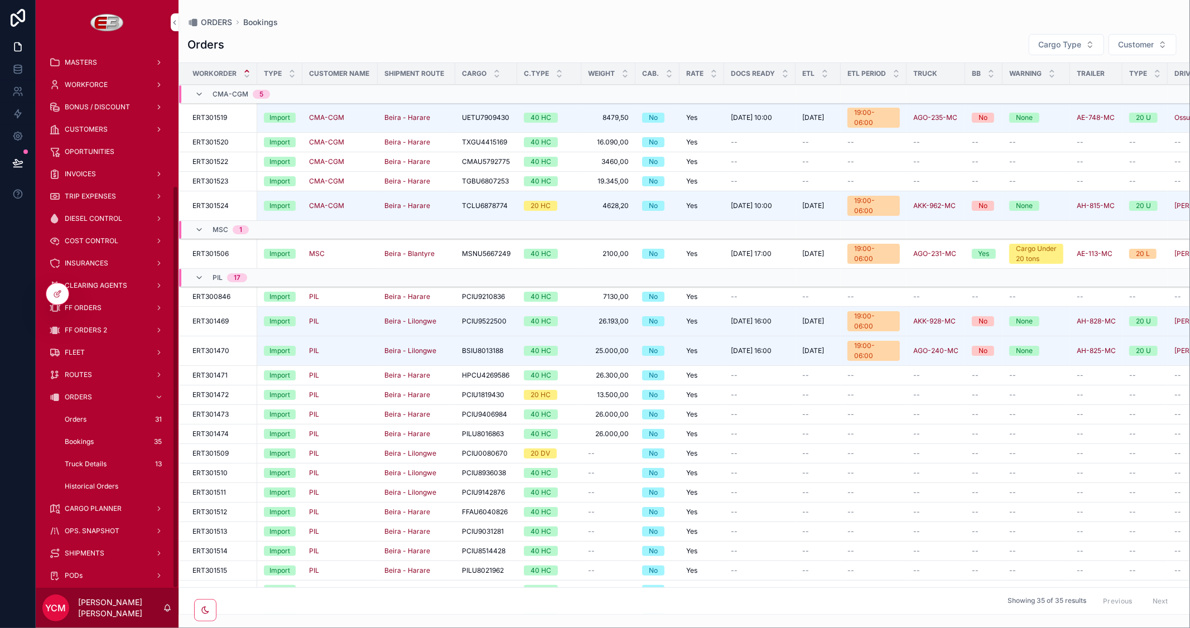
click at [57, 296] on icon at bounding box center [57, 293] width 9 height 9
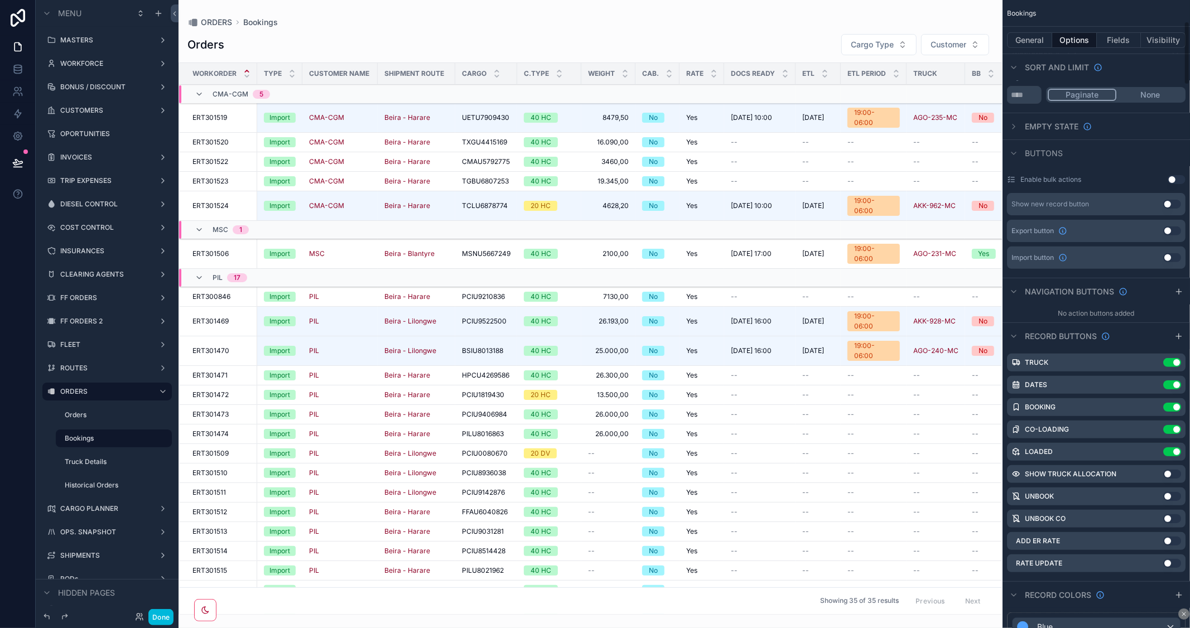
scroll to position [310, 0]
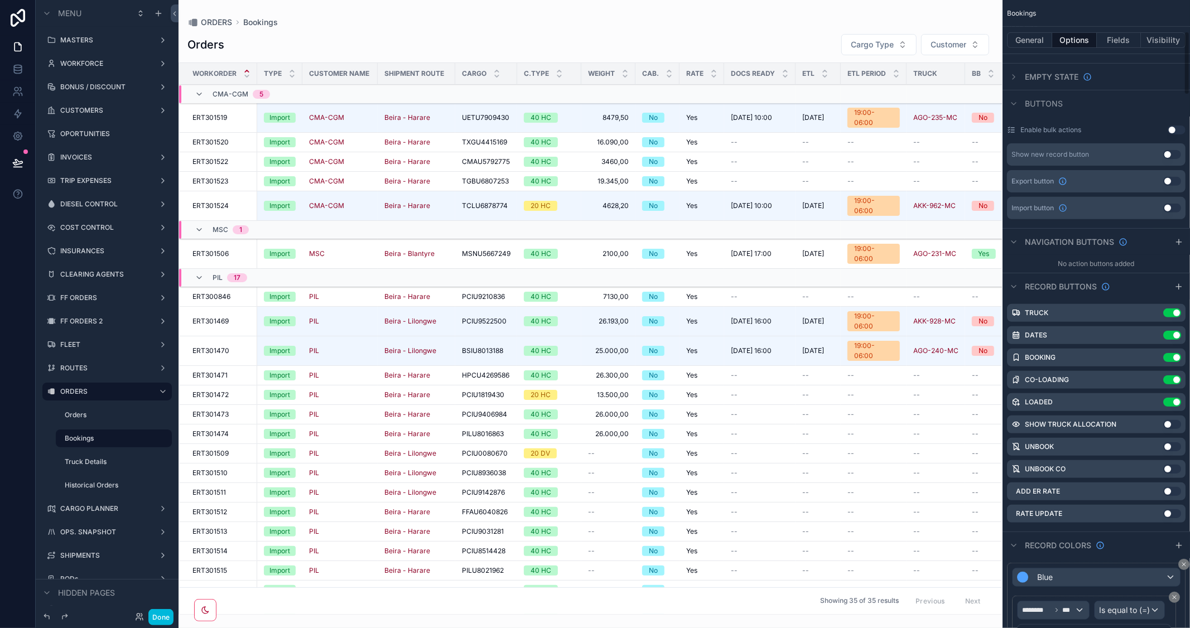
click at [0, 0] on icon "scrollable content" at bounding box center [0, 0] width 0 height 0
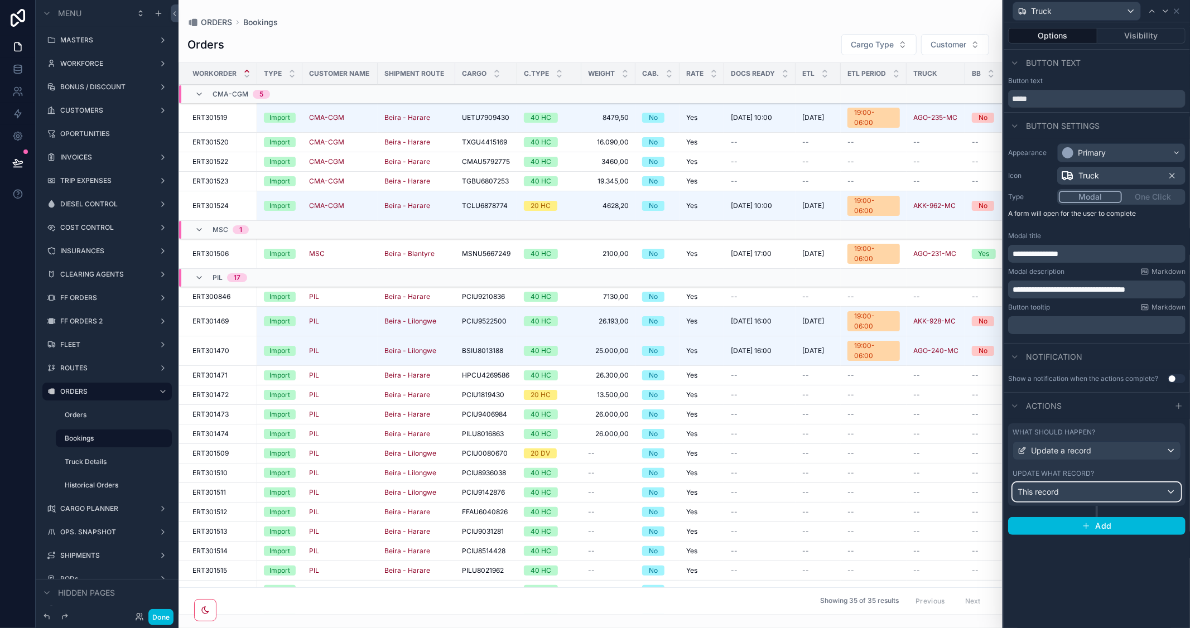
click at [1111, 489] on div "This record" at bounding box center [1096, 492] width 167 height 18
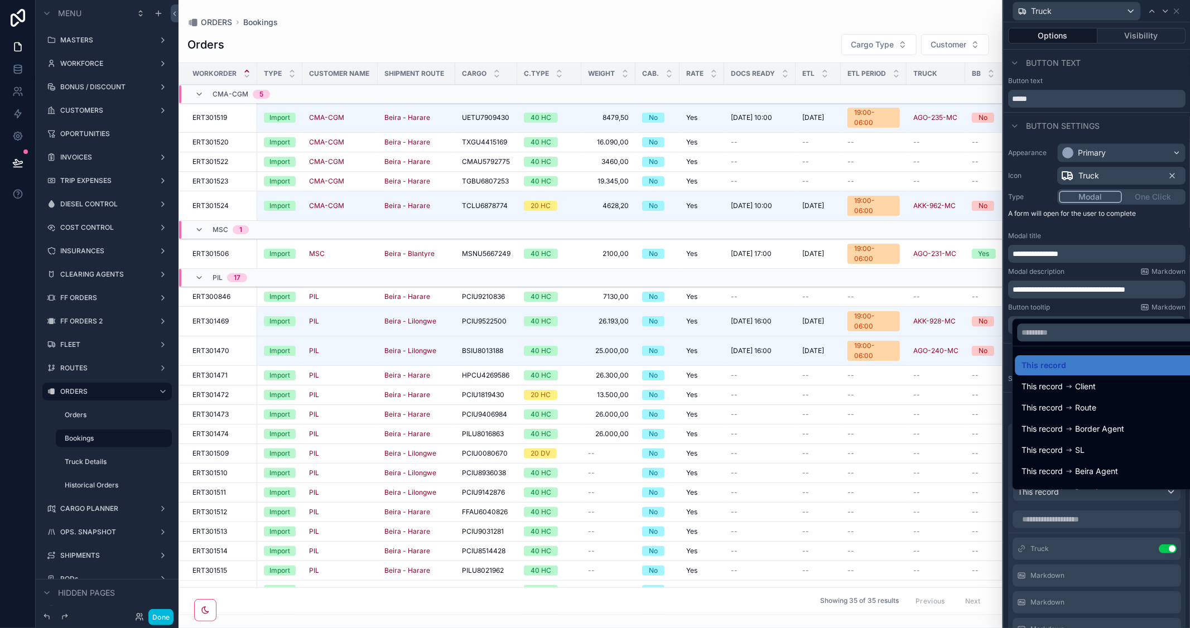
click at [1138, 234] on div at bounding box center [1096, 314] width 186 height 628
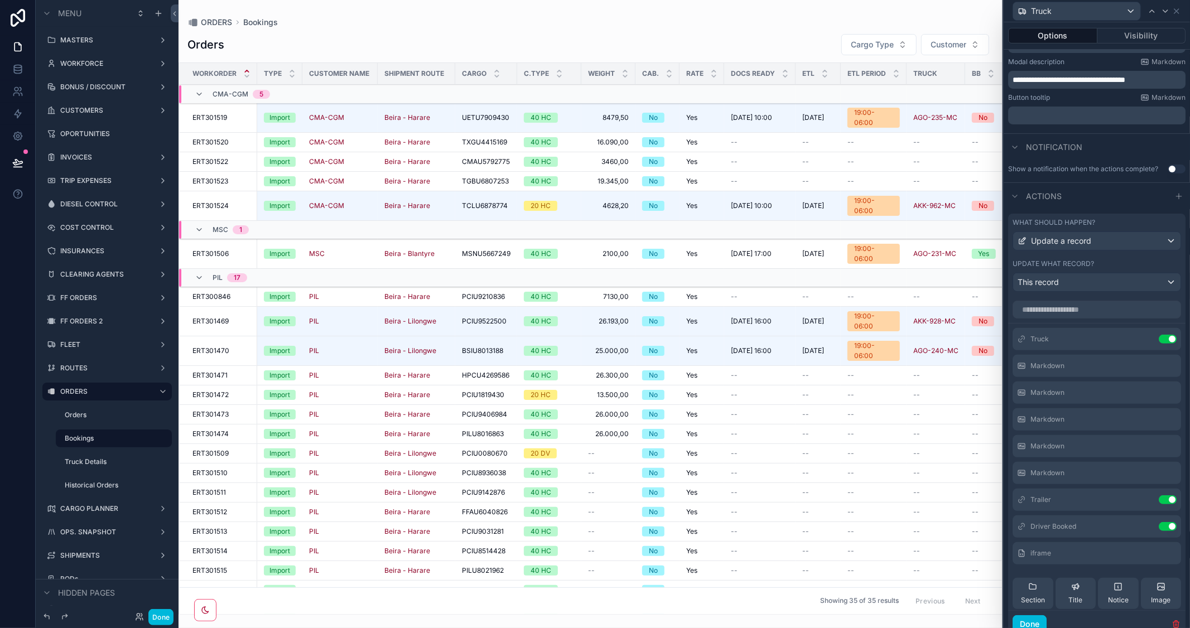
scroll to position [248, 0]
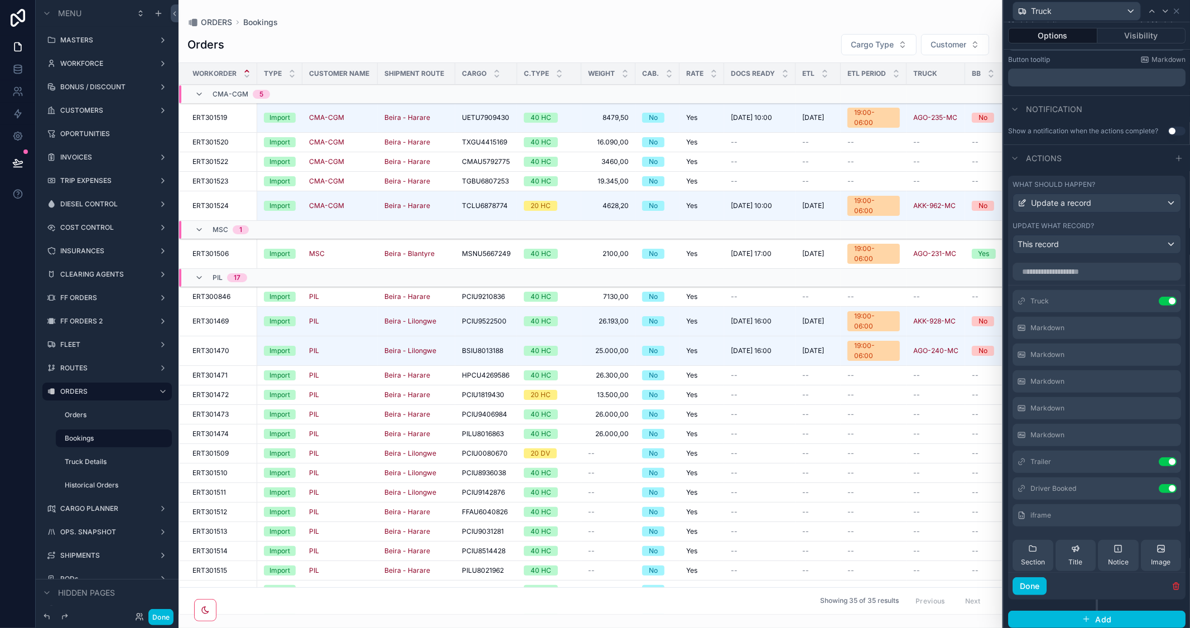
click at [0, 0] on icon at bounding box center [0, 0] width 0 height 0
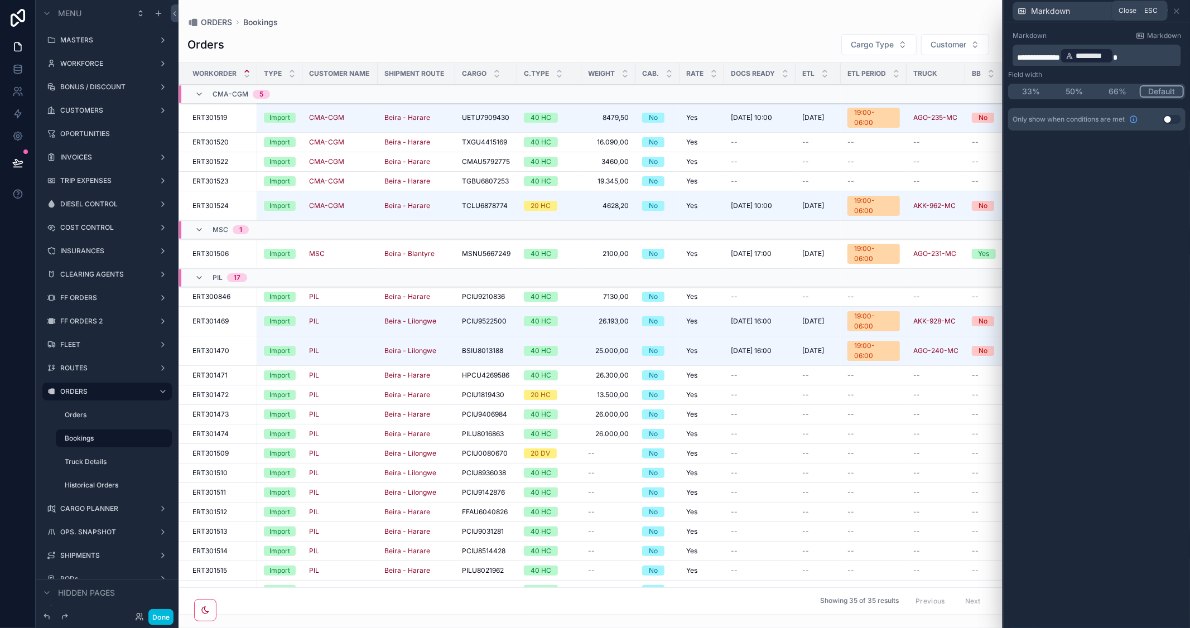
click at [1175, 7] on icon at bounding box center [1176, 11] width 9 height 9
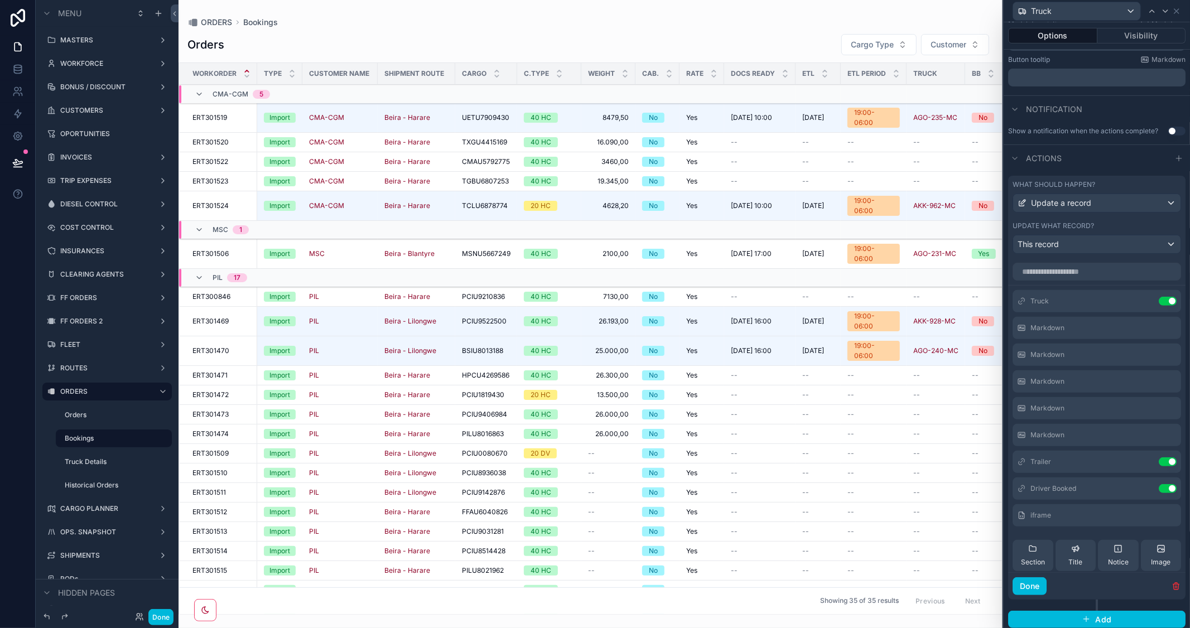
click at [0, 0] on icon at bounding box center [0, 0] width 0 height 0
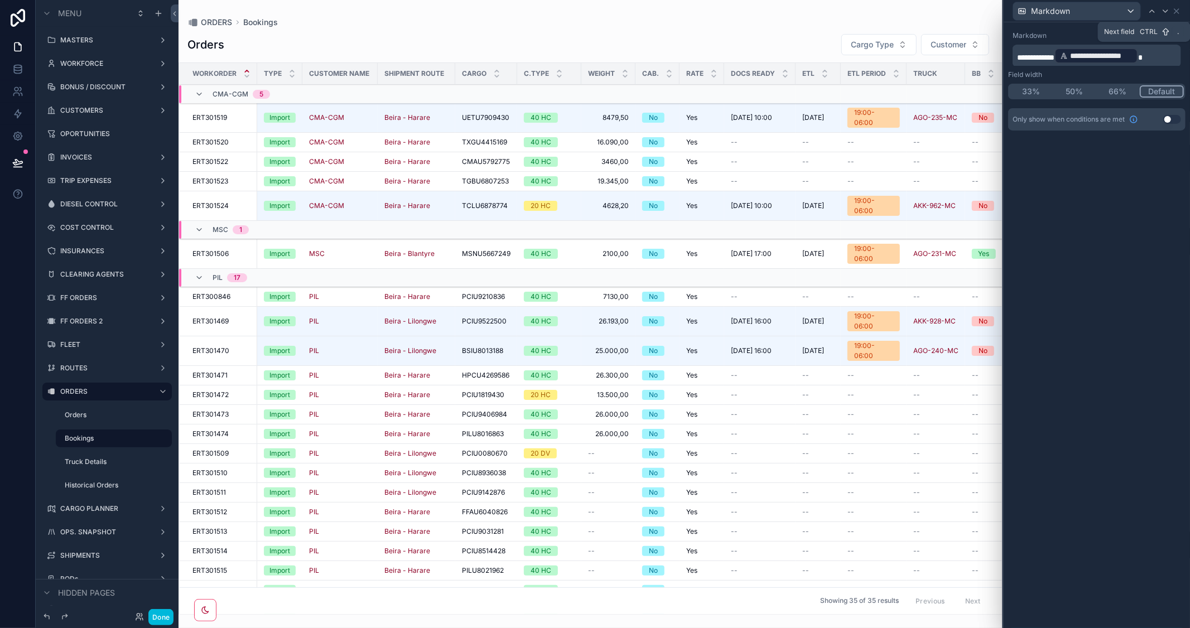
click at [1164, 12] on icon at bounding box center [1165, 11] width 9 height 9
click at [163, 612] on button "Done" at bounding box center [160, 617] width 25 height 16
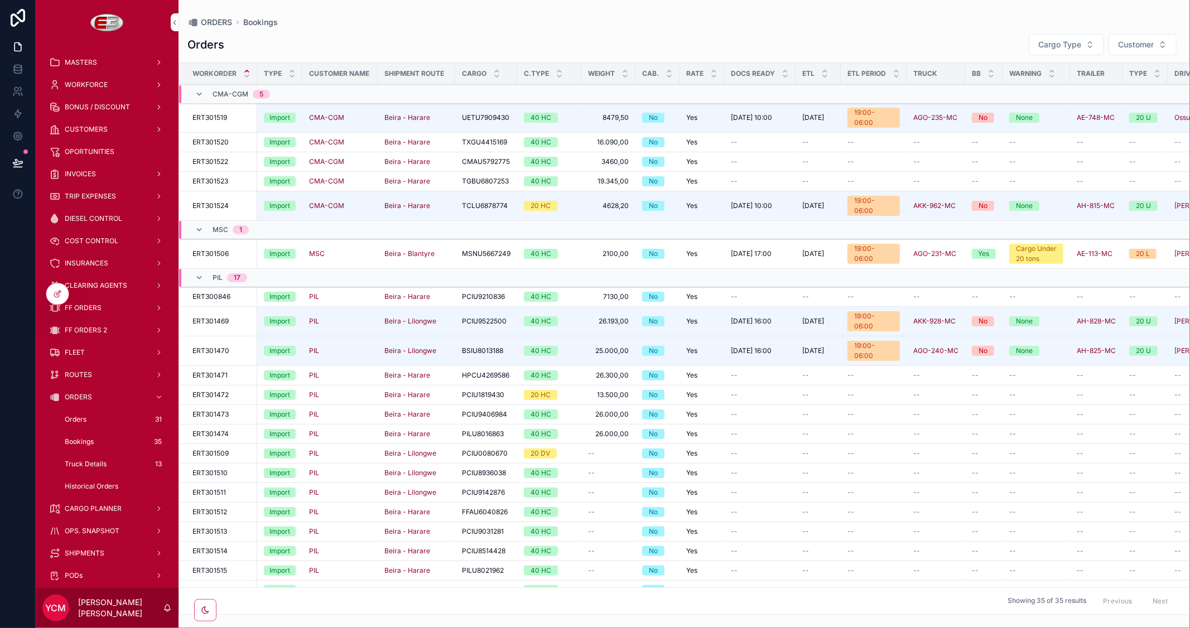
click at [0, 0] on span "Truck" at bounding box center [0, 0] width 0 height 0
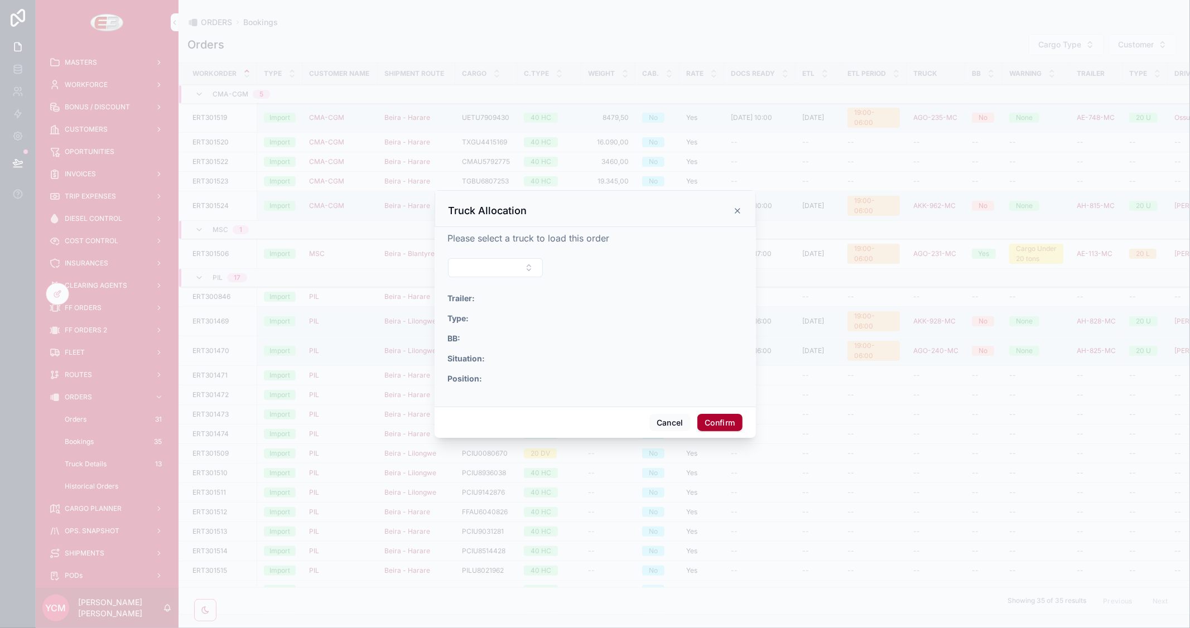
click at [532, 269] on button "Select Button" at bounding box center [495, 267] width 95 height 19
type input "***"
click at [464, 315] on span "AKK-924-MC" at bounding box center [446, 311] width 49 height 11
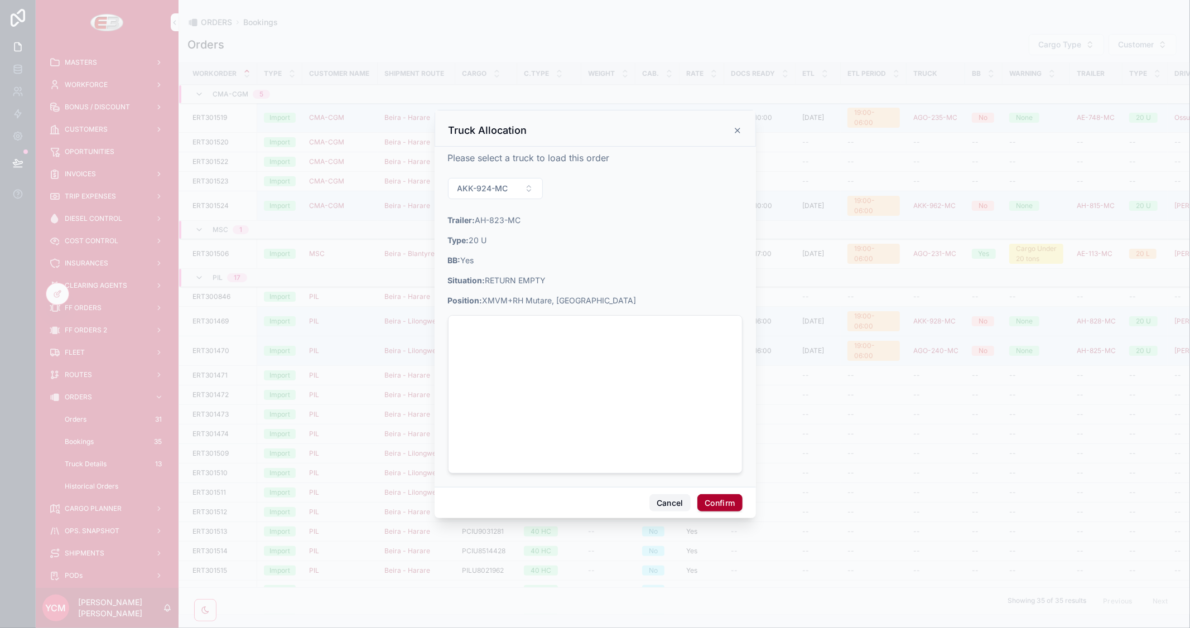
click at [678, 494] on button "Cancel" at bounding box center [669, 503] width 41 height 18
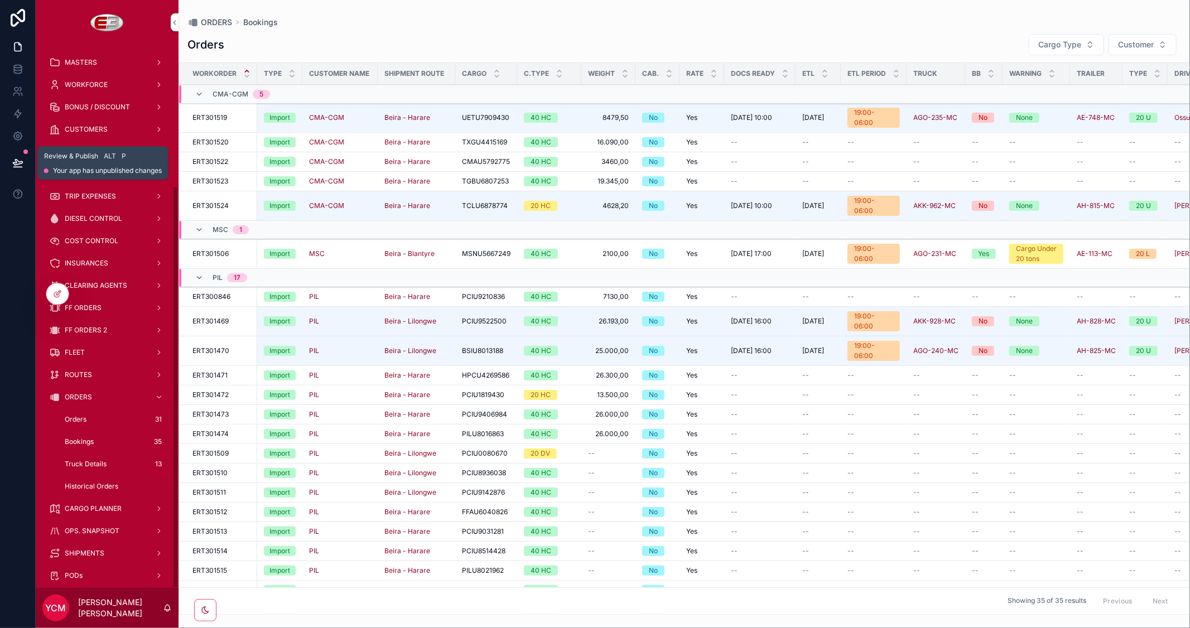
click at [20, 165] on icon at bounding box center [17, 162] width 11 height 11
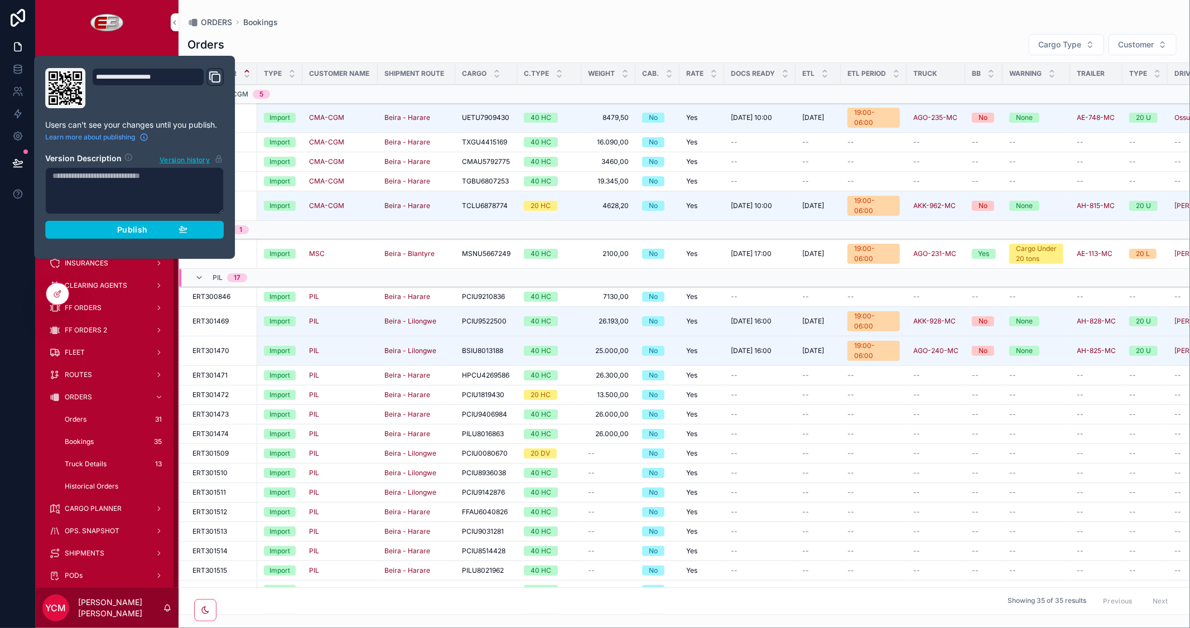
click at [113, 231] on div "Publish" at bounding box center [134, 230] width 106 height 10
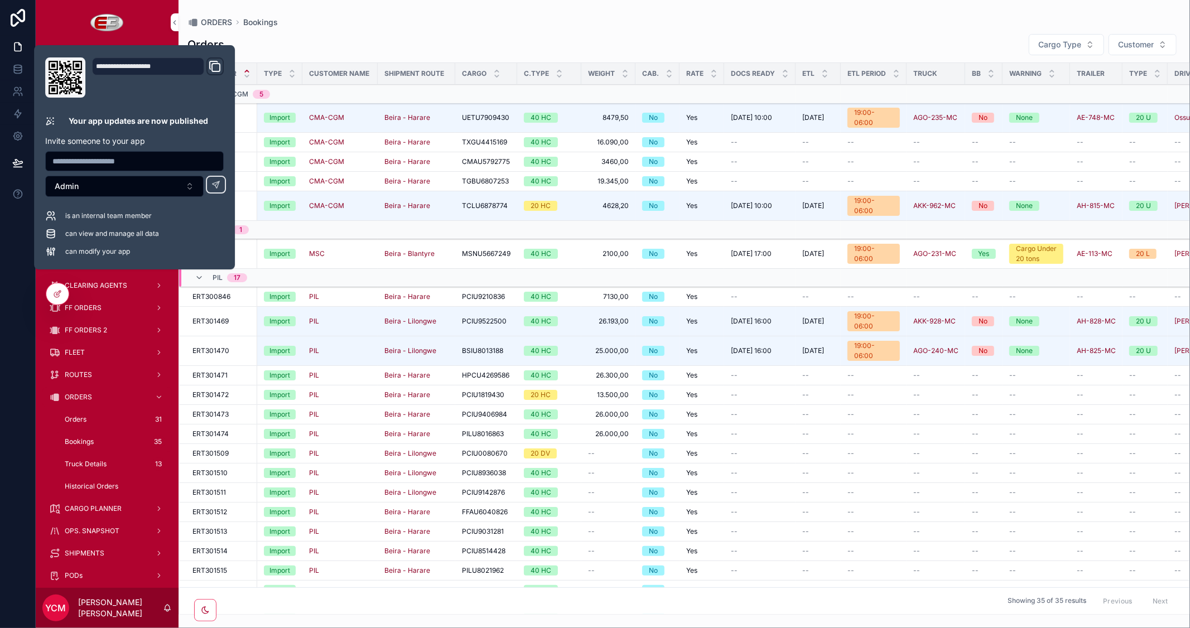
click at [686, 8] on div "ORDERS Bookings Orders Cargo Type Customer Workorder Type Customer Name Shipmen…" at bounding box center [683, 307] width 1011 height 615
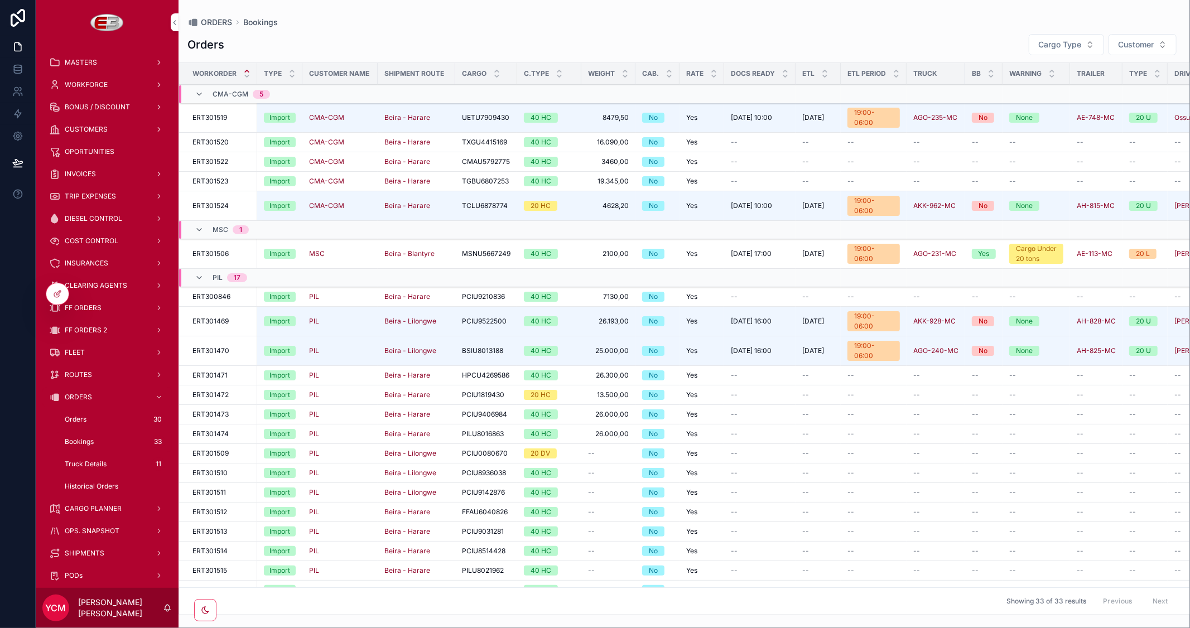
click at [73, 173] on span "INVOICES" at bounding box center [80, 174] width 31 height 9
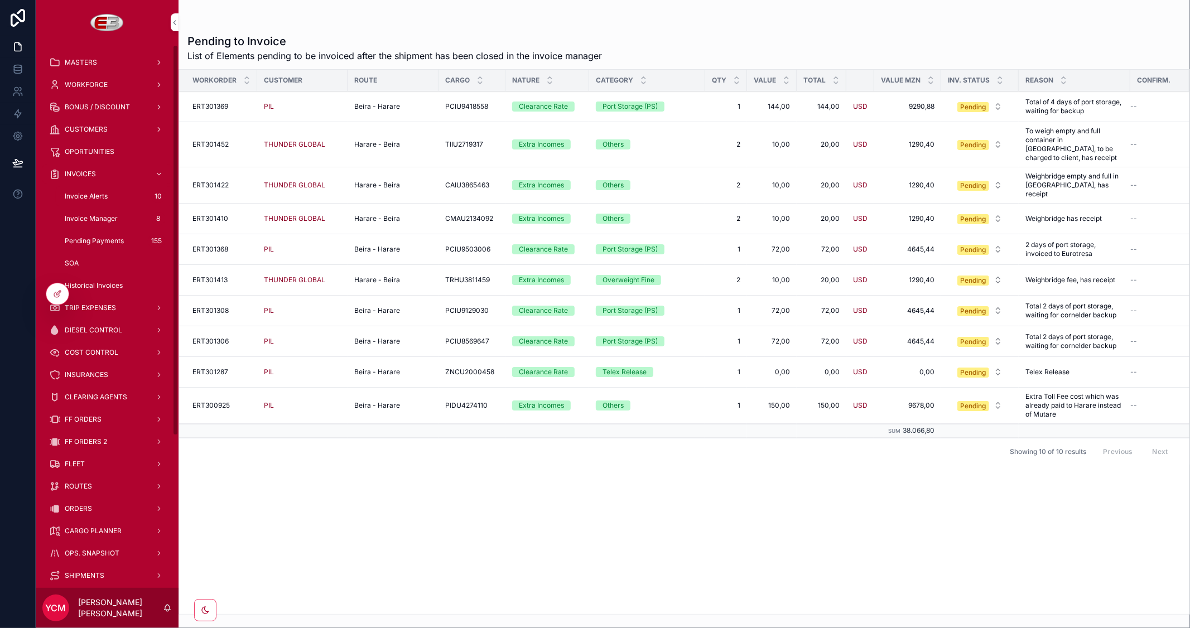
click at [93, 216] on span "Invoice Manager" at bounding box center [91, 218] width 53 height 9
